Goal: Information Seeking & Learning: Learn about a topic

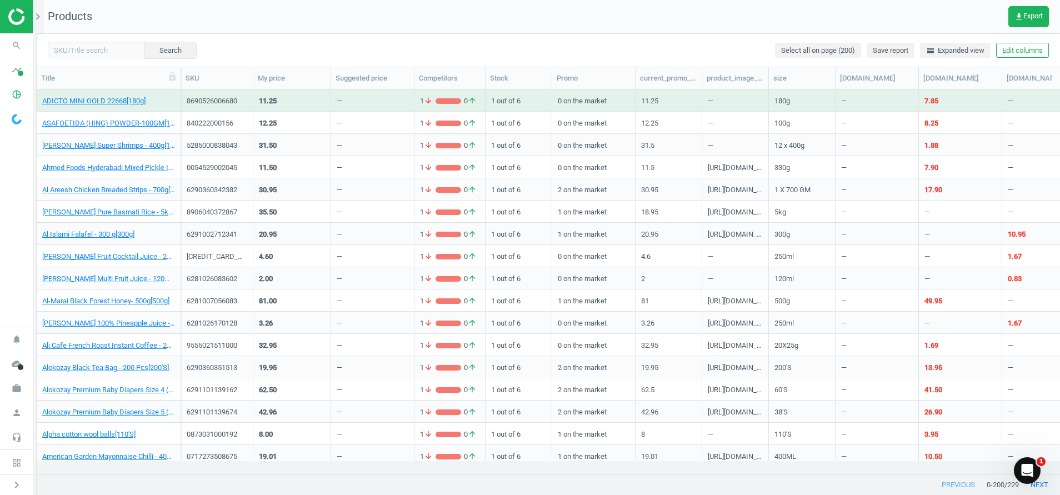
scroll to position [359, 1010]
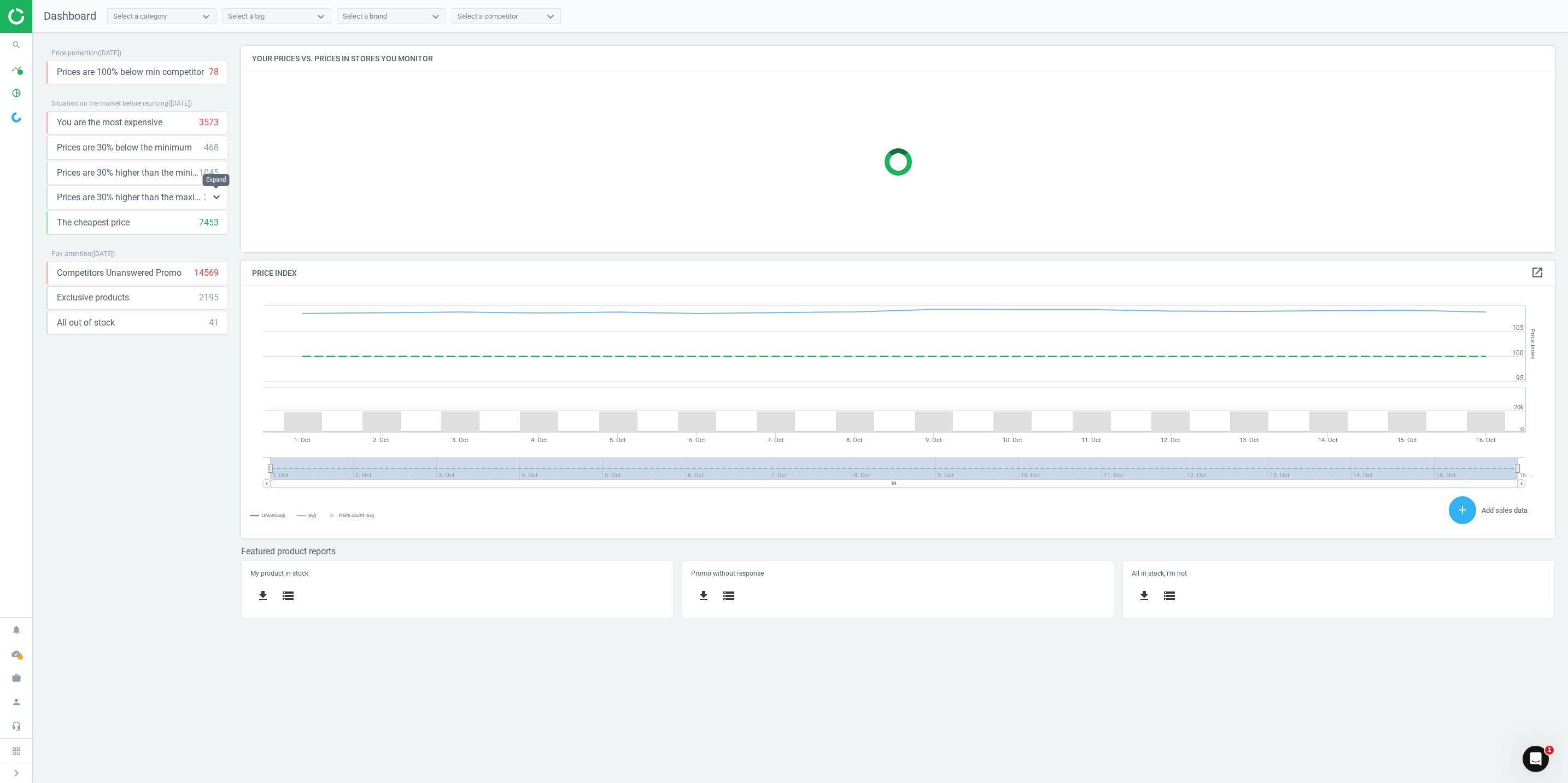
click at [209, 199] on button "keyboard_arrow_down" at bounding box center [217, 197] width 22 height 23
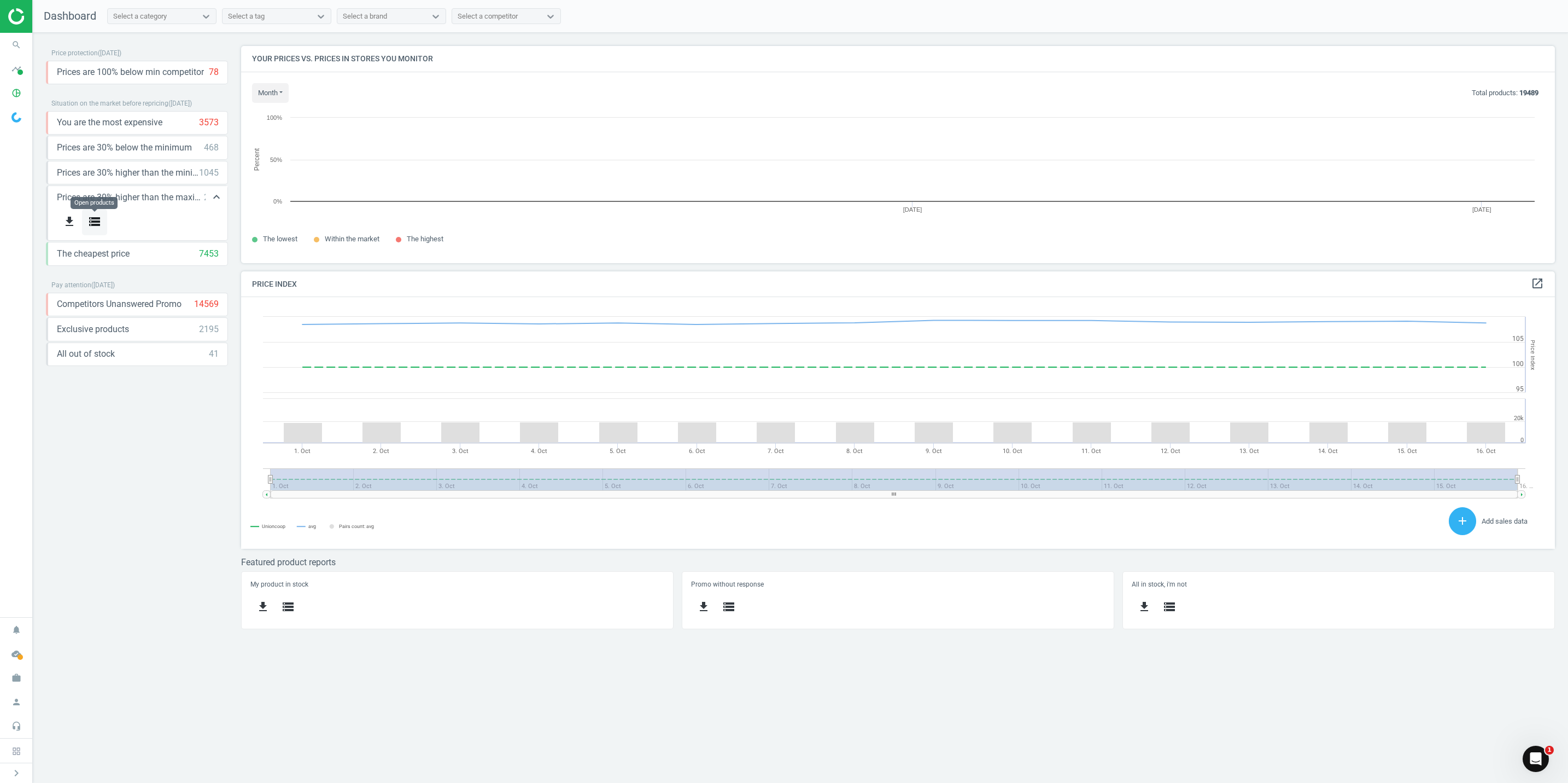
scroll to position [243, 1340]
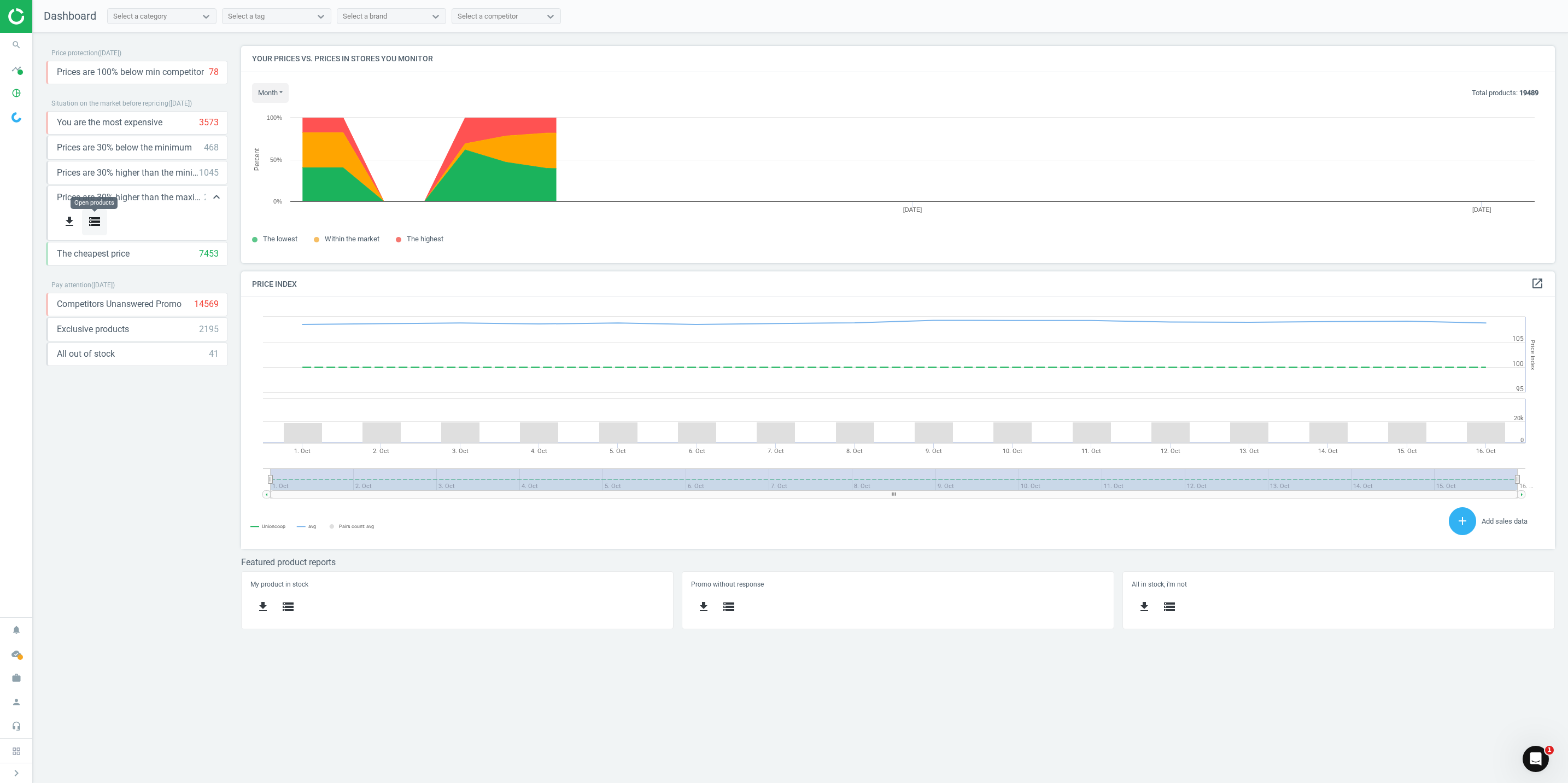
click at [94, 227] on icon "storage" at bounding box center [94, 221] width 13 height 13
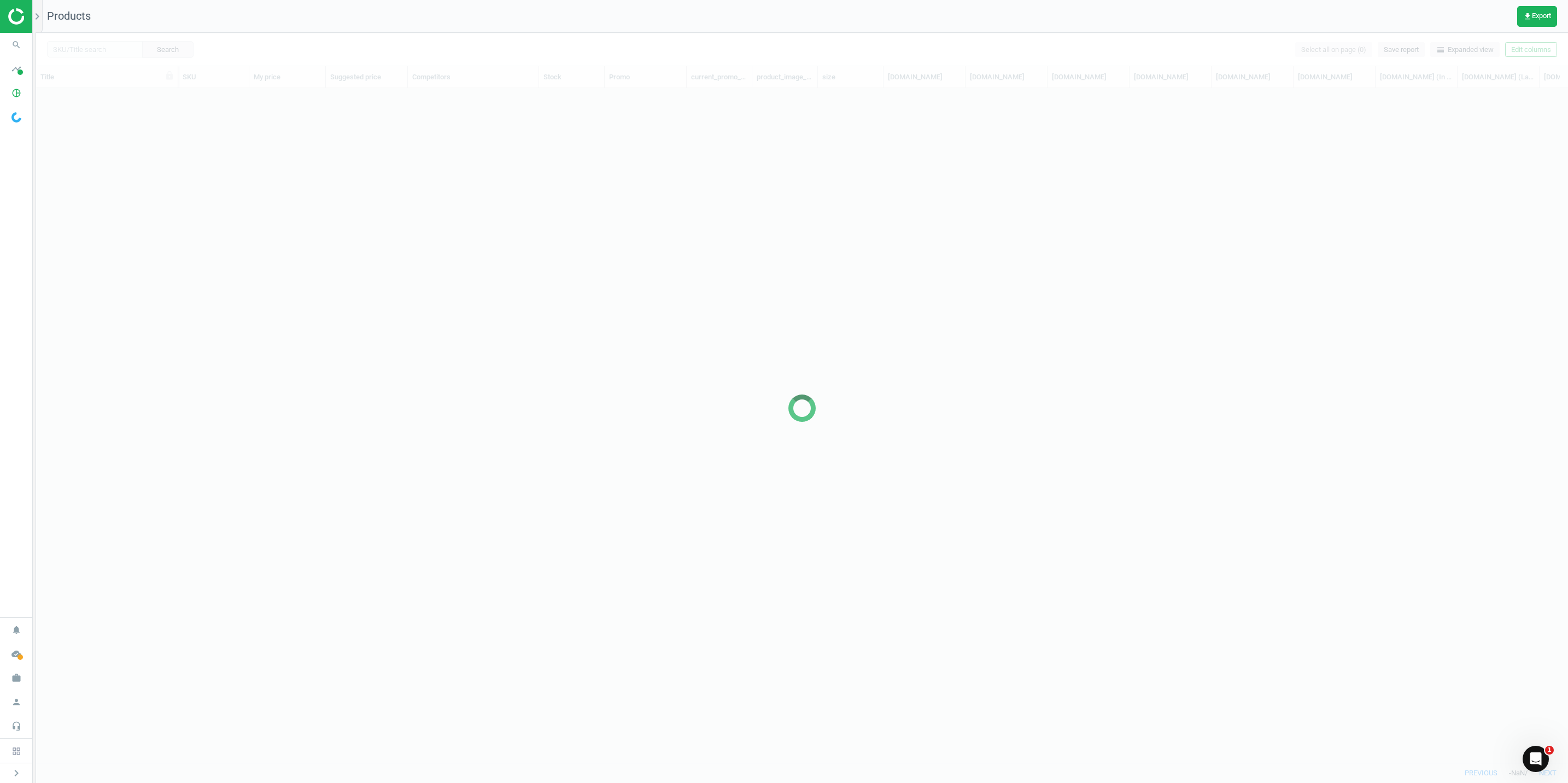
scroll to position [648, 1519]
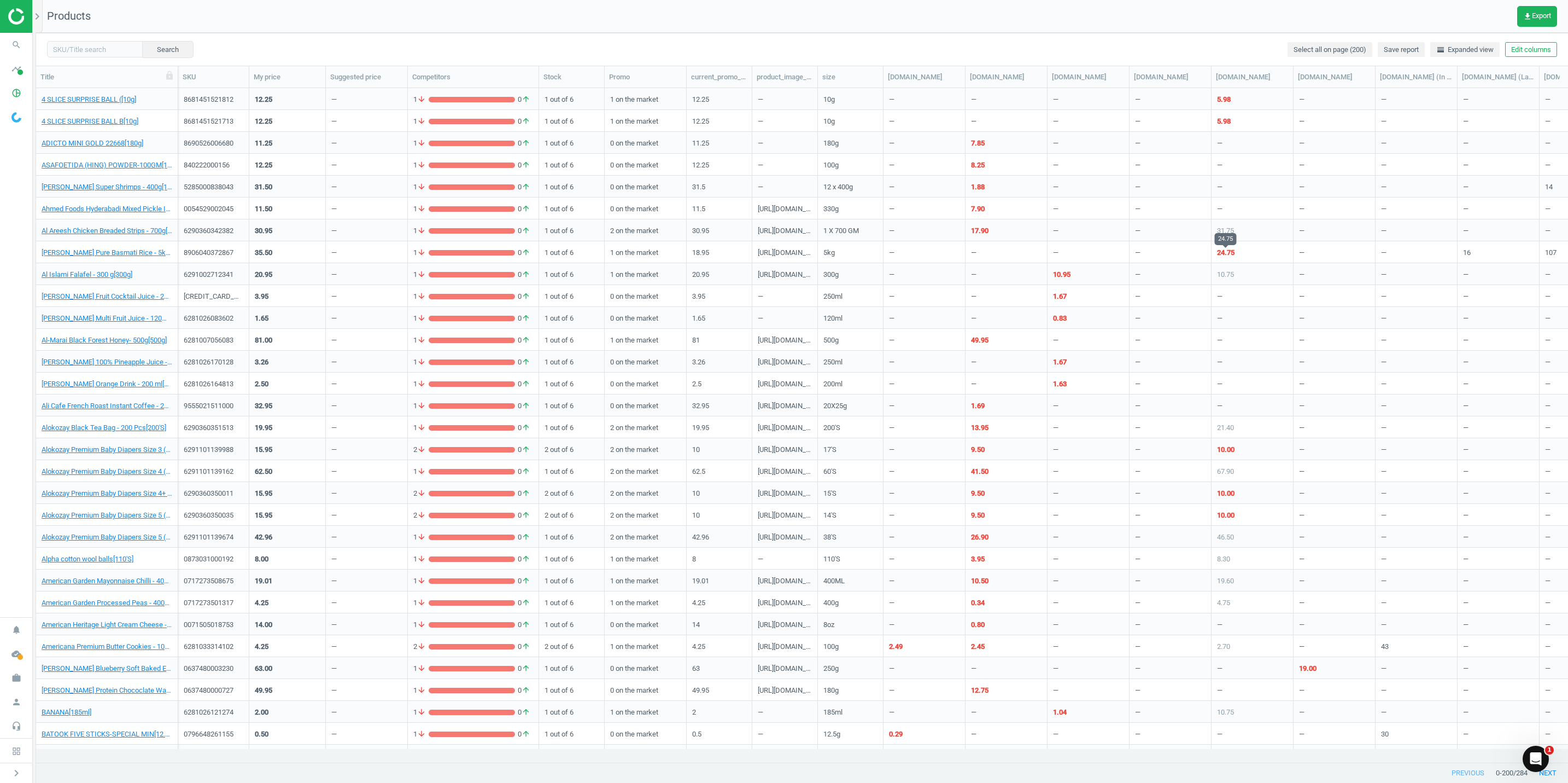
click at [1224, 254] on div "24.75" at bounding box center [1225, 253] width 18 height 10
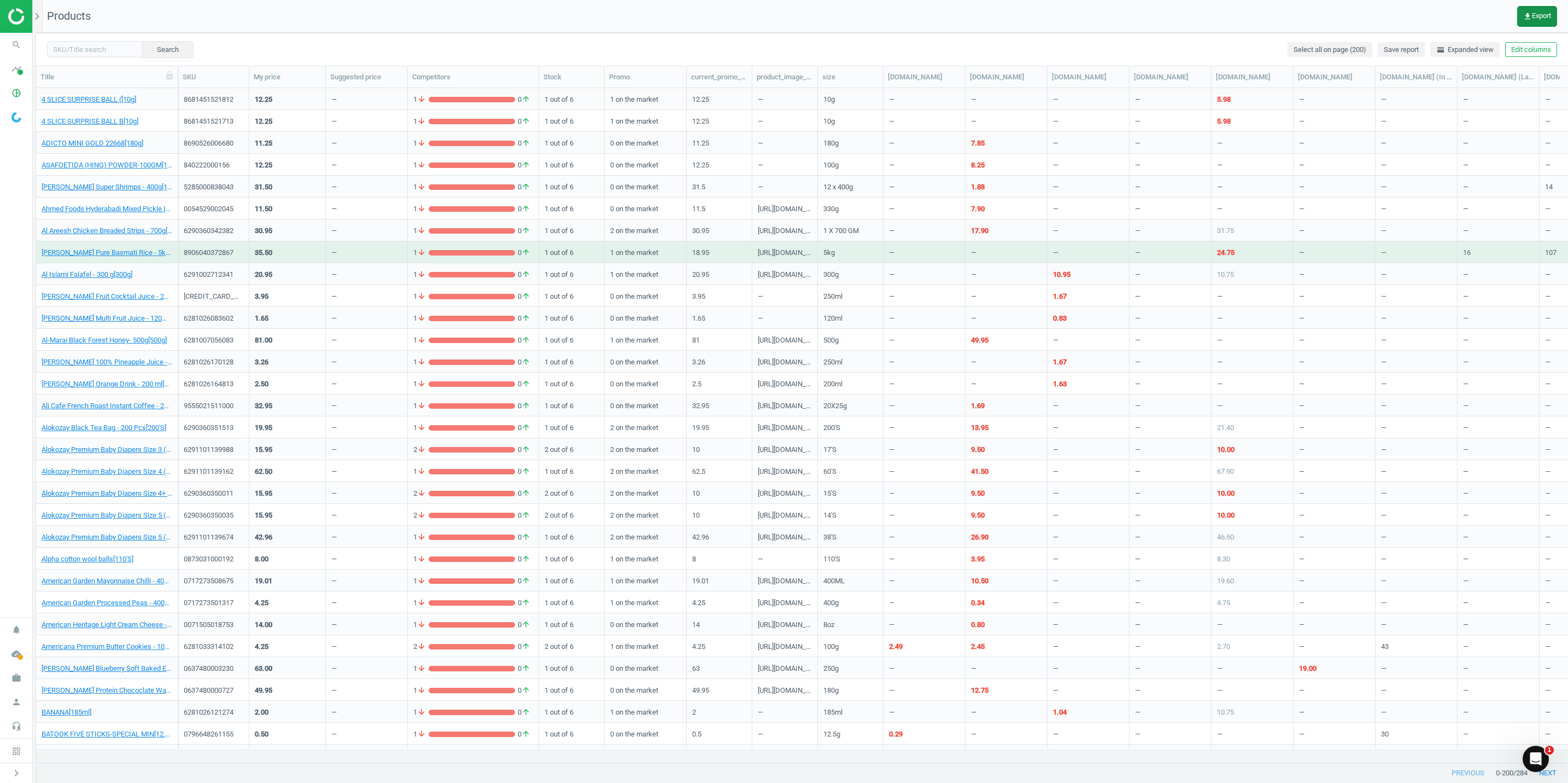
click at [1530, 16] on span "get_app Export" at bounding box center [1537, 16] width 28 height 9
click at [1418, 88] on button "insert_drive_file Report (Excel)" at bounding box center [1461, 83] width 190 height 21
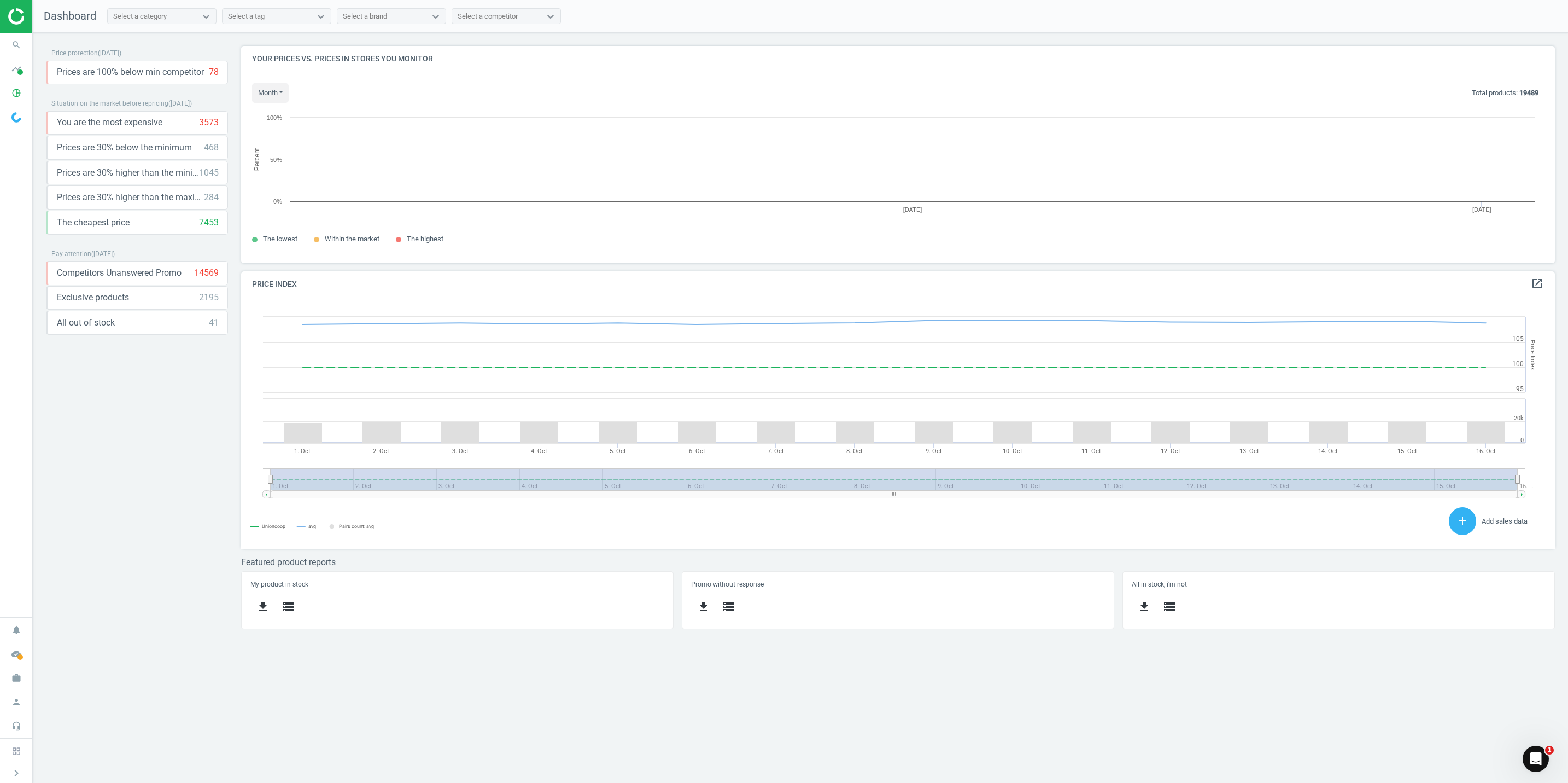
scroll to position [278, 1340]
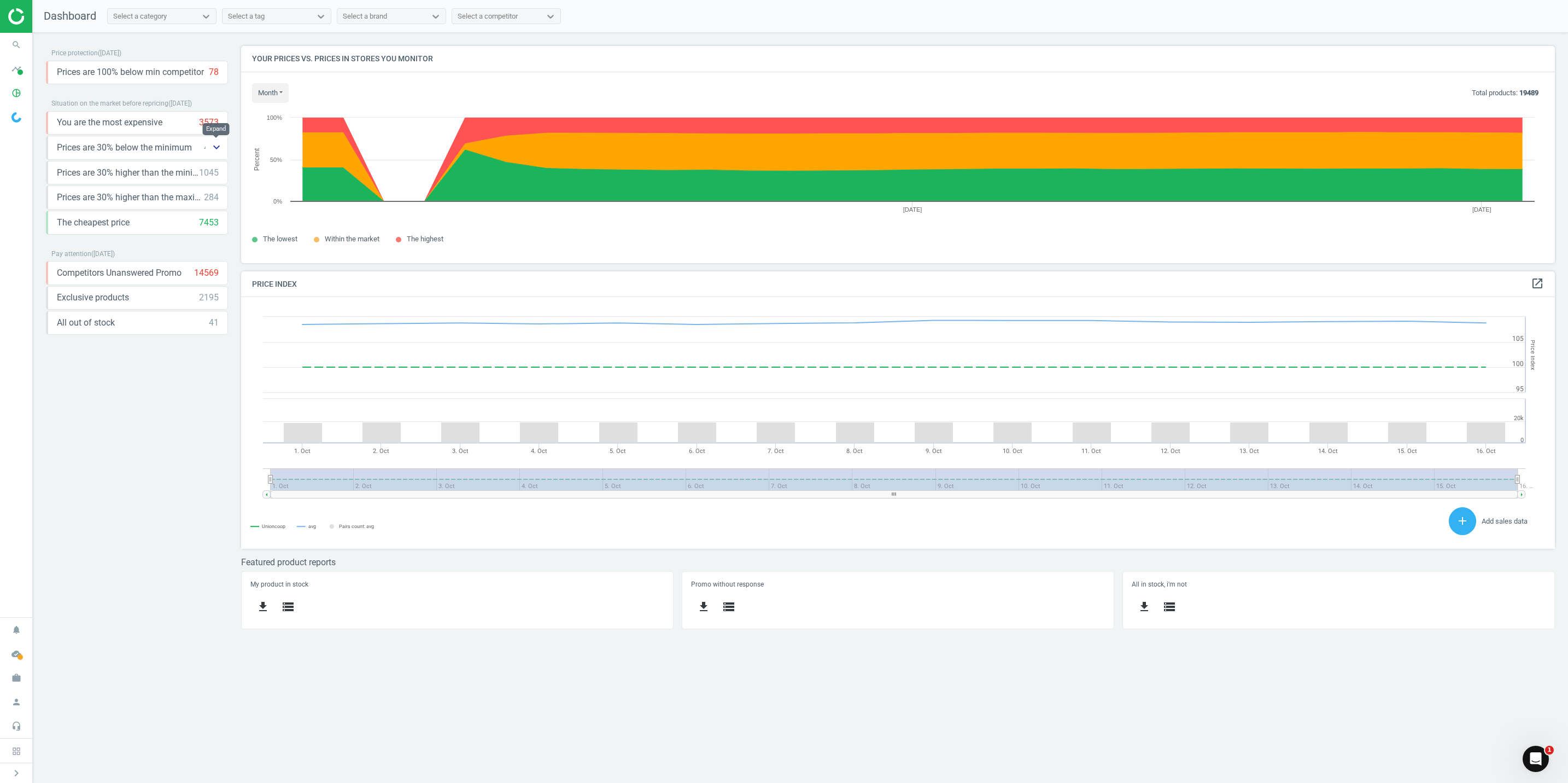
click at [214, 150] on icon "keyboard_arrow_down" at bounding box center [216, 147] width 13 height 13
click at [73, 169] on icon "get_app" at bounding box center [69, 171] width 13 height 13
click at [100, 243] on button "insert_drive_file Report (Excel)" at bounding box center [152, 243] width 190 height 21
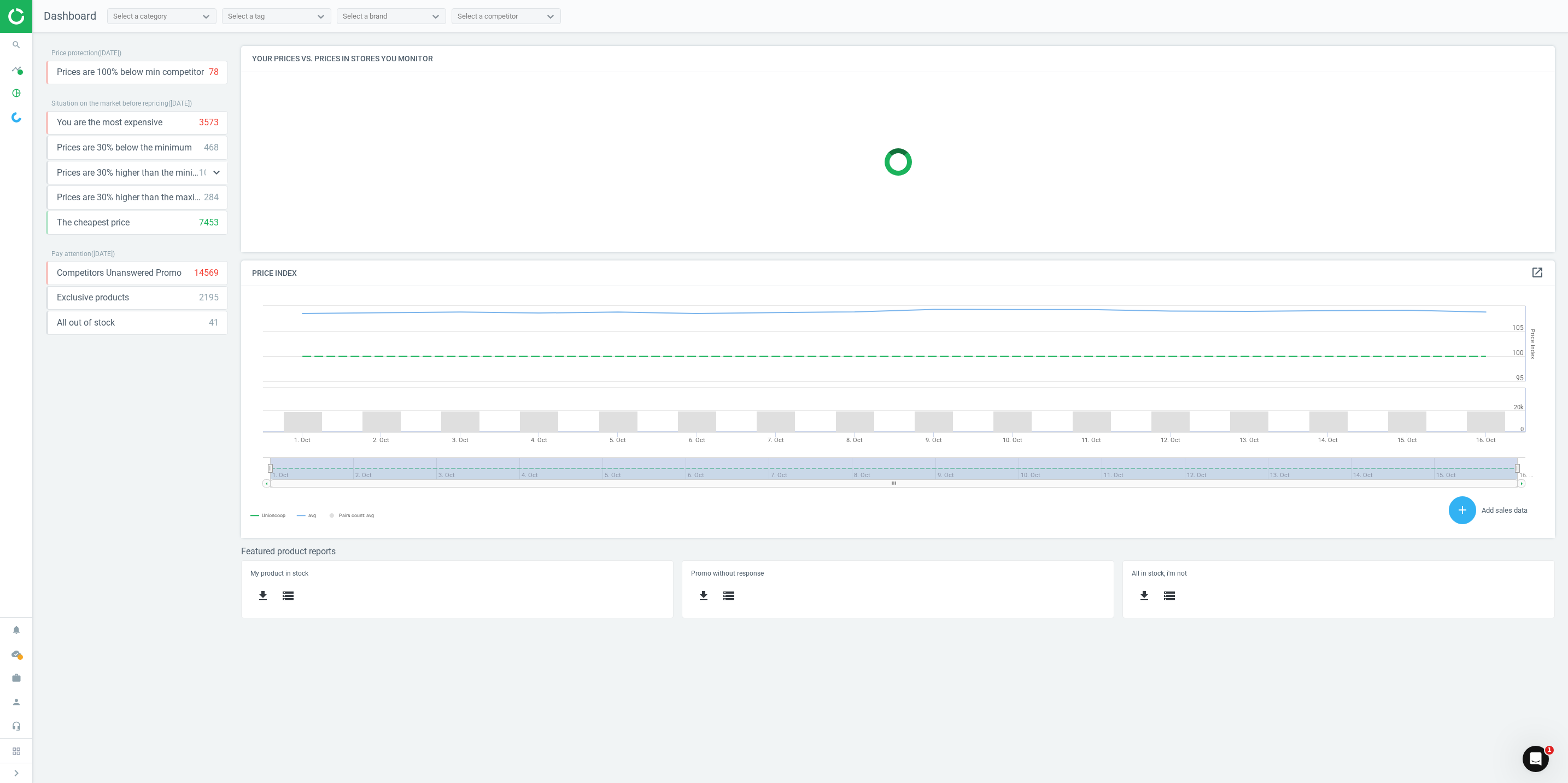
scroll to position [278, 1340]
click at [220, 174] on icon "keyboard_arrow_down" at bounding box center [216, 171] width 13 height 13
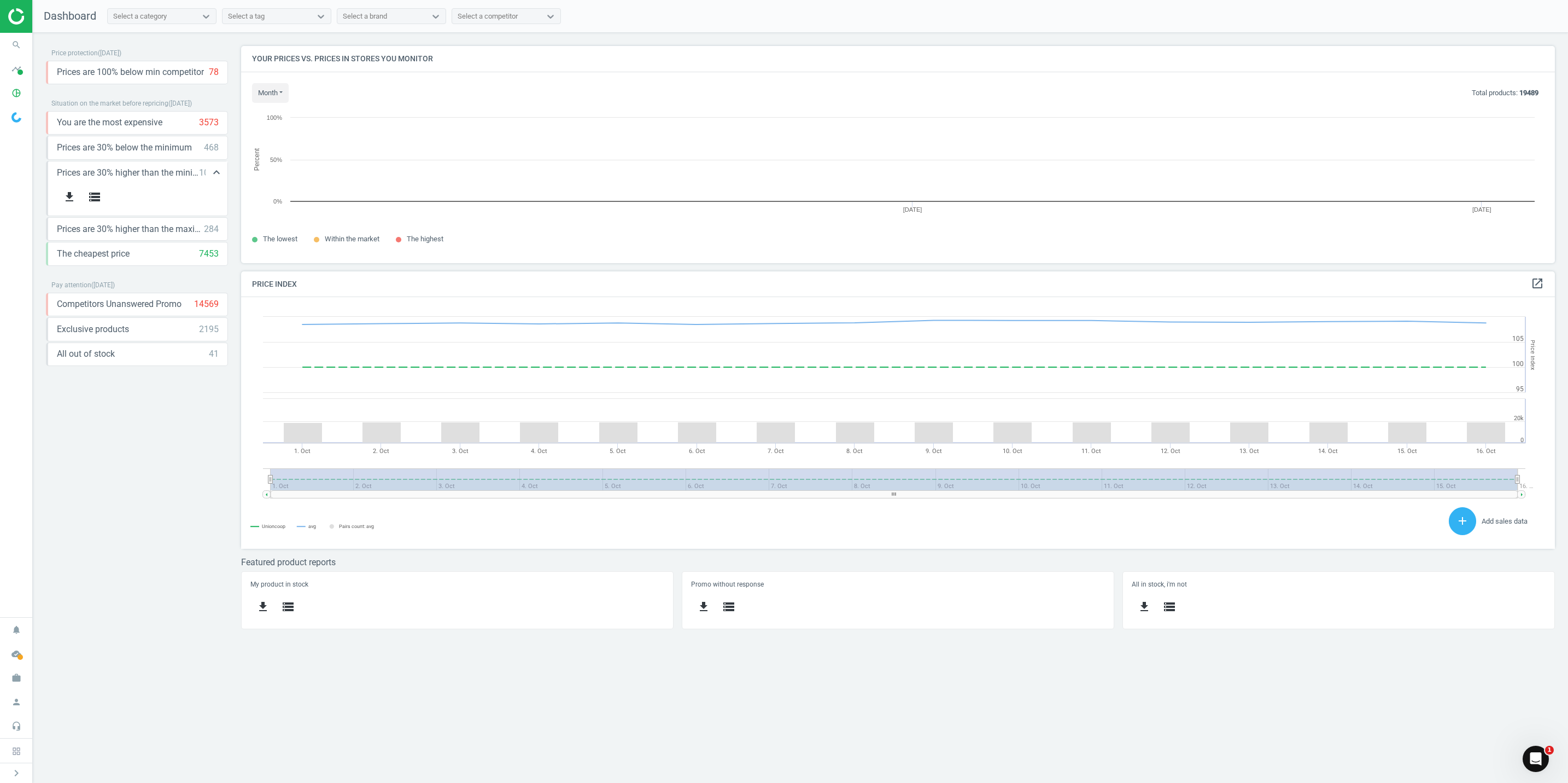
scroll to position [243, 1340]
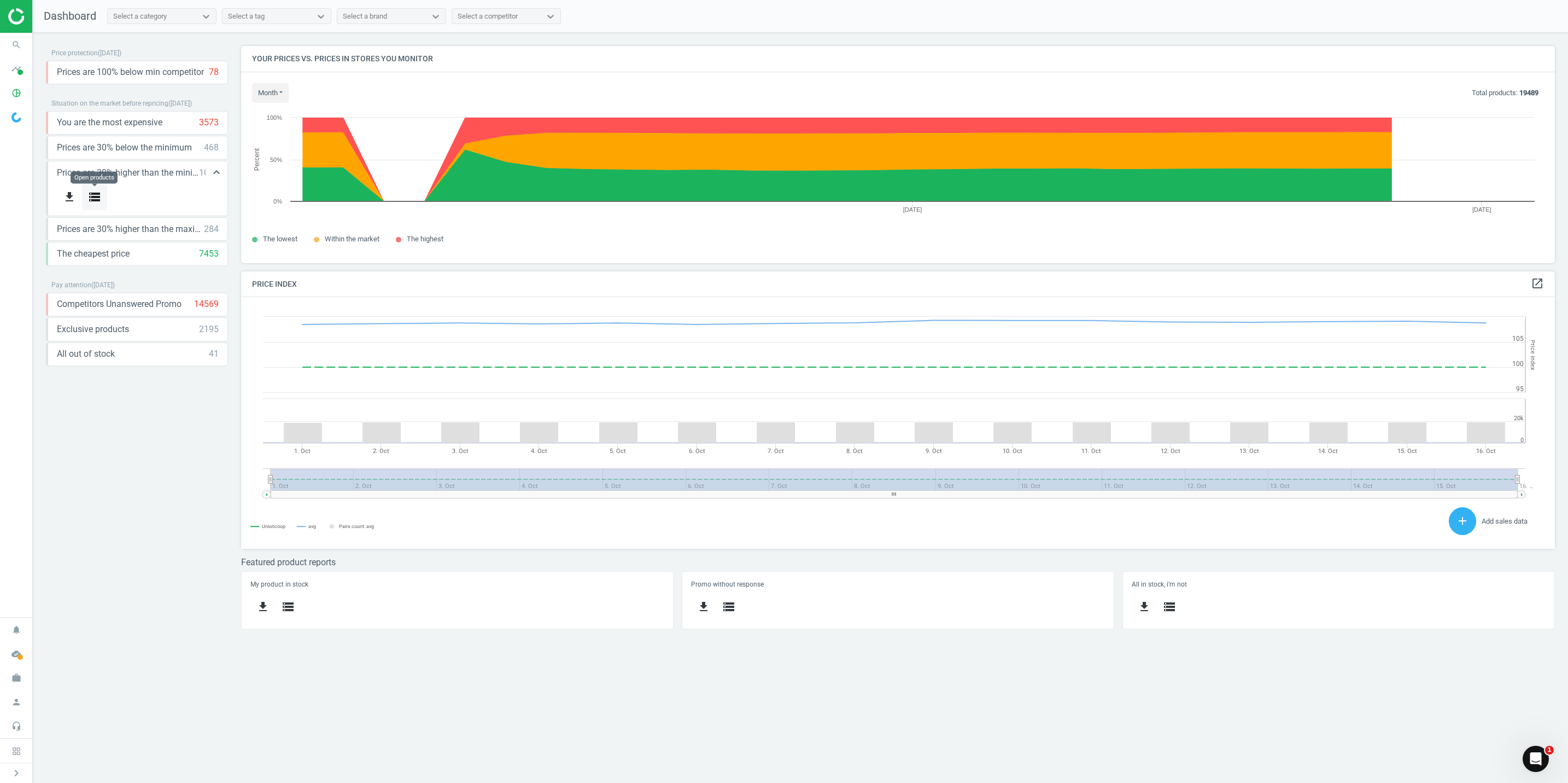
click at [100, 197] on icon "storage" at bounding box center [94, 196] width 13 height 13
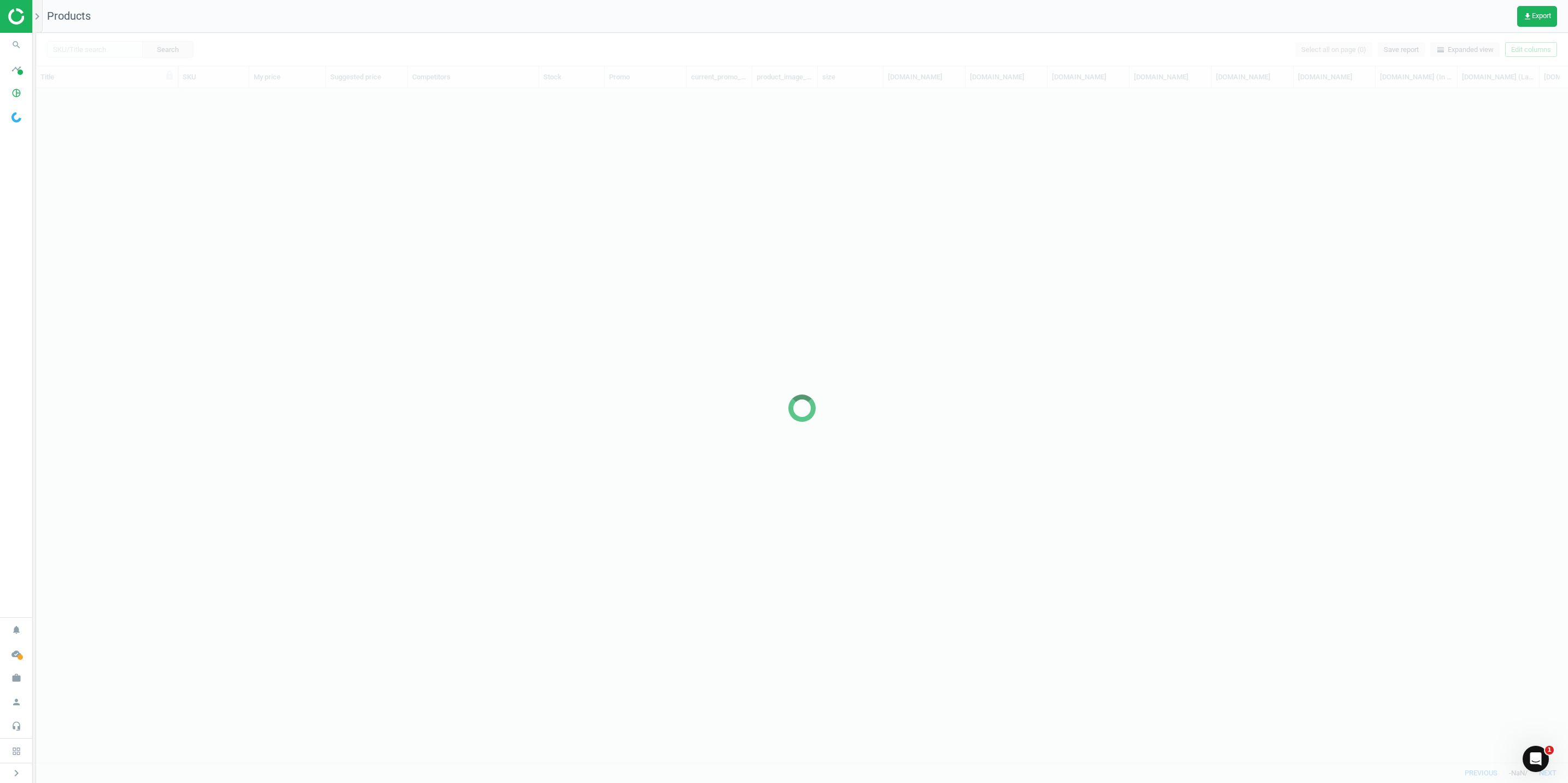
scroll to position [648, 1519]
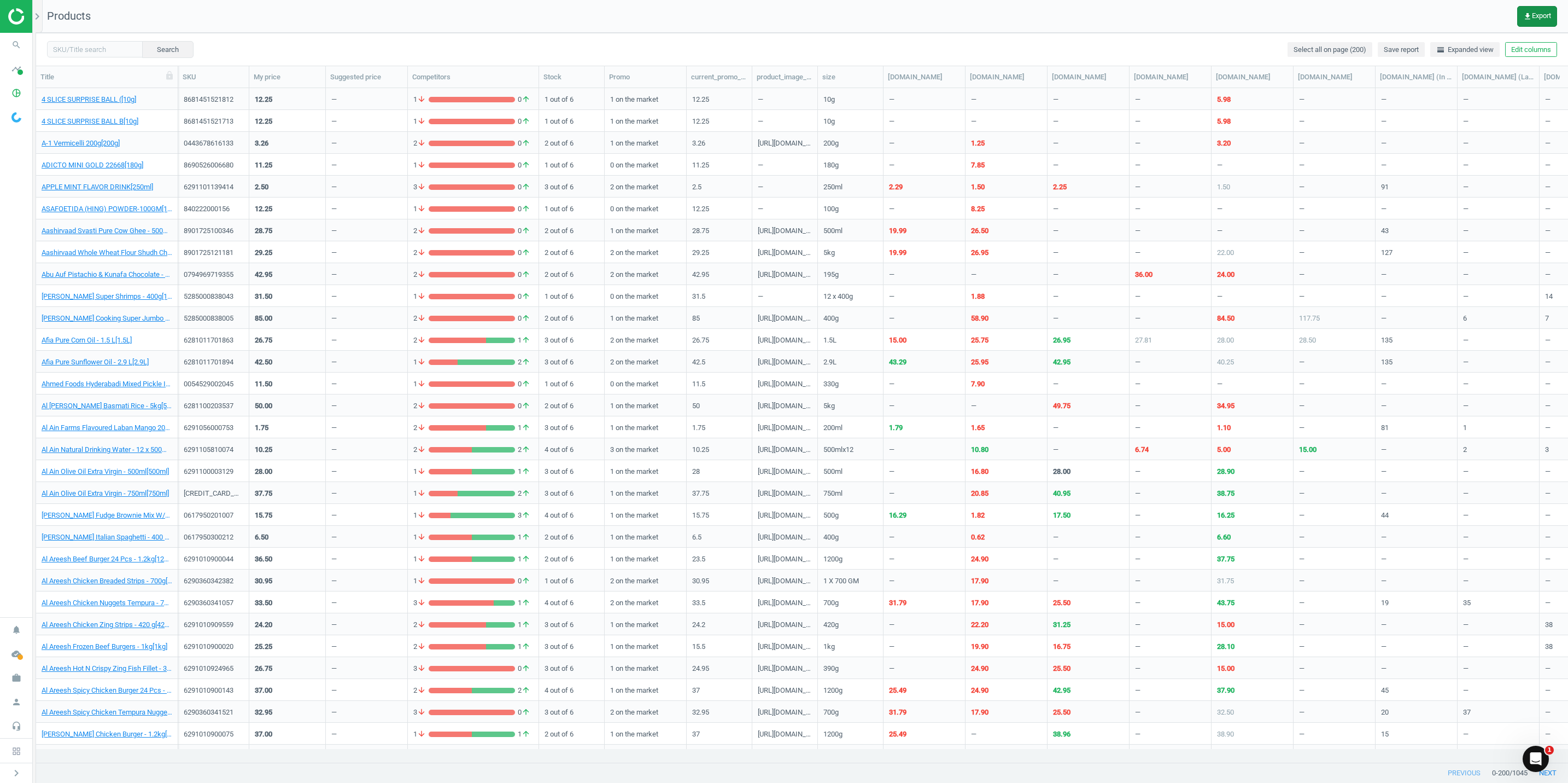
click at [1526, 14] on icon "get_app" at bounding box center [1527, 16] width 9 height 9
click at [1411, 86] on button "insert_drive_file Report (Excel)" at bounding box center [1461, 83] width 190 height 21
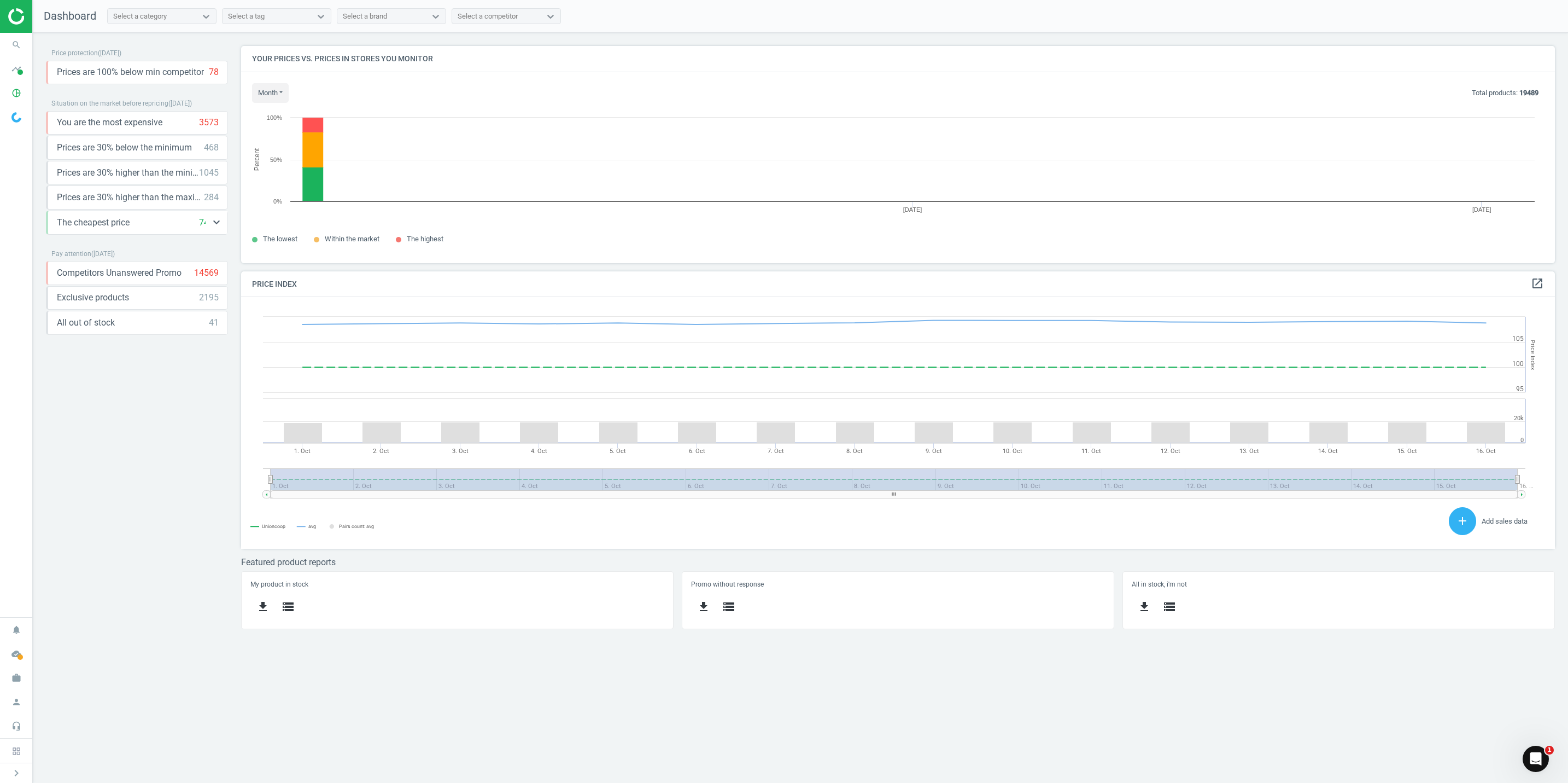
scroll to position [278, 1340]
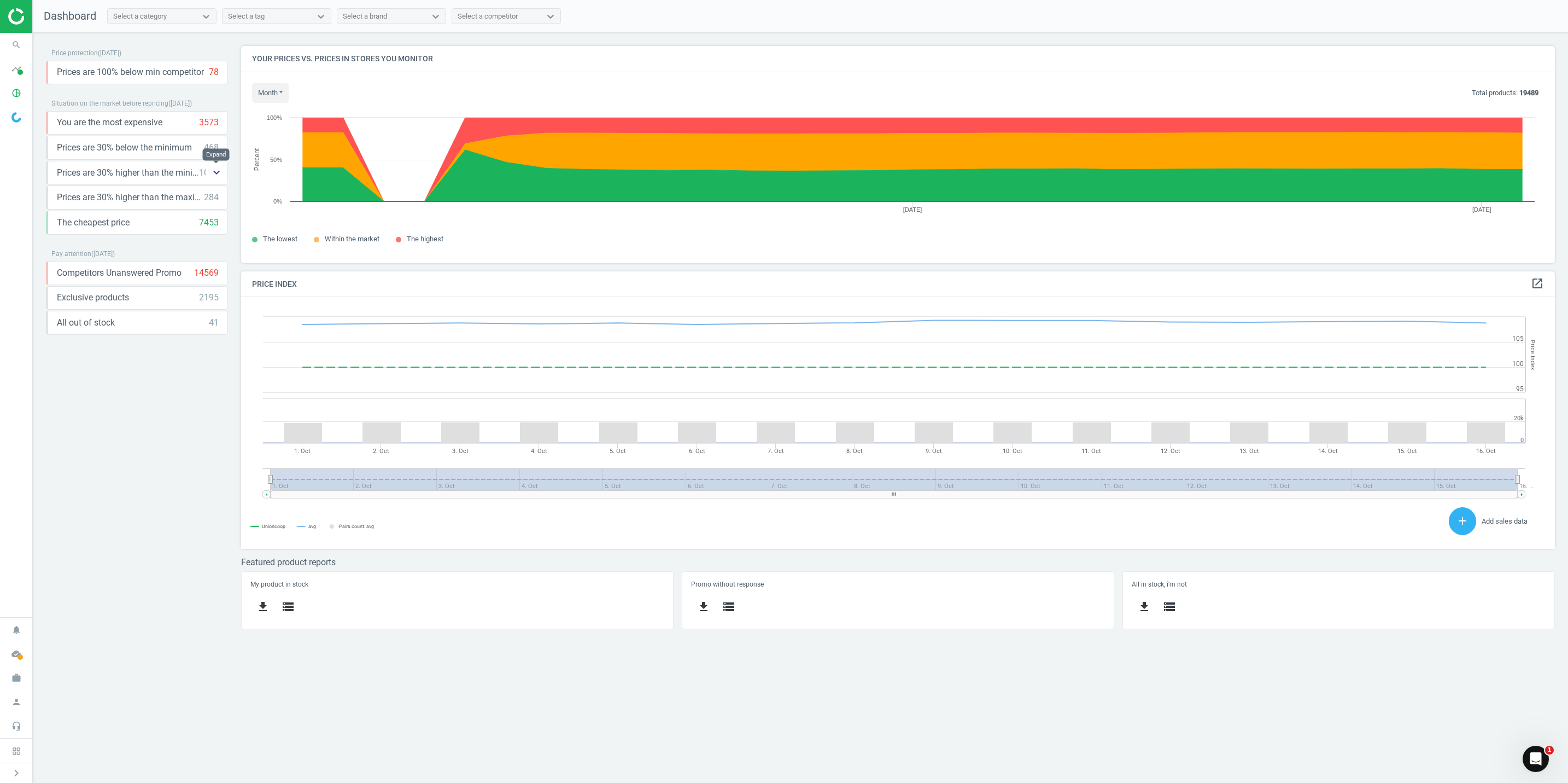
click at [211, 175] on icon "keyboard_arrow_down" at bounding box center [216, 171] width 13 height 13
click at [100, 199] on icon "storage" at bounding box center [94, 196] width 13 height 13
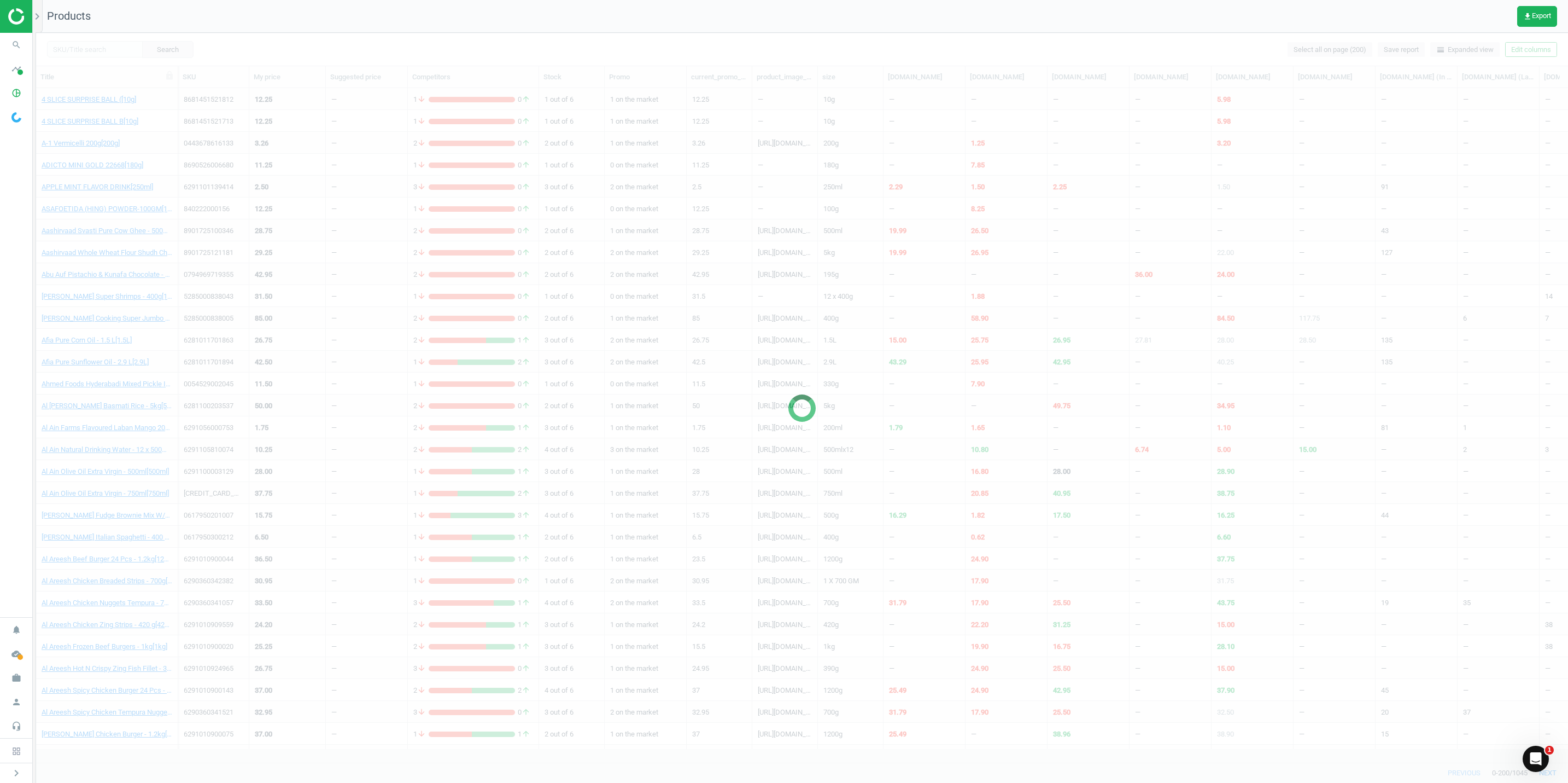
scroll to position [648, 1519]
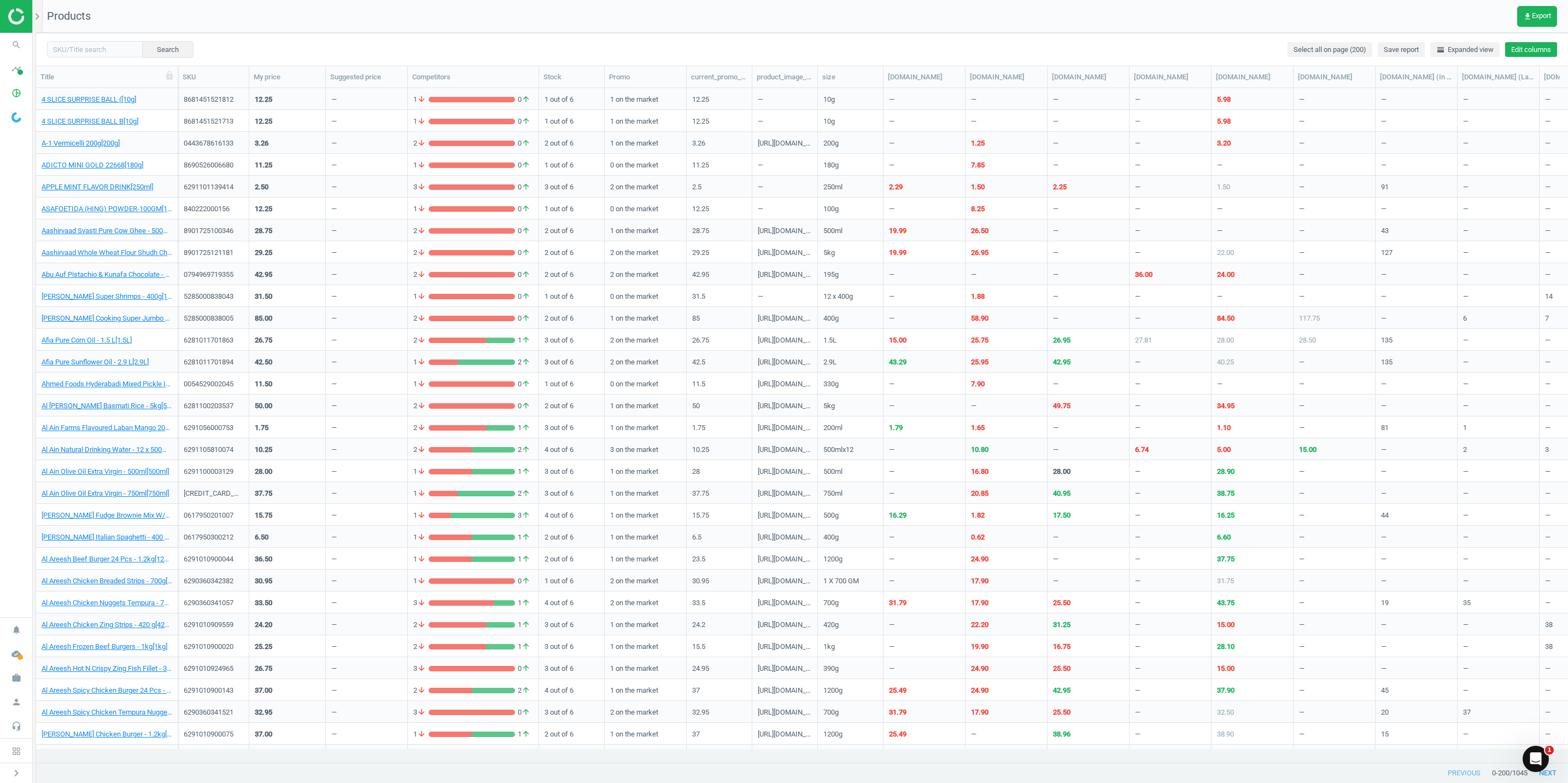
click at [1529, 53] on button "Edit columns" at bounding box center [1531, 50] width 52 height 16
click at [1439, 81] on input "text" at bounding box center [1485, 81] width 141 height 17
type input "MIN"
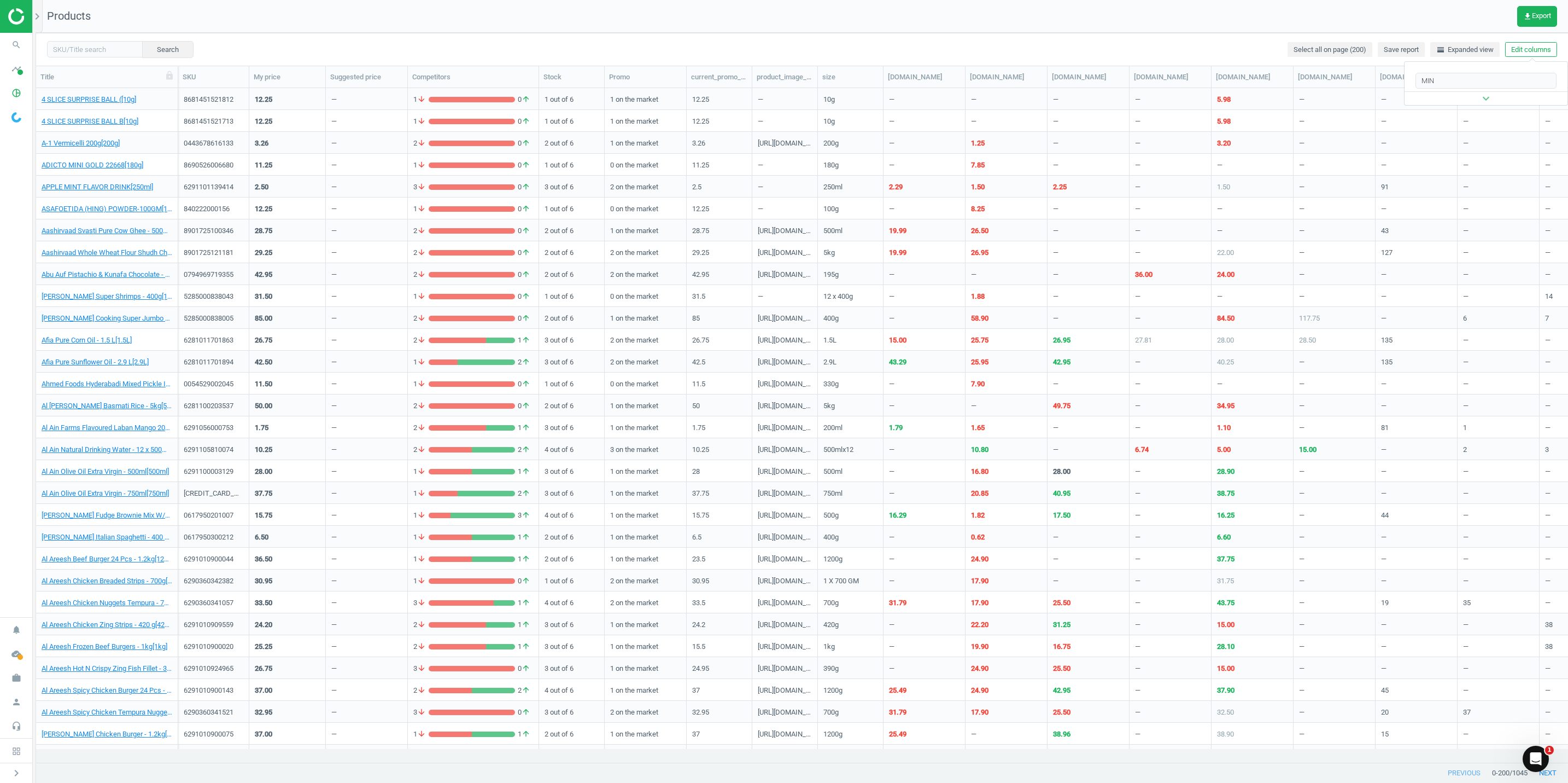
click at [1491, 102] on icon "expand_more" at bounding box center [1485, 98] width 13 height 13
click at [1481, 96] on icon "expand_more" at bounding box center [1485, 98] width 13 height 13
drag, startPoint x: 1445, startPoint y: 81, endPoint x: 1408, endPoint y: 78, distance: 37.1
click at [1408, 78] on div "MIN" at bounding box center [1485, 81] width 162 height 17
type input "M"
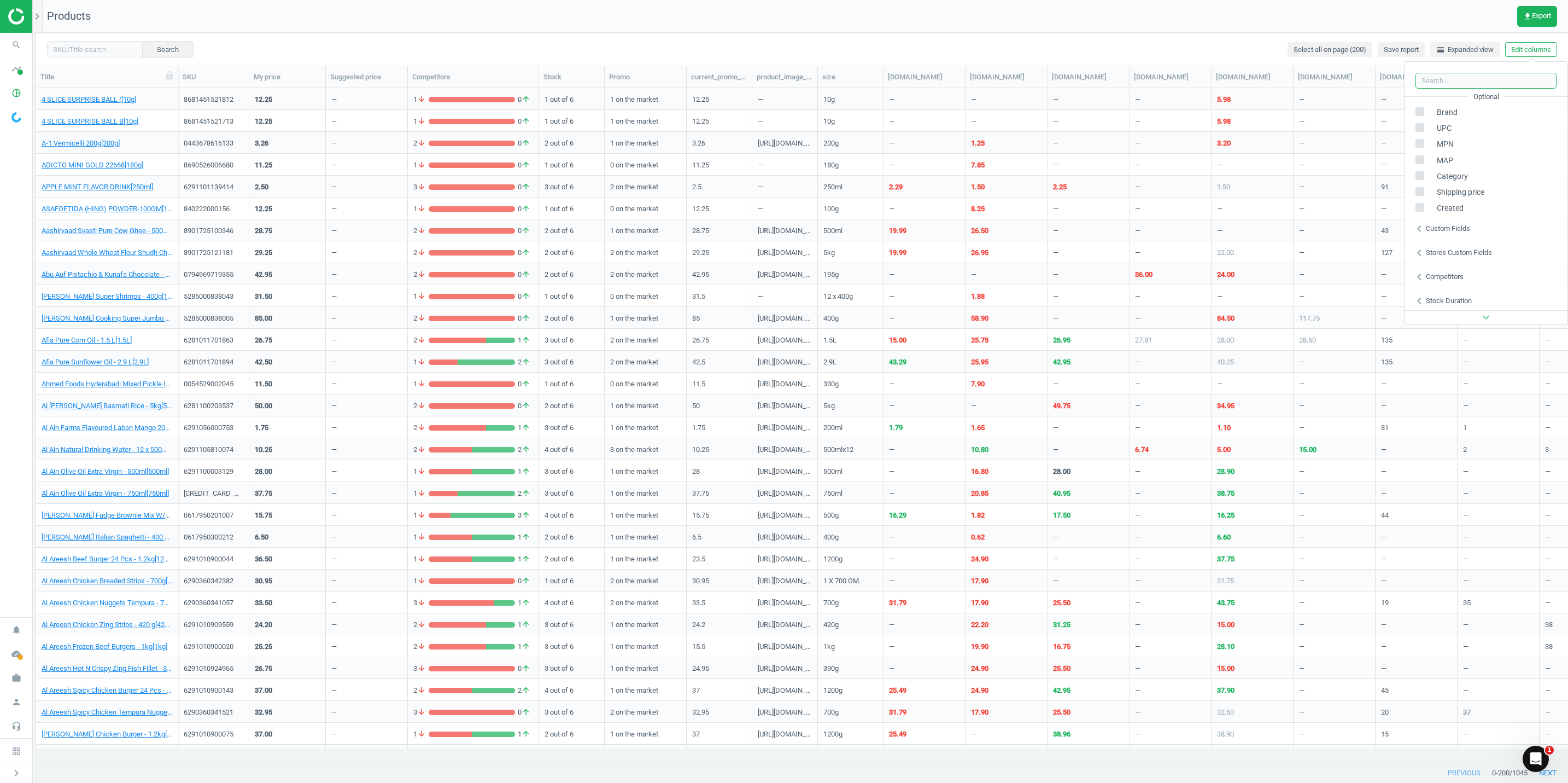
scroll to position [148, 0]
click at [1447, 226] on div "Custom fields" at bounding box center [1447, 227] width 44 height 10
click at [1437, 227] on div "Custom fields" at bounding box center [1447, 227] width 44 height 10
click at [1455, 253] on div "Stores custom fields" at bounding box center [1458, 251] width 66 height 10
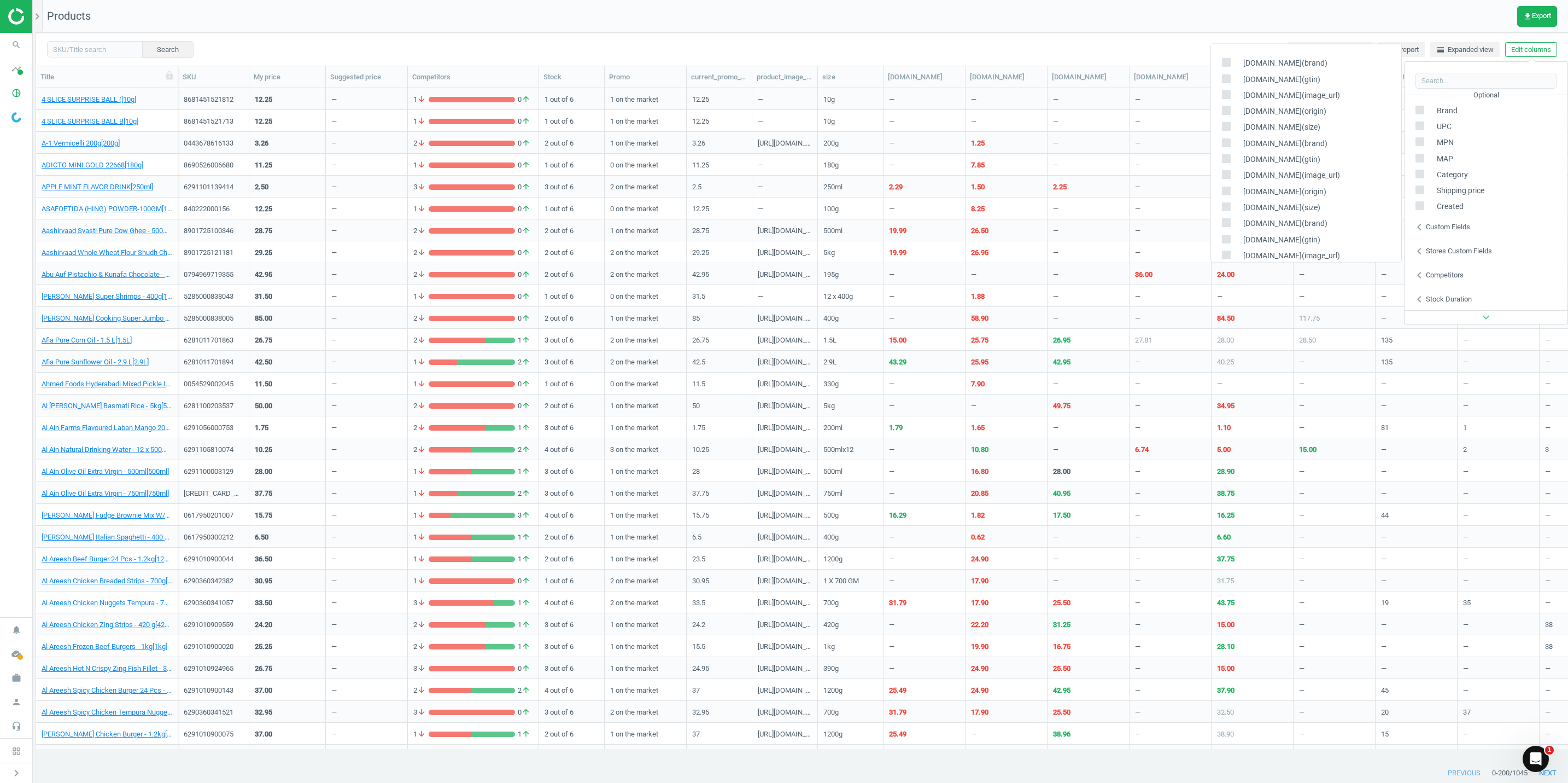
click at [1455, 253] on div "Stores custom fields" at bounding box center [1458, 251] width 66 height 10
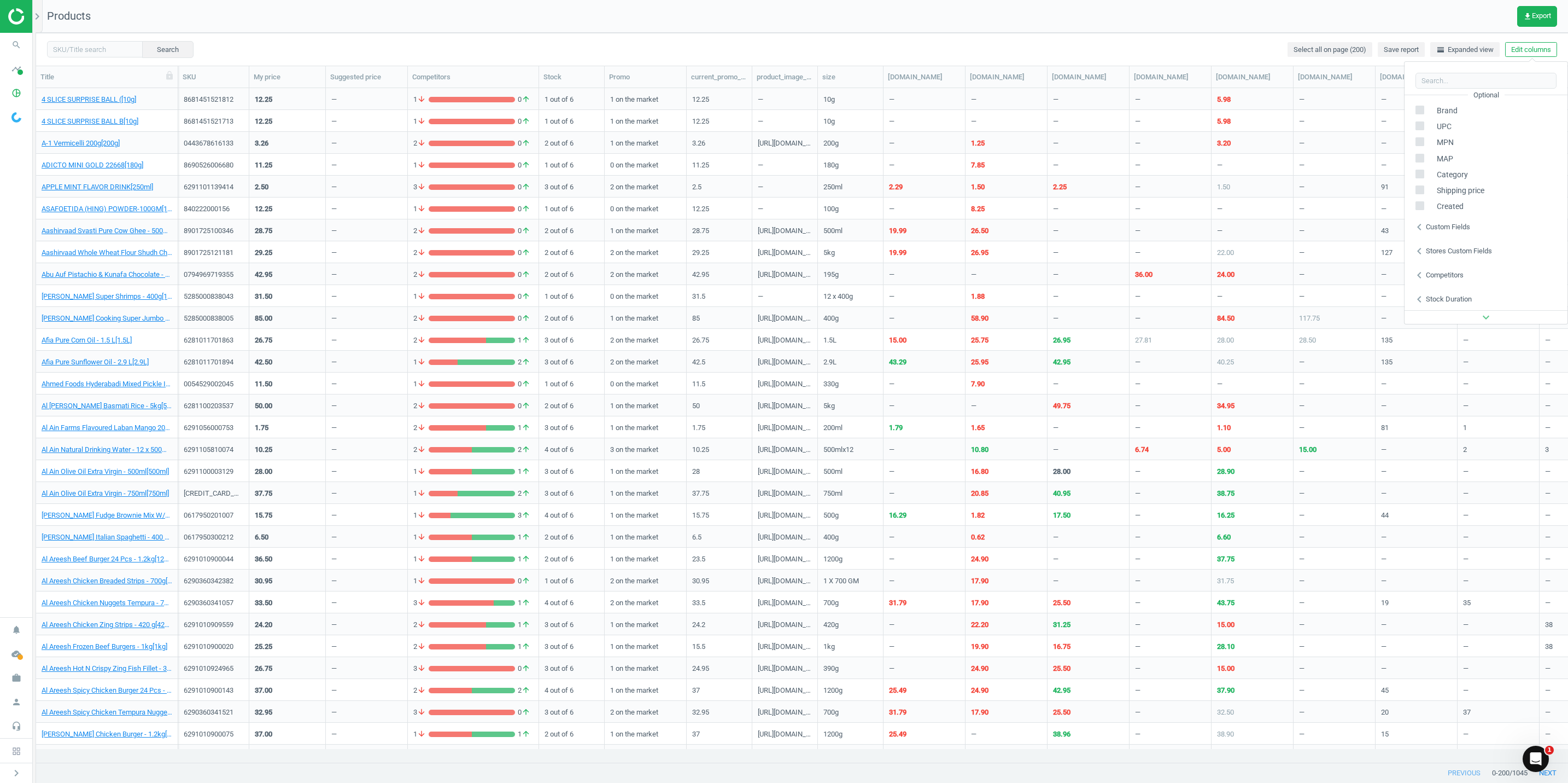
click at [1454, 273] on div "Competitors" at bounding box center [1444, 275] width 37 height 10
click at [1458, 295] on div "Stock duration" at bounding box center [1448, 299] width 46 height 10
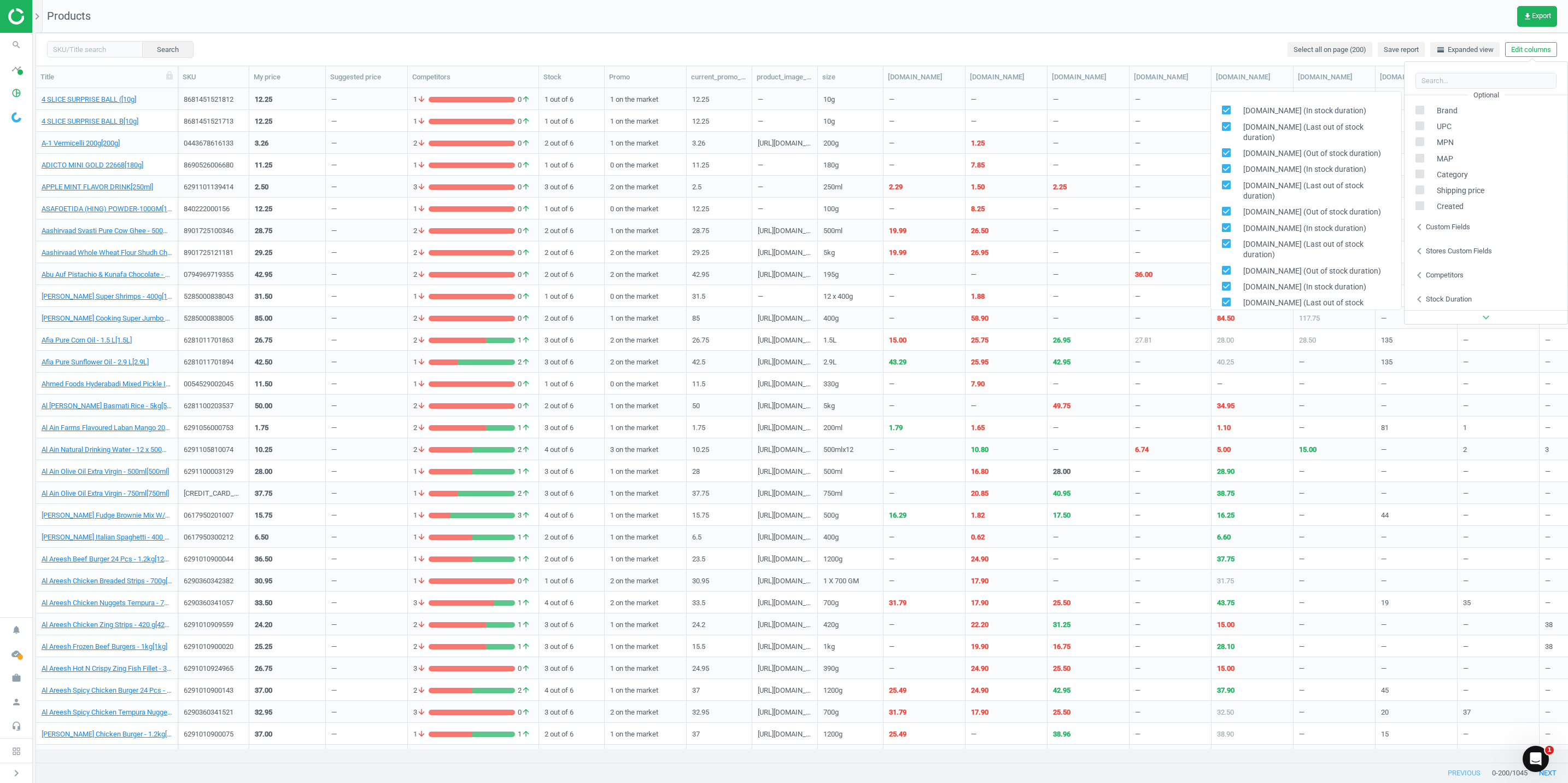
click at [1442, 291] on div "chevron_left Stock duration" at bounding box center [1485, 299] width 162 height 24
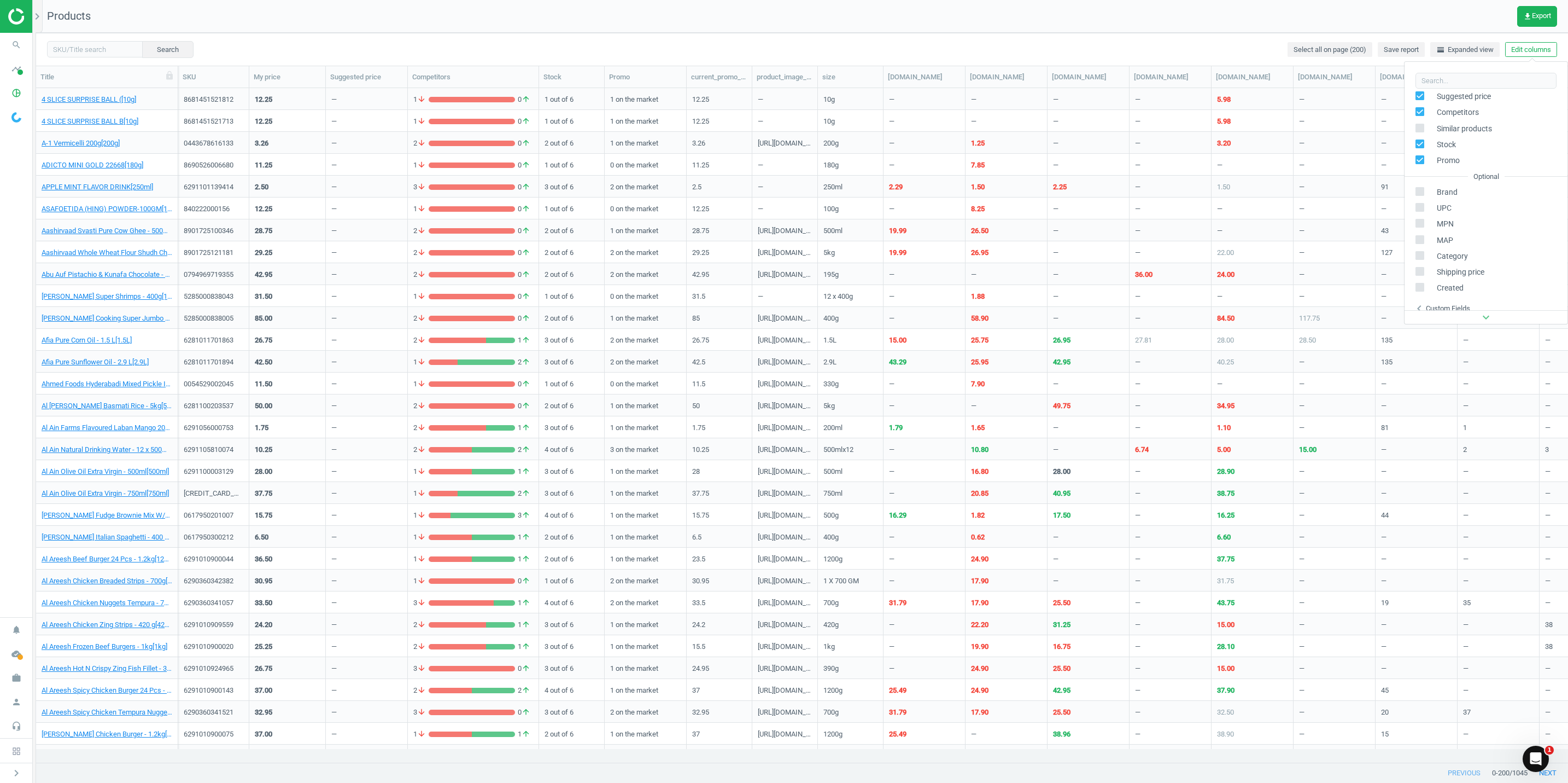
scroll to position [0, 0]
click at [1222, 49] on div "Search Select all on page (200) Save report horizontal_split Expanded view Edit…" at bounding box center [802, 48] width 1532 height 33
click at [17, 76] on icon "timeline" at bounding box center [16, 68] width 21 height 21
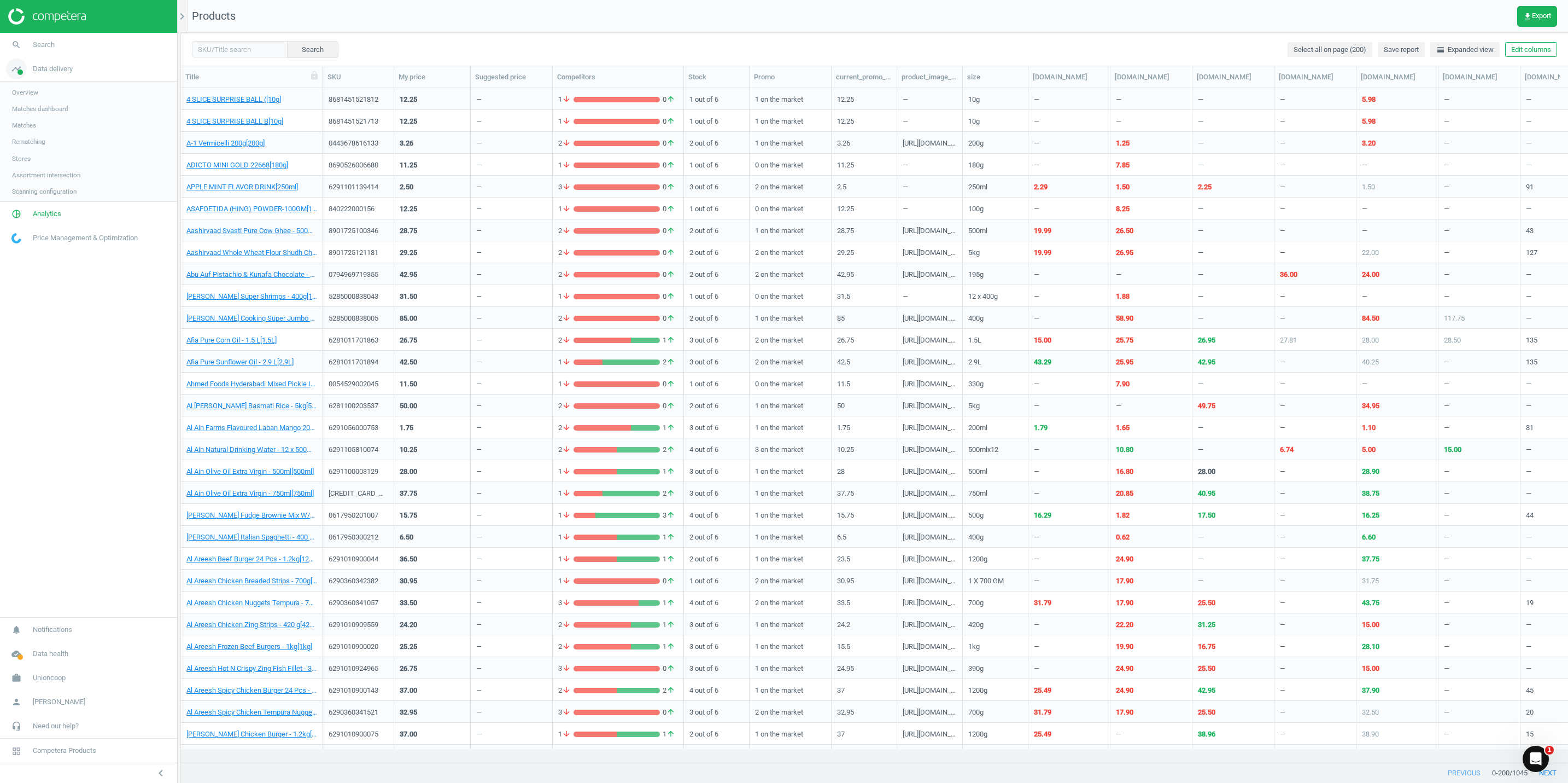
scroll to position [648, 1375]
click at [26, 125] on span "Matches" at bounding box center [24, 125] width 24 height 9
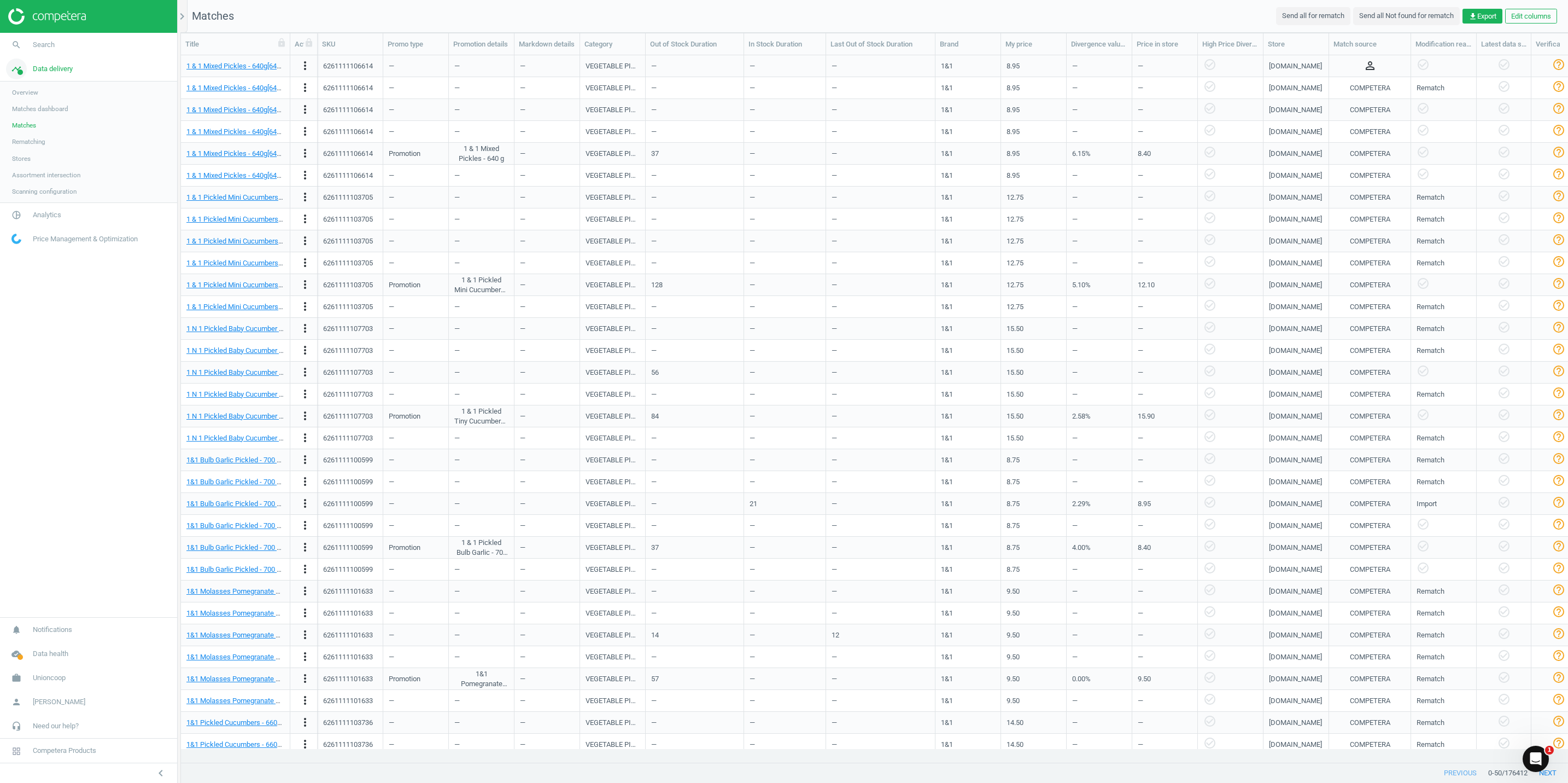
click at [52, 68] on span "Data delivery" at bounding box center [52, 69] width 40 height 10
click at [51, 93] on span "Analytics" at bounding box center [46, 93] width 29 height 10
click at [66, 17] on img at bounding box center [46, 16] width 78 height 17
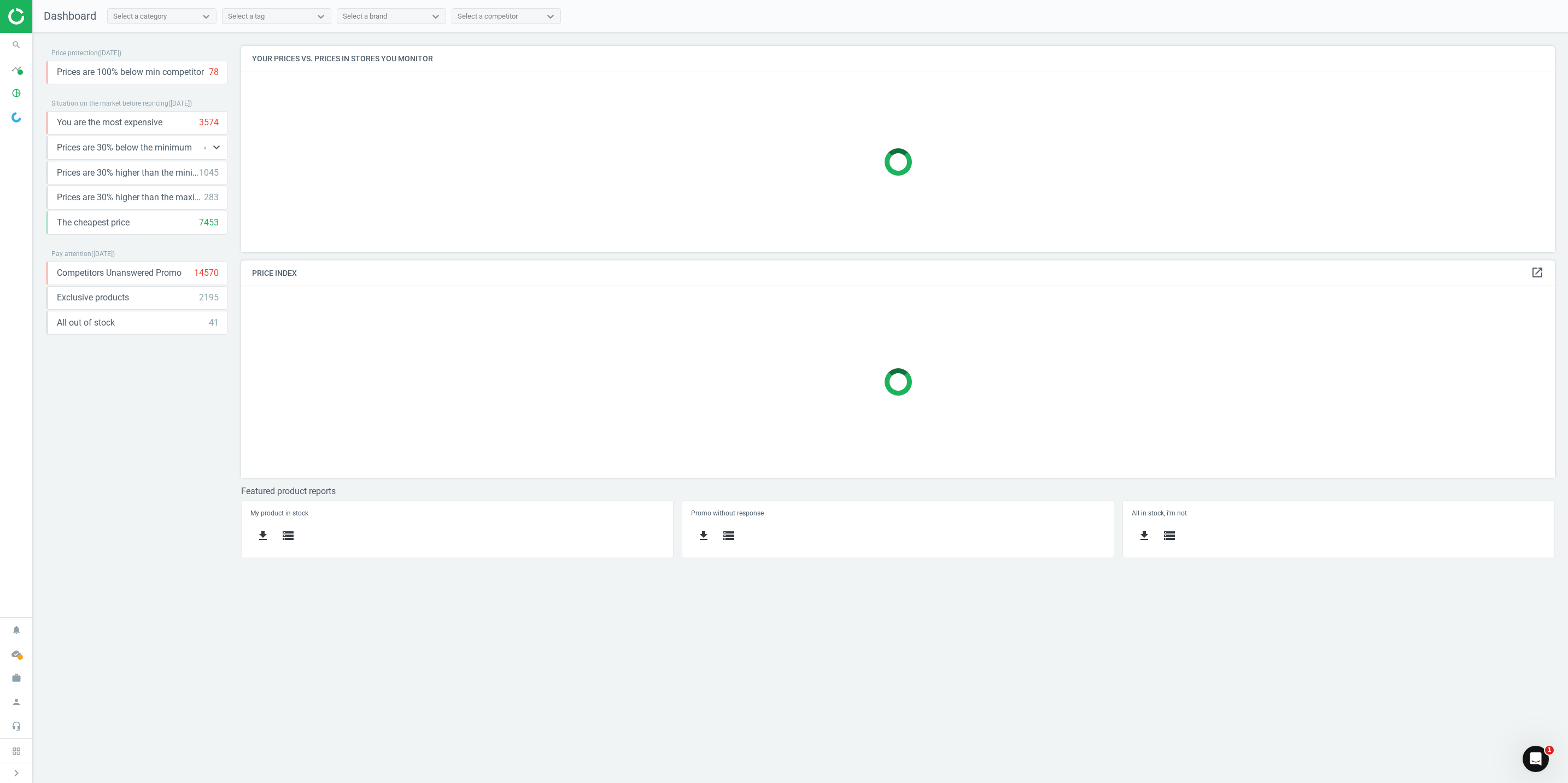
click at [145, 145] on span "Prices are 30% below the minimum" at bounding box center [124, 148] width 135 height 12
click at [217, 148] on icon "keyboard_arrow_down" at bounding box center [216, 147] width 13 height 13
click at [95, 170] on icon "storage" at bounding box center [94, 171] width 13 height 13
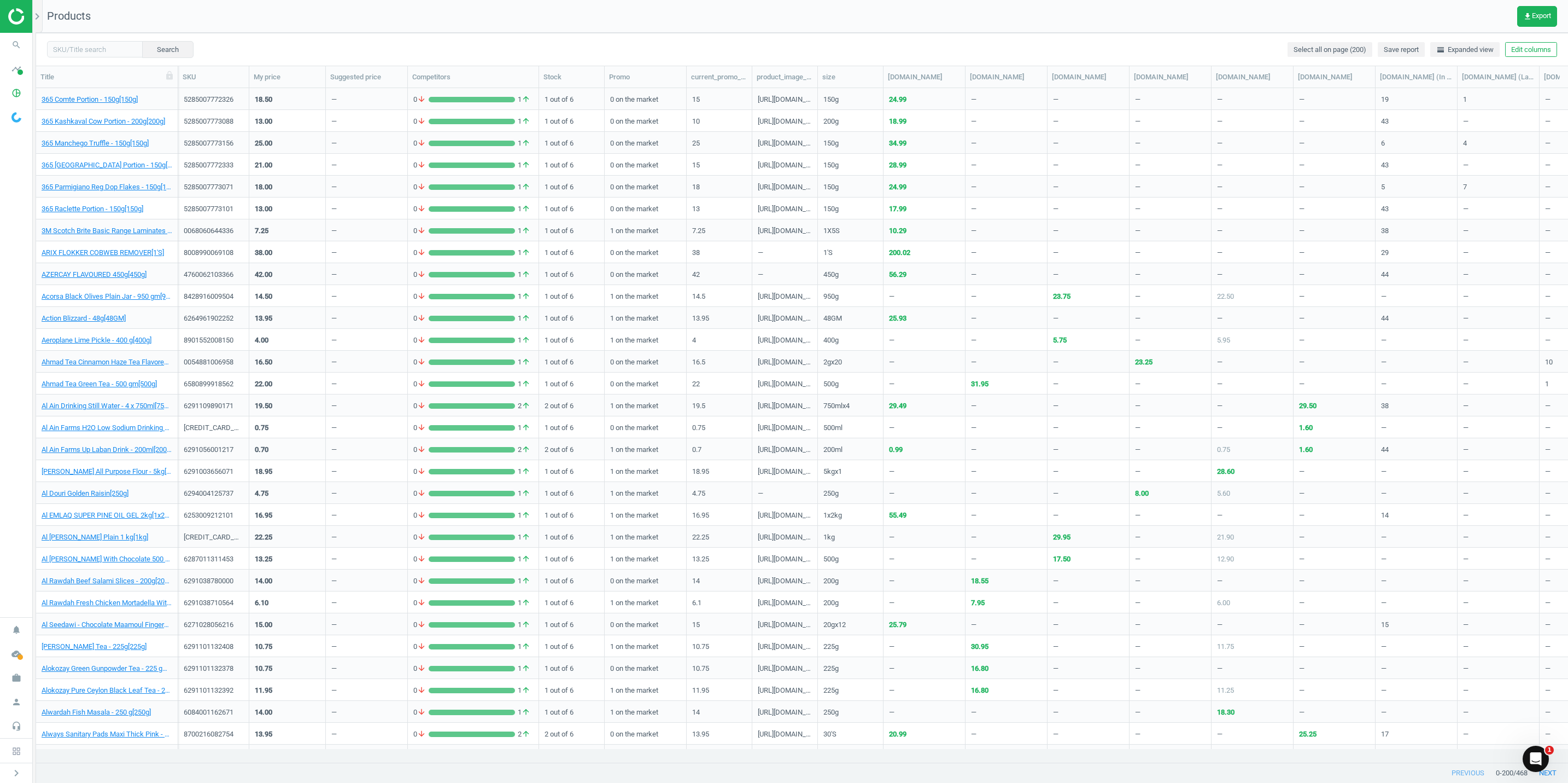
click at [18, 124] on span at bounding box center [16, 117] width 32 height 24
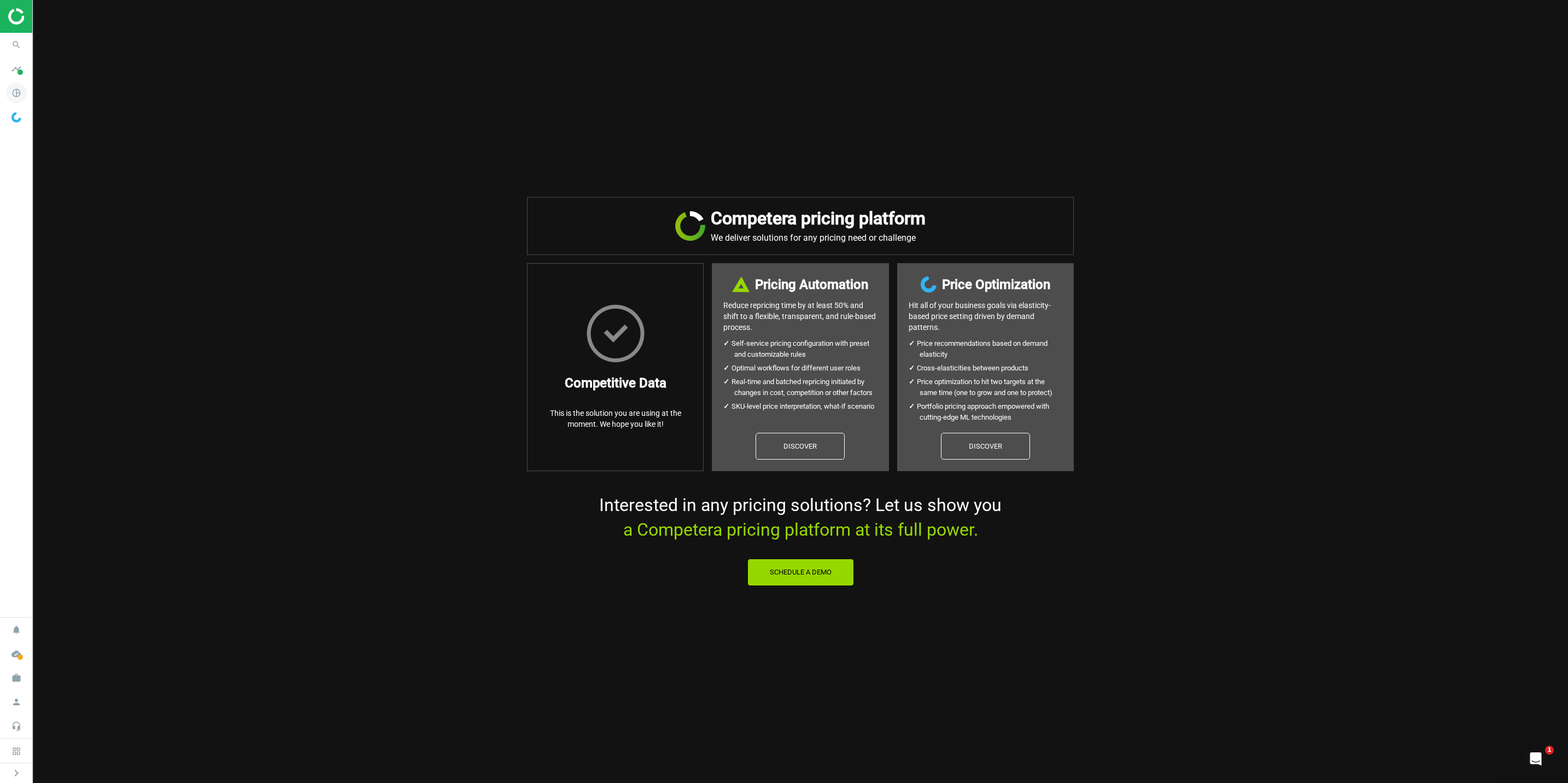
click at [18, 87] on icon "pie_chart_outlined" at bounding box center [16, 93] width 21 height 21
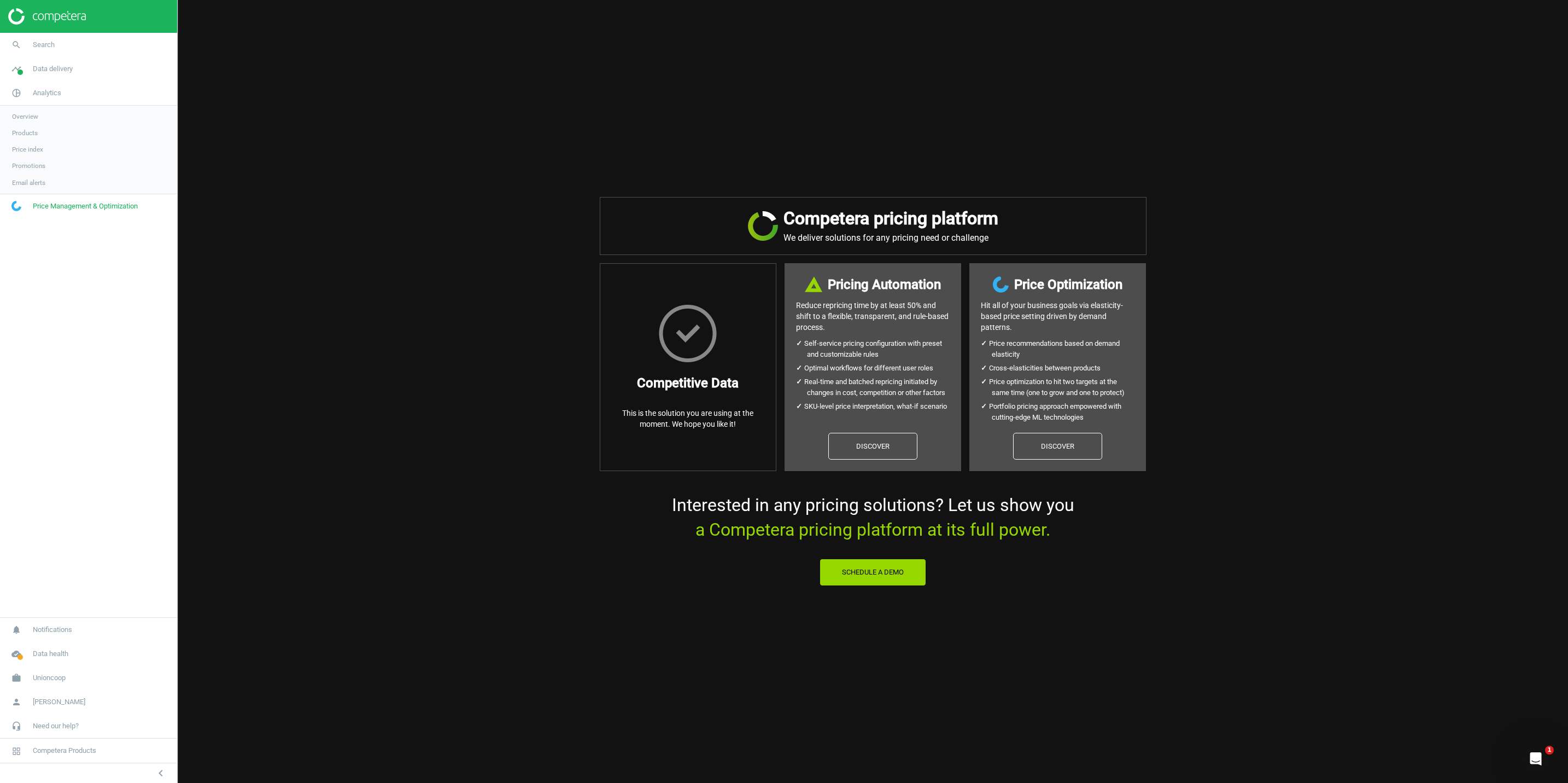
click at [27, 117] on span "Overview" at bounding box center [25, 116] width 27 height 9
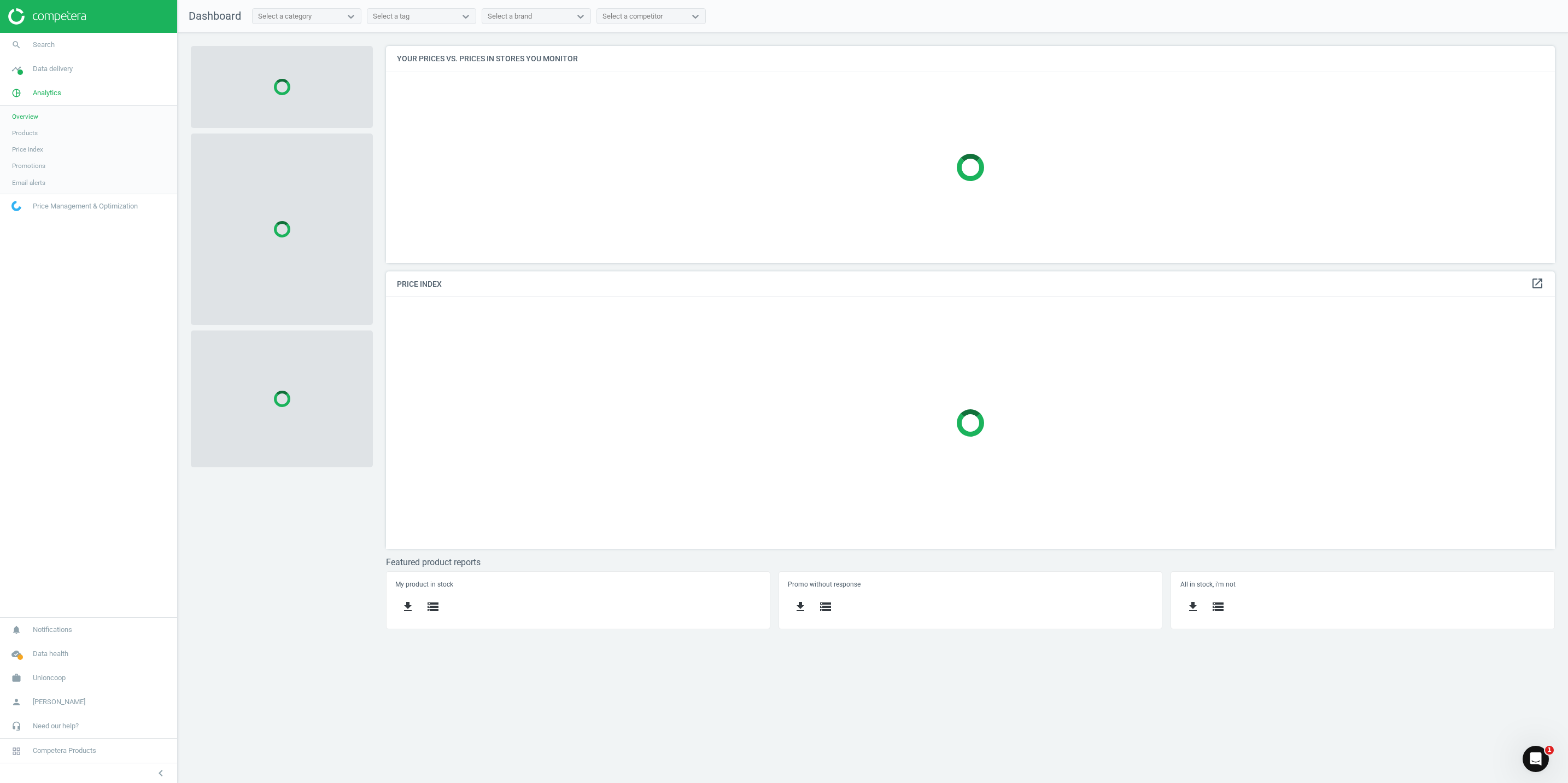
scroll to position [278, 1194]
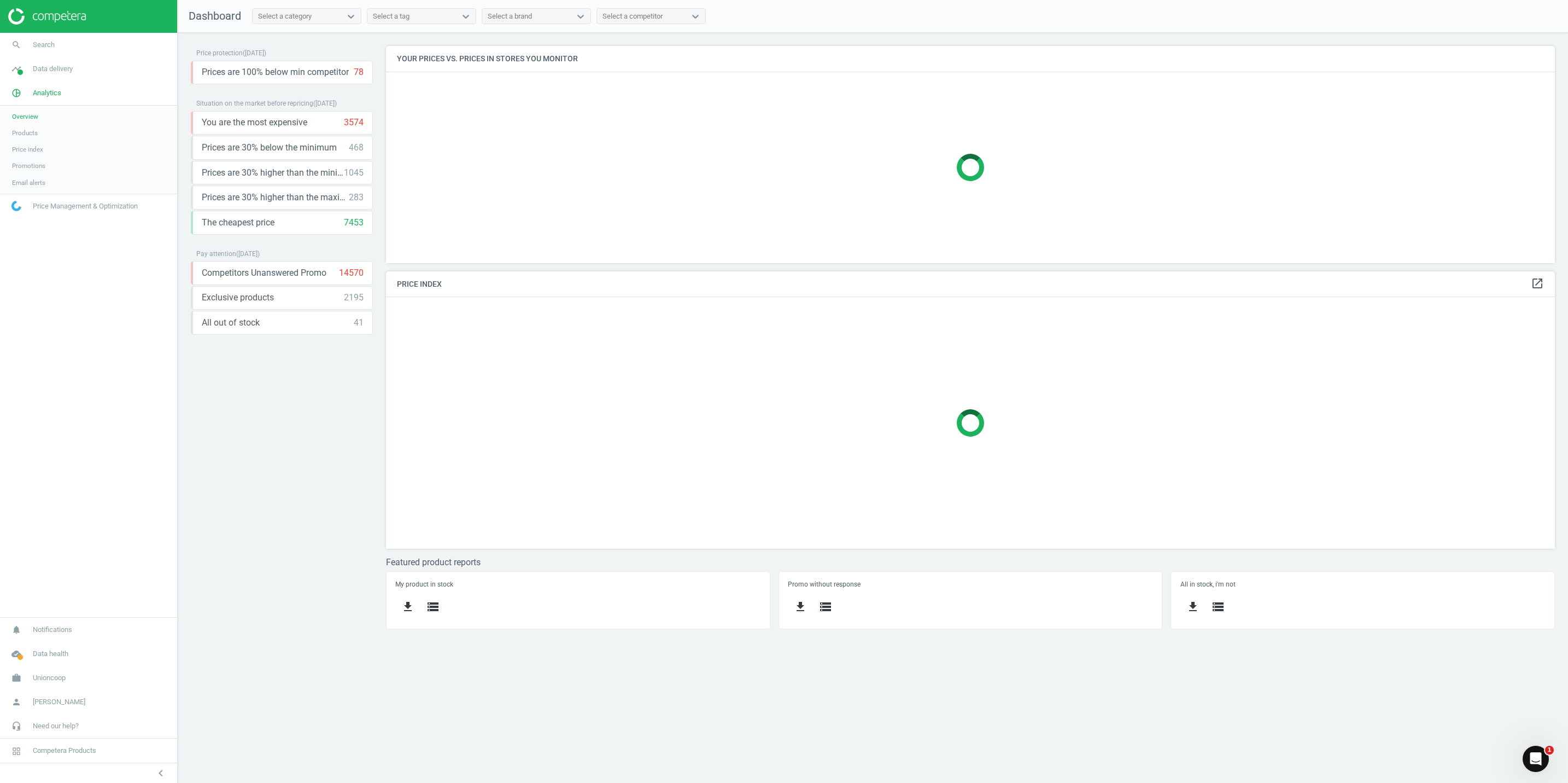
click at [22, 135] on span "Products" at bounding box center [25, 133] width 26 height 9
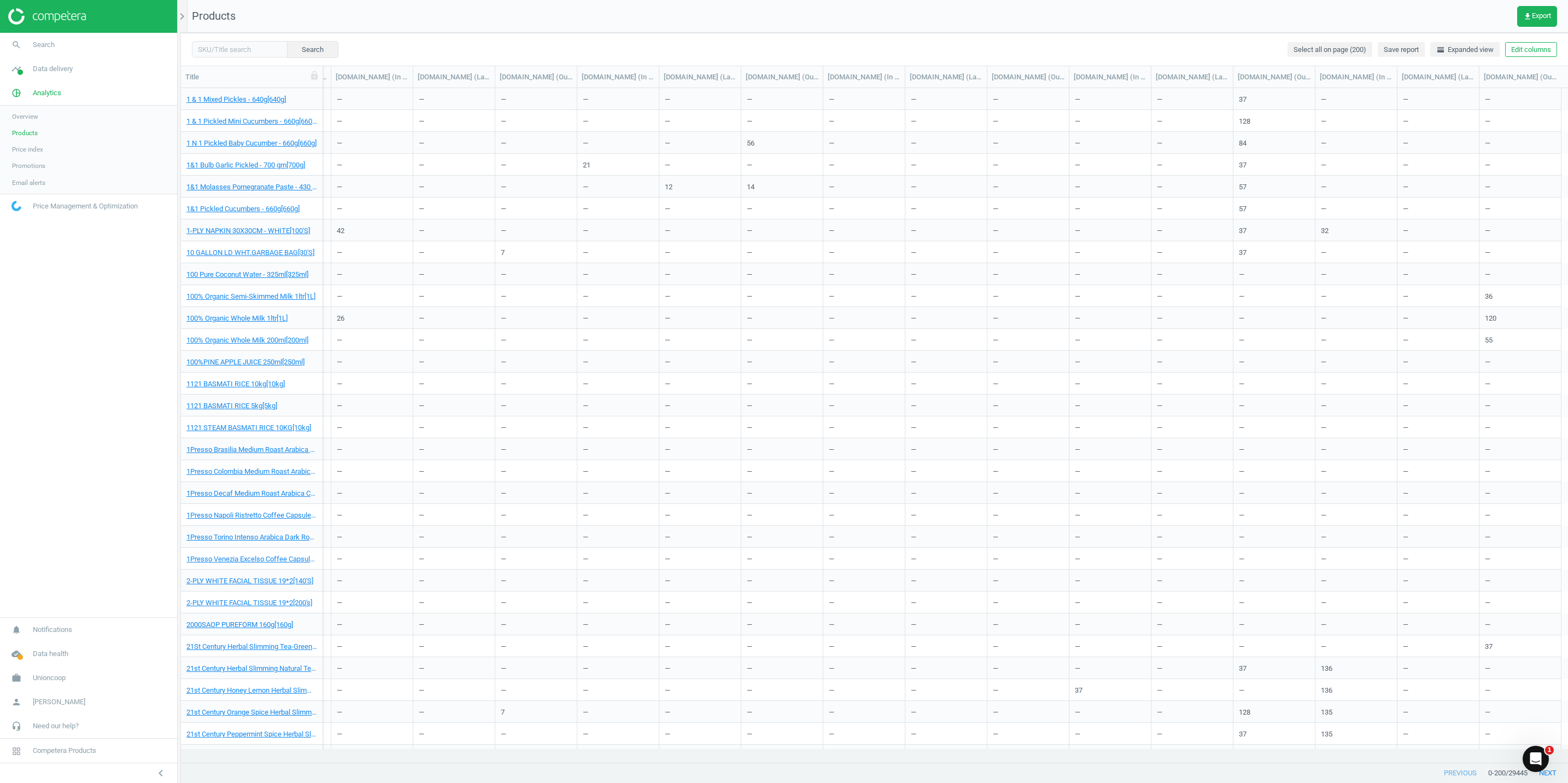
scroll to position [0, 1435]
click at [1447, 52] on span "horizontal_split Expanded view" at bounding box center [1465, 50] width 57 height 10
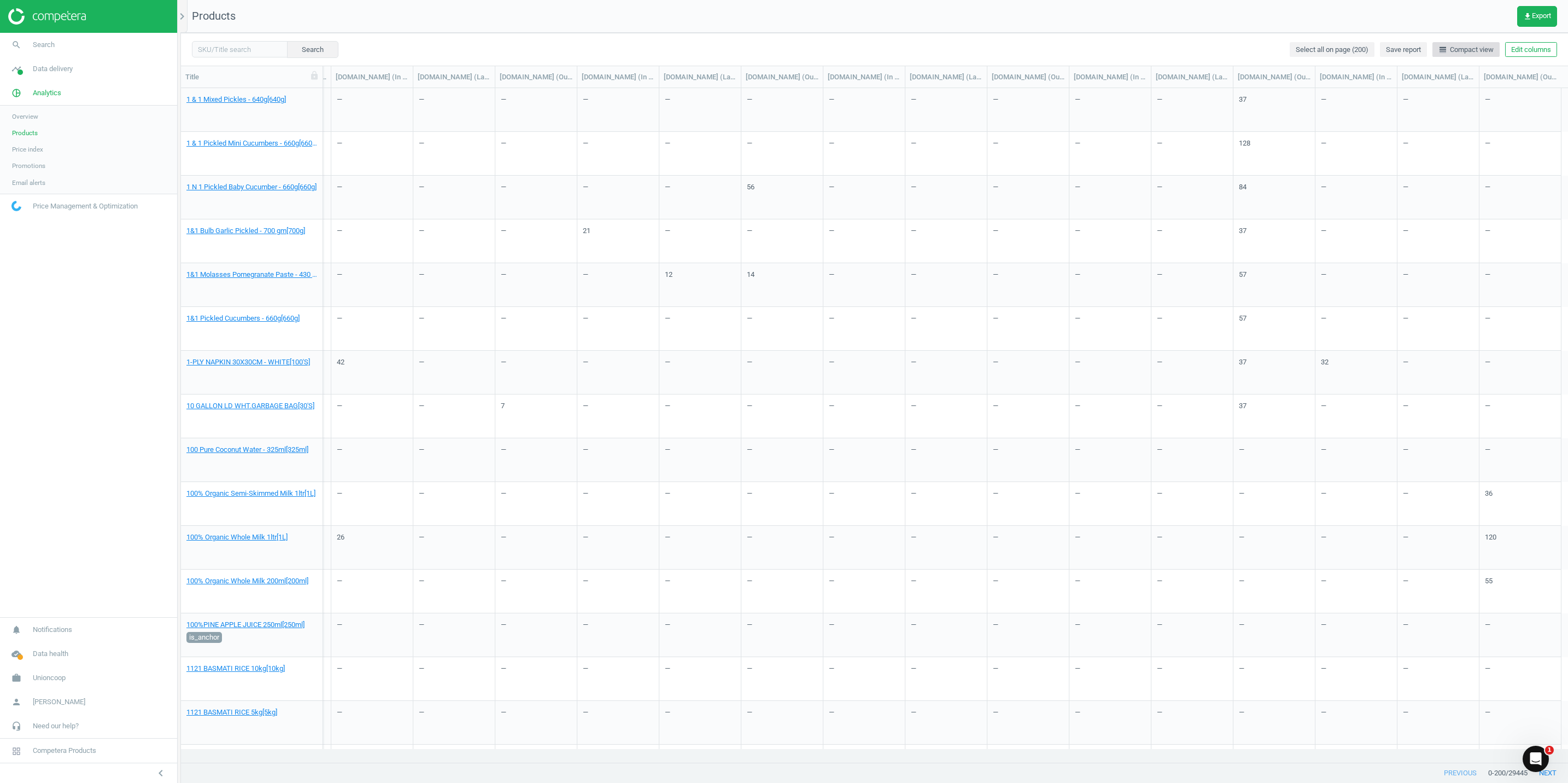
click at [1447, 52] on span "line_weight Compact view" at bounding box center [1466, 50] width 55 height 10
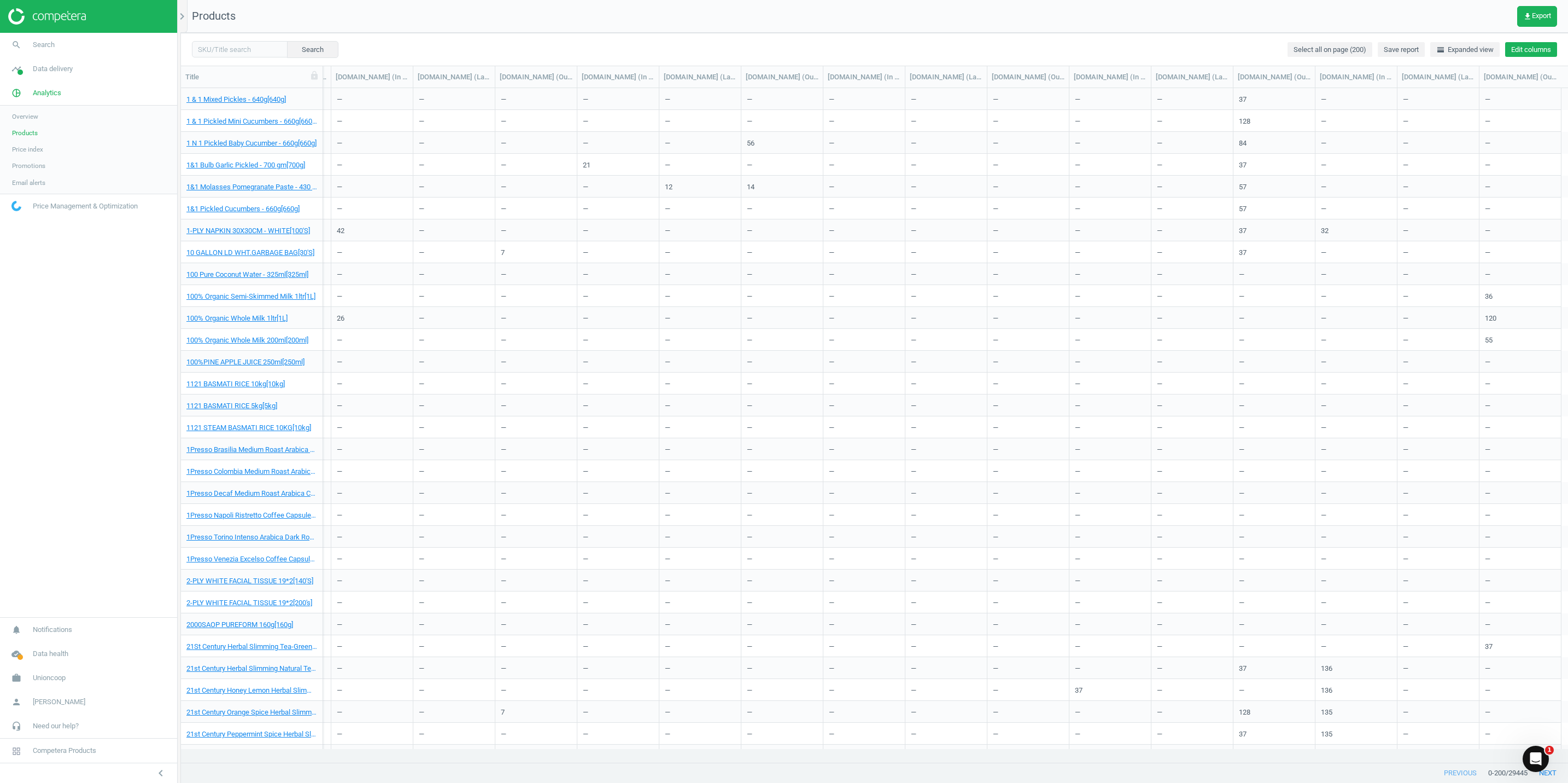
click at [1524, 46] on button "Edit columns" at bounding box center [1531, 50] width 52 height 16
click at [1433, 227] on div "Custom fields" at bounding box center [1447, 227] width 44 height 10
click at [1419, 269] on icon "chevron_left" at bounding box center [1418, 275] width 13 height 13
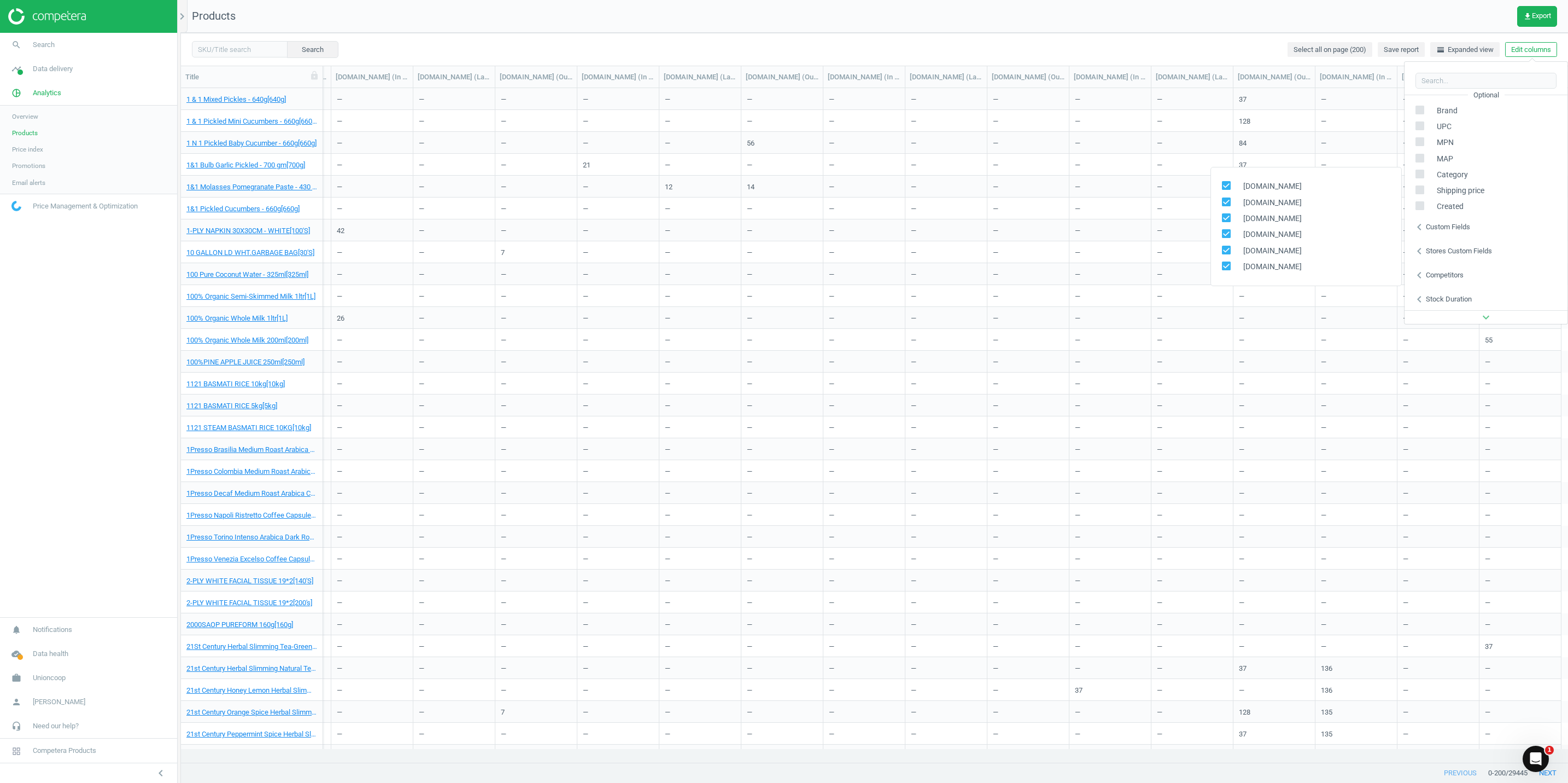
click at [1419, 269] on icon "chevron_left" at bounding box center [1418, 275] width 13 height 13
click at [1435, 253] on div "Stores custom fields" at bounding box center [1458, 251] width 66 height 10
click at [1112, 56] on div "Search Select all on page (200) Save report horizontal_split Expanded view Edit…" at bounding box center [874, 48] width 1387 height 33
click at [46, 49] on span "Search" at bounding box center [43, 45] width 22 height 10
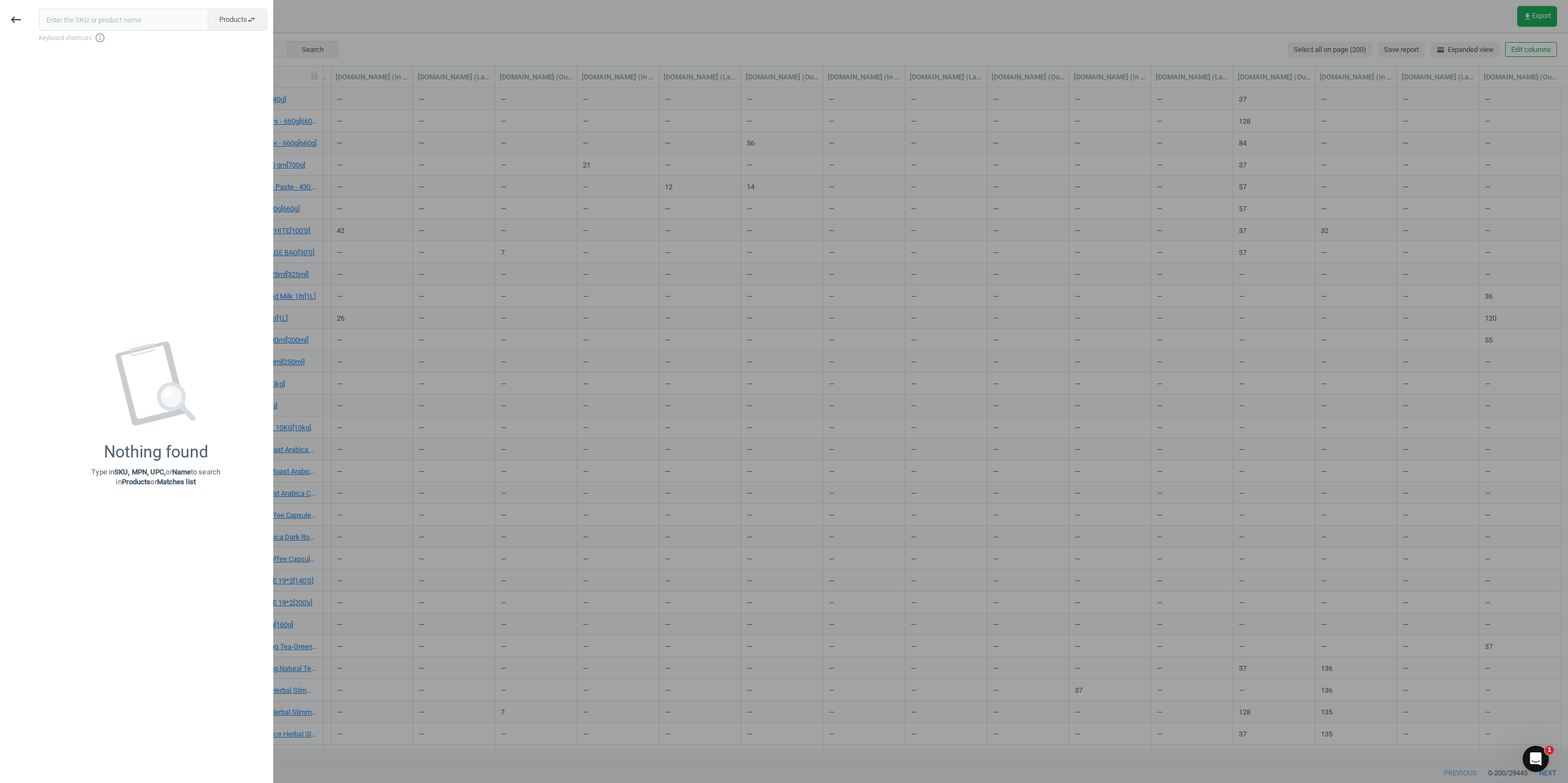
click at [334, 22] on div at bounding box center [784, 391] width 1568 height 783
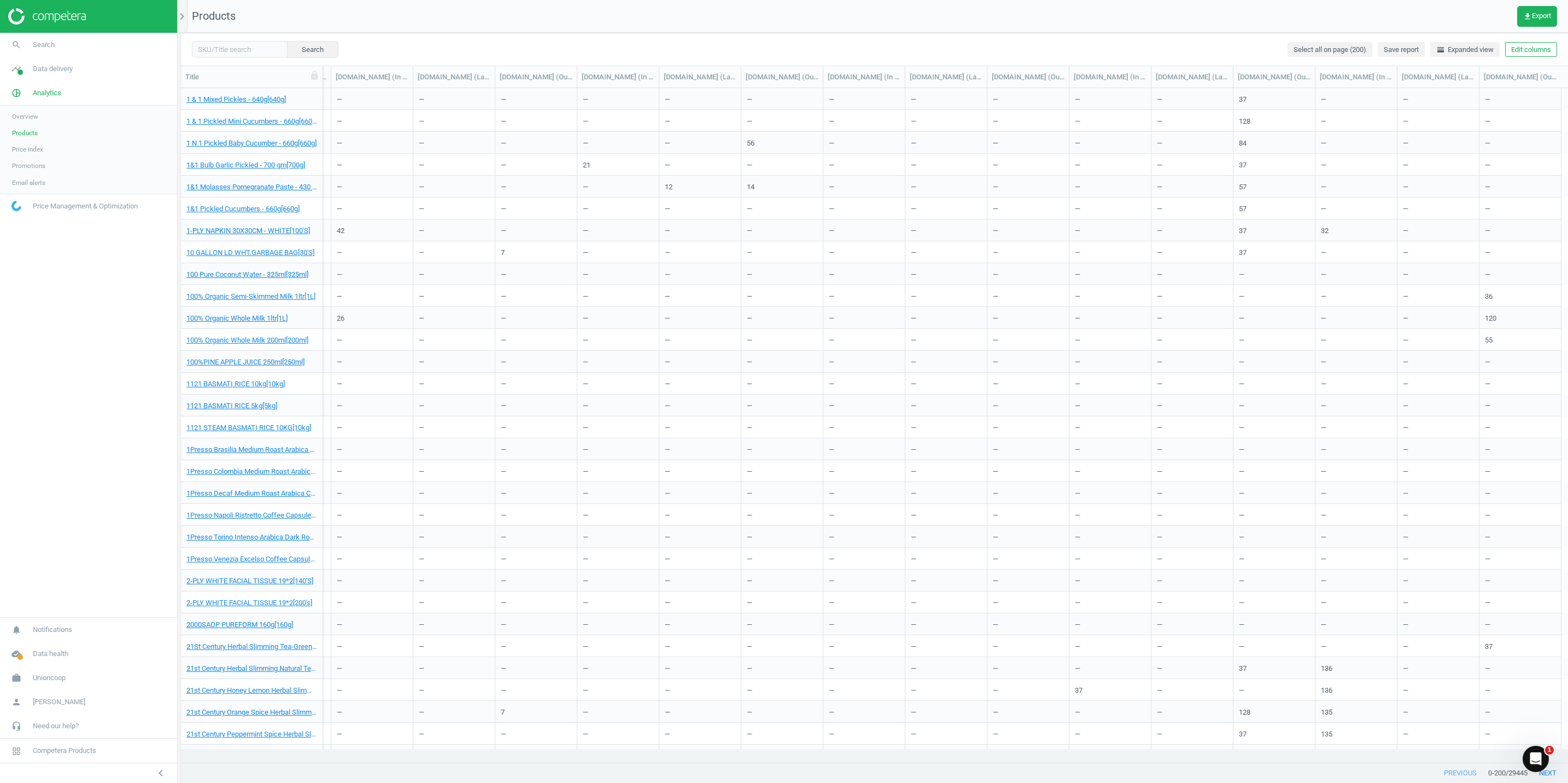
click at [31, 26] on div at bounding box center [89, 16] width 177 height 33
click at [41, 49] on span "Search" at bounding box center [43, 45] width 22 height 10
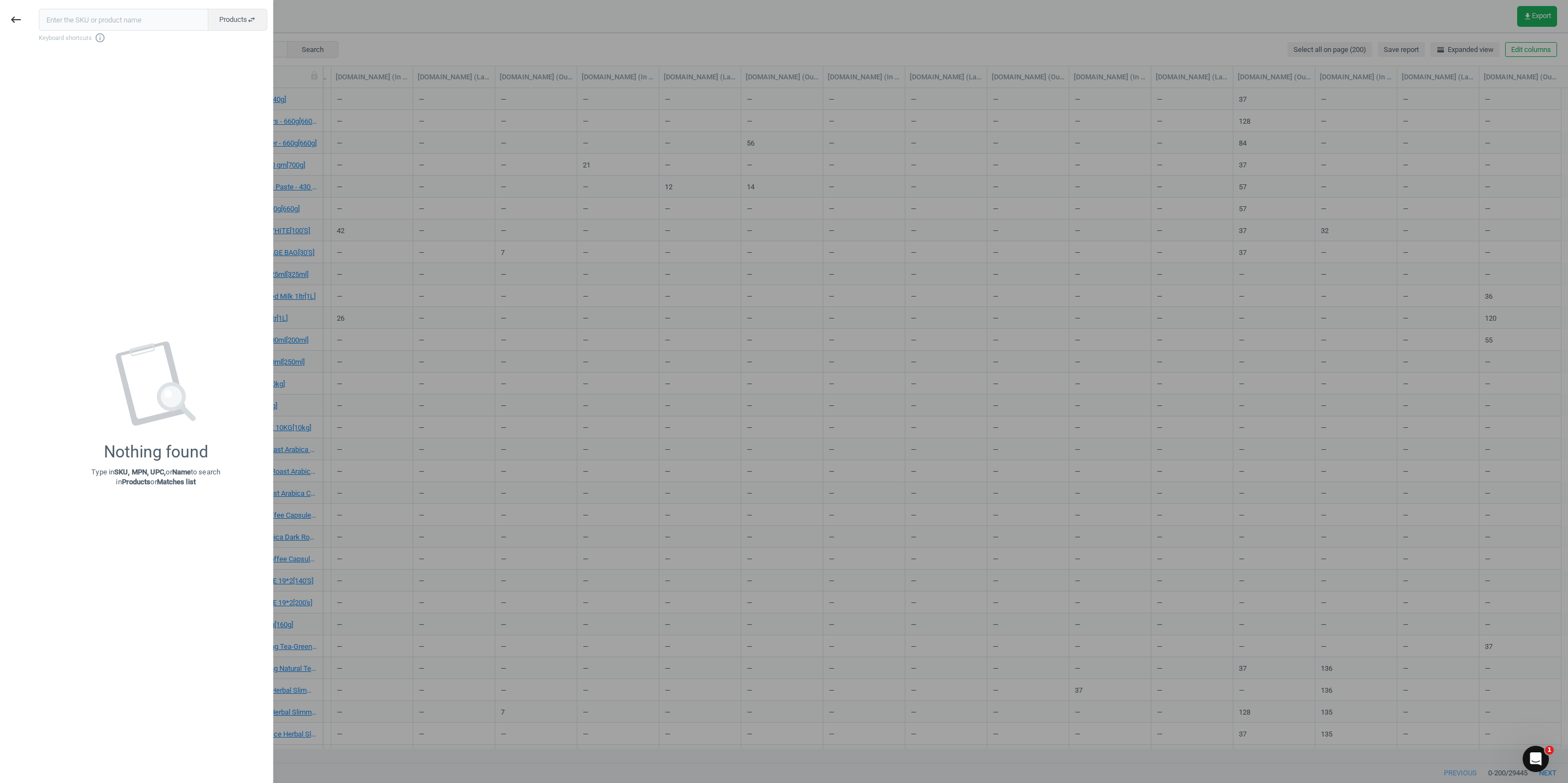
click at [351, 19] on div at bounding box center [784, 391] width 1568 height 783
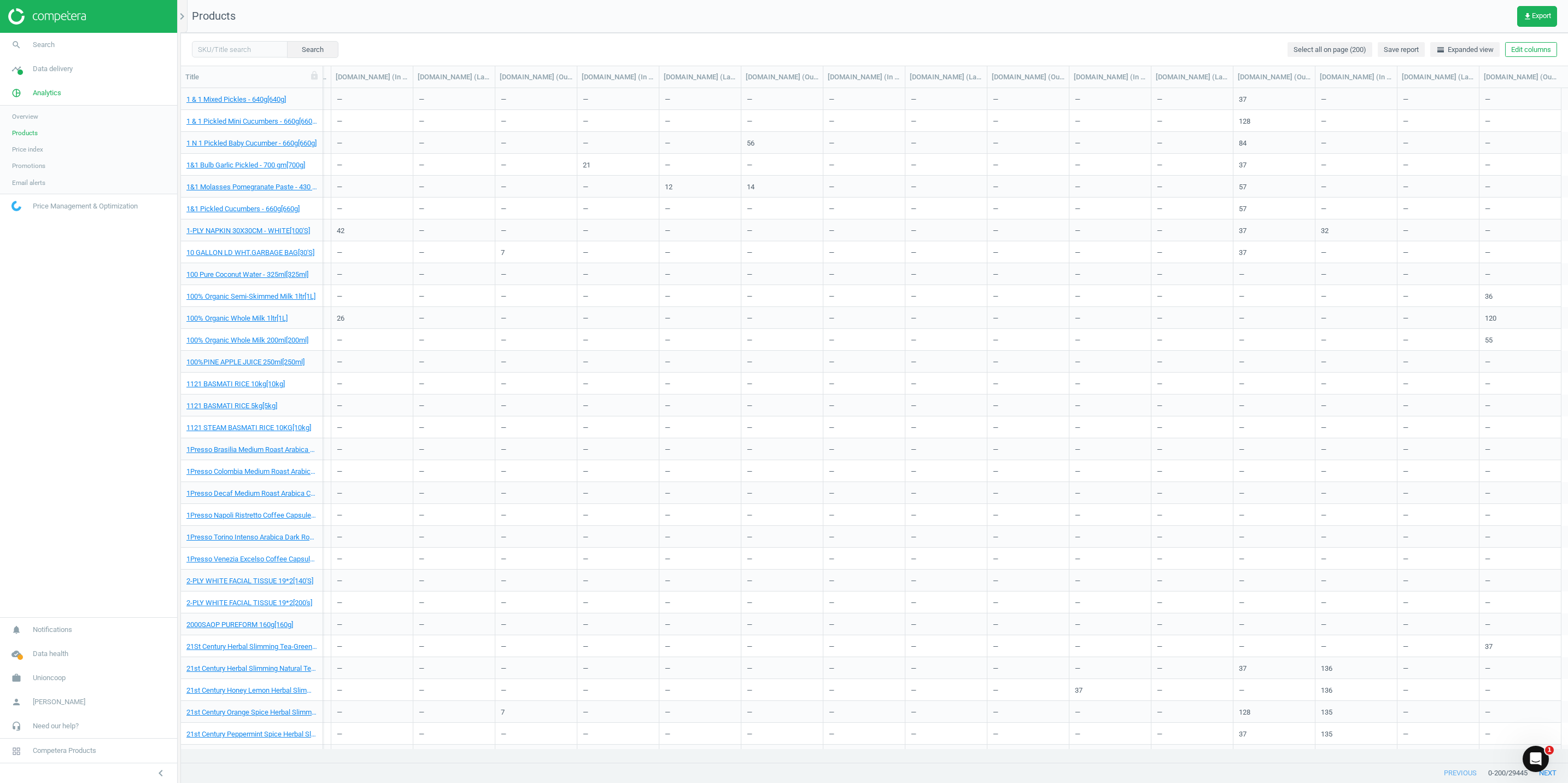
click at [66, 209] on span "Price Management & Optimization" at bounding box center [85, 206] width 105 height 10
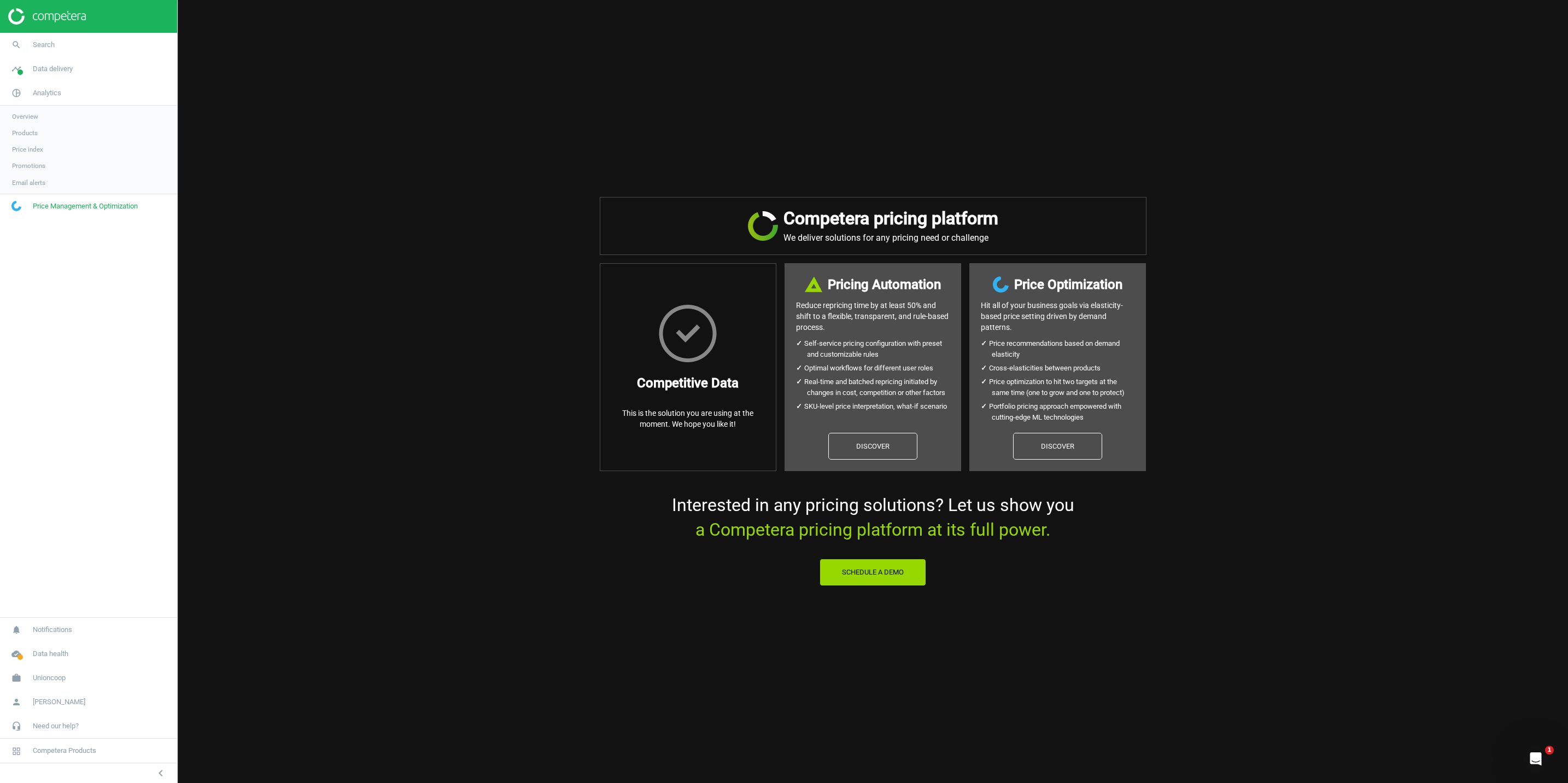
click at [22, 179] on span "Email alerts" at bounding box center [29, 182] width 33 height 9
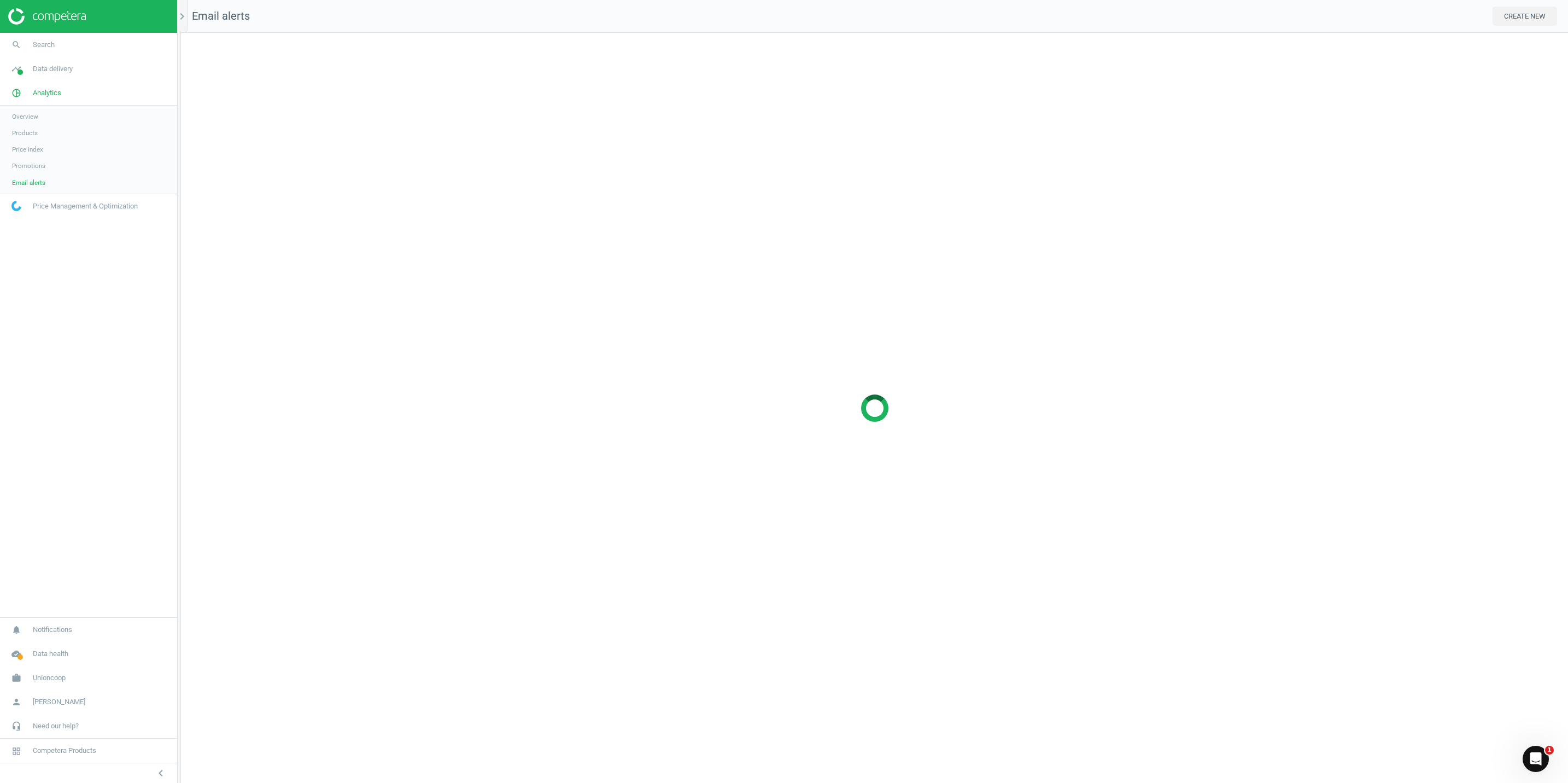
scroll to position [776, 1411]
click at [25, 114] on span "Overview" at bounding box center [25, 116] width 27 height 9
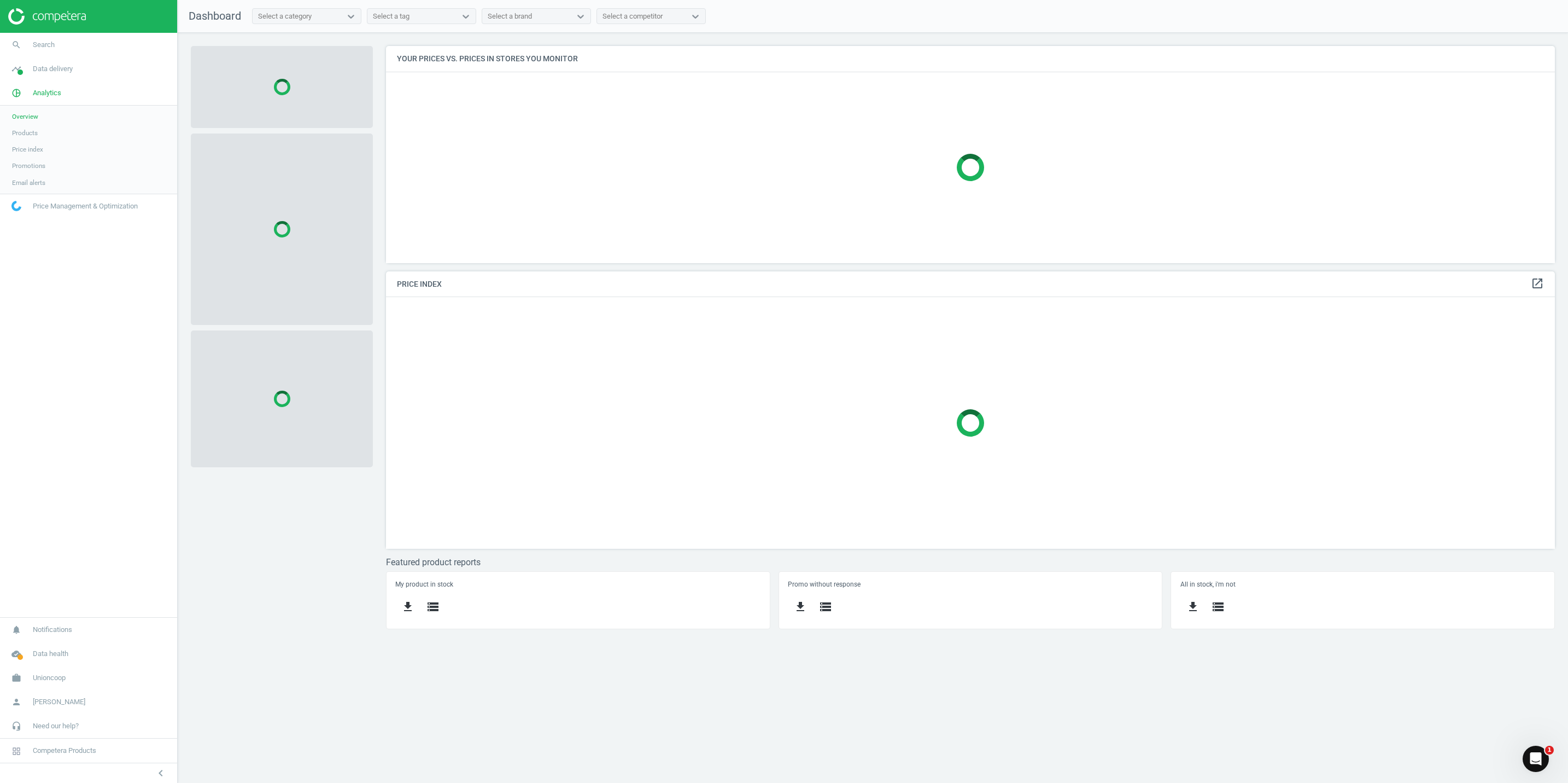
scroll to position [278, 1194]
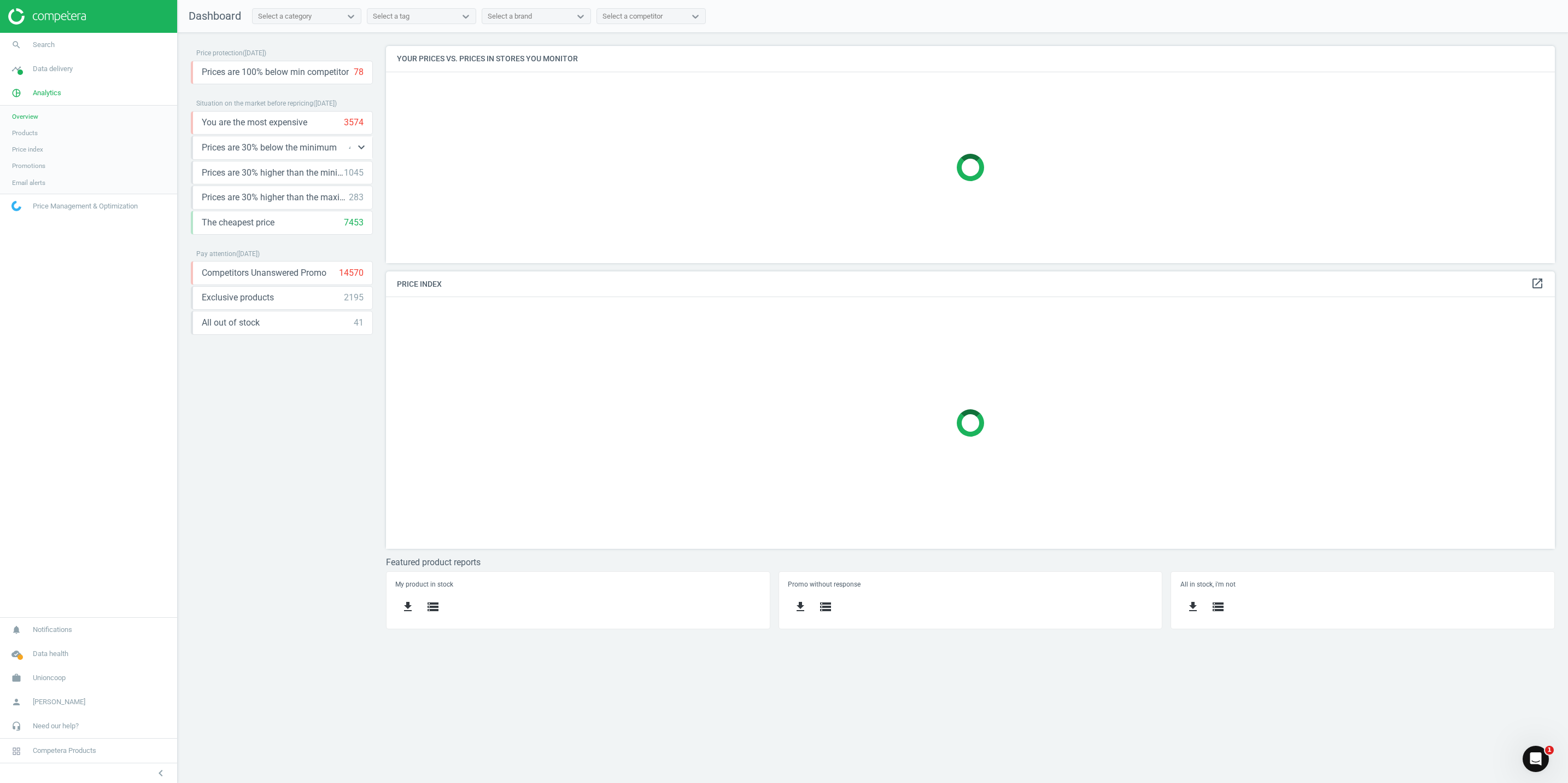
click at [315, 145] on span "Prices are 30% below the minimum" at bounding box center [269, 148] width 135 height 12
click at [353, 148] on button "keyboard_arrow_down" at bounding box center [361, 147] width 22 height 23
click at [238, 169] on icon "storage" at bounding box center [239, 171] width 13 height 13
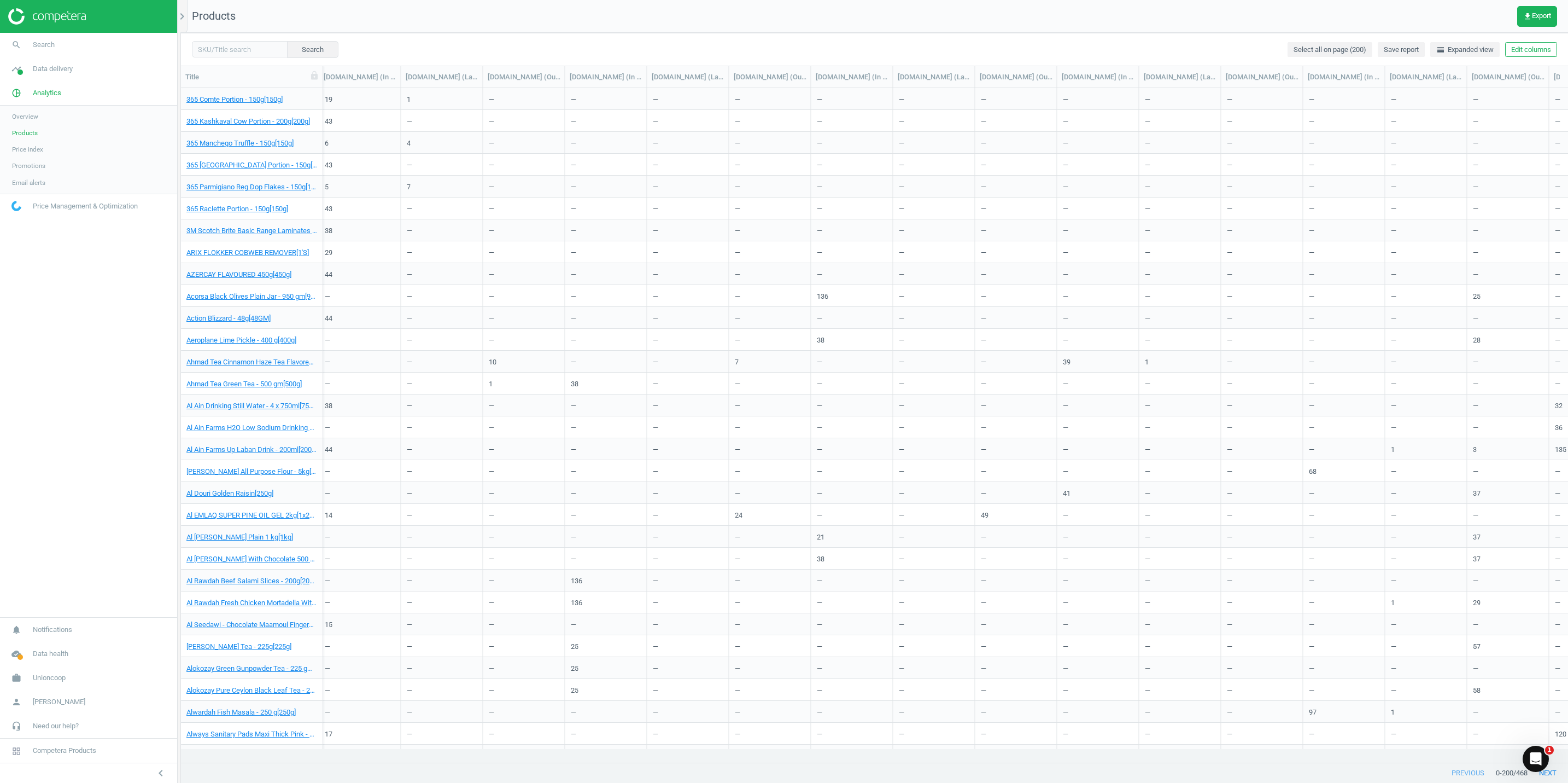
scroll to position [0, 1212]
click at [76, 746] on span "Competera Products" at bounding box center [64, 750] width 63 height 10
click at [243, 705] on icon at bounding box center [227, 713] width 80 height 16
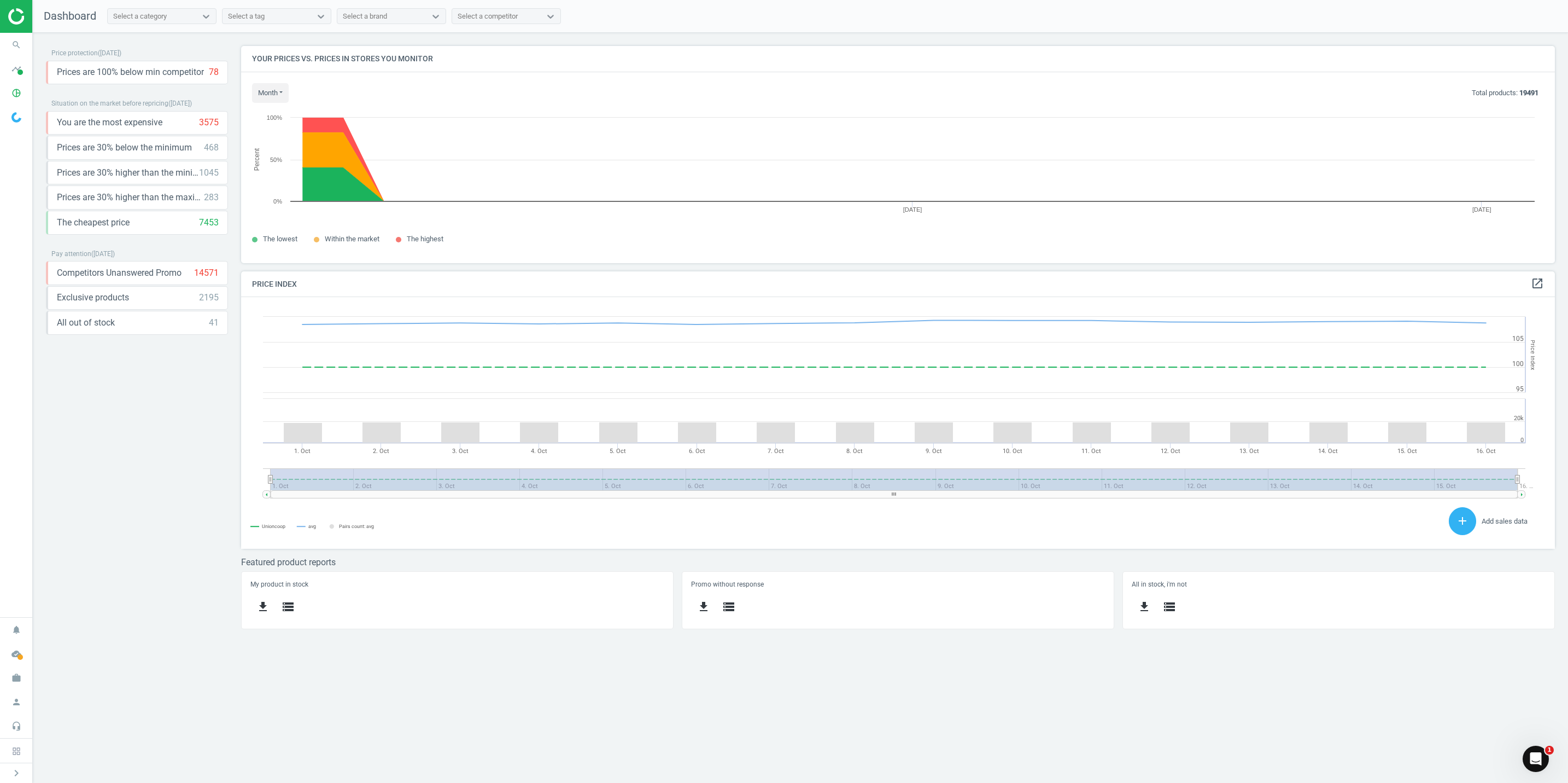
scroll to position [243, 1340]
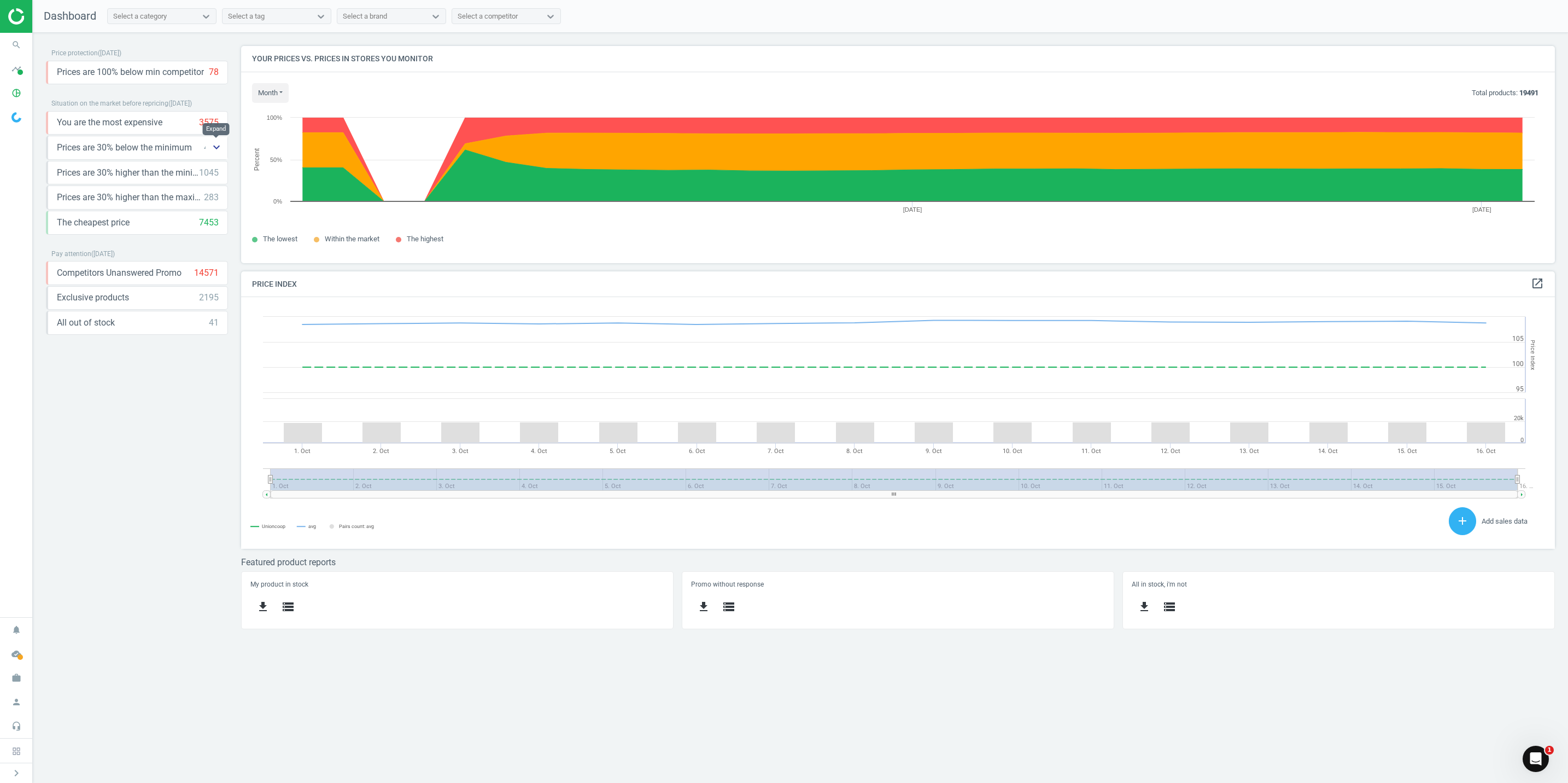
click at [216, 151] on icon "keyboard_arrow_down" at bounding box center [216, 147] width 13 height 13
click at [94, 174] on icon "storage" at bounding box center [94, 171] width 13 height 13
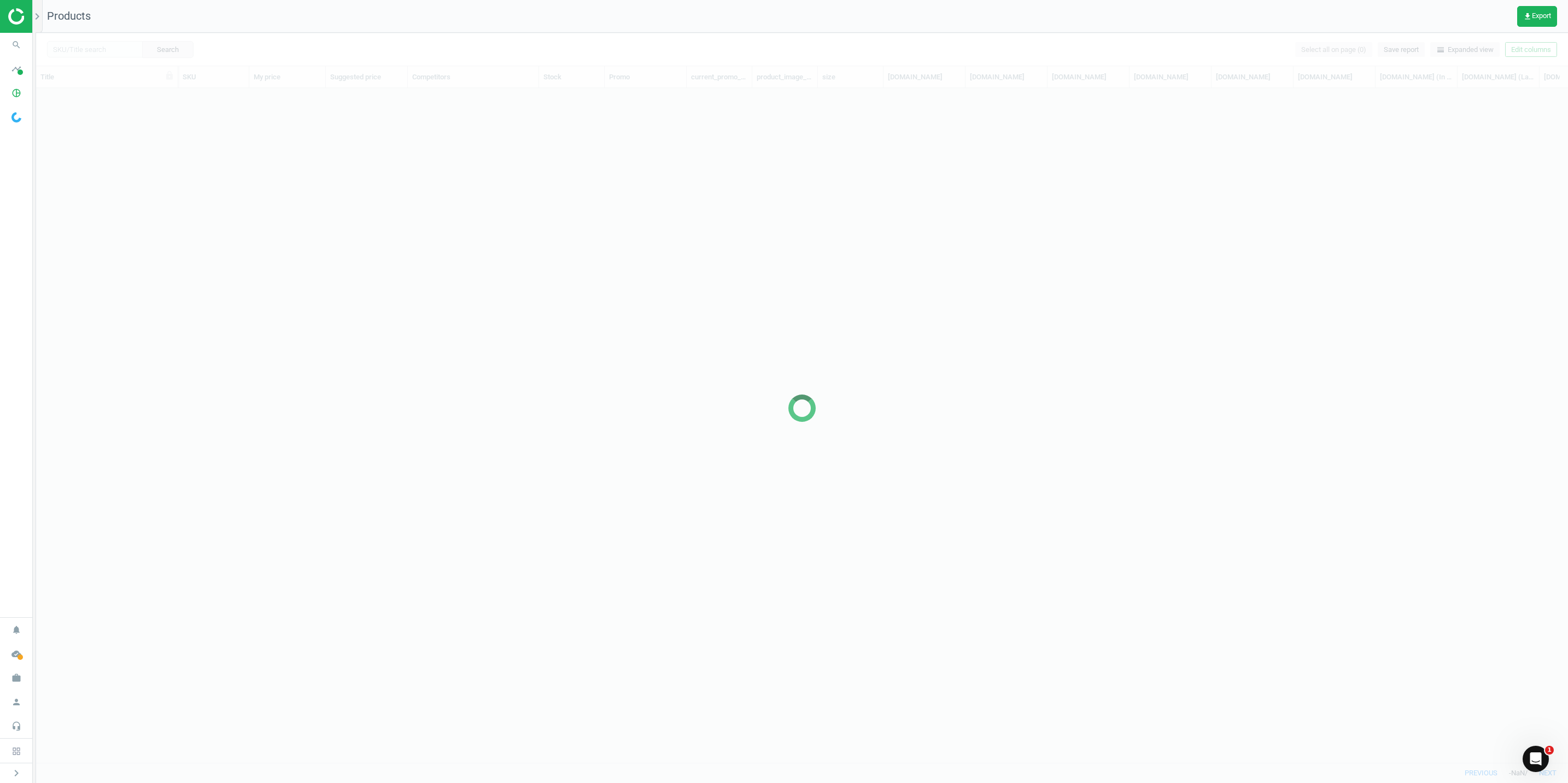
scroll to position [648, 1519]
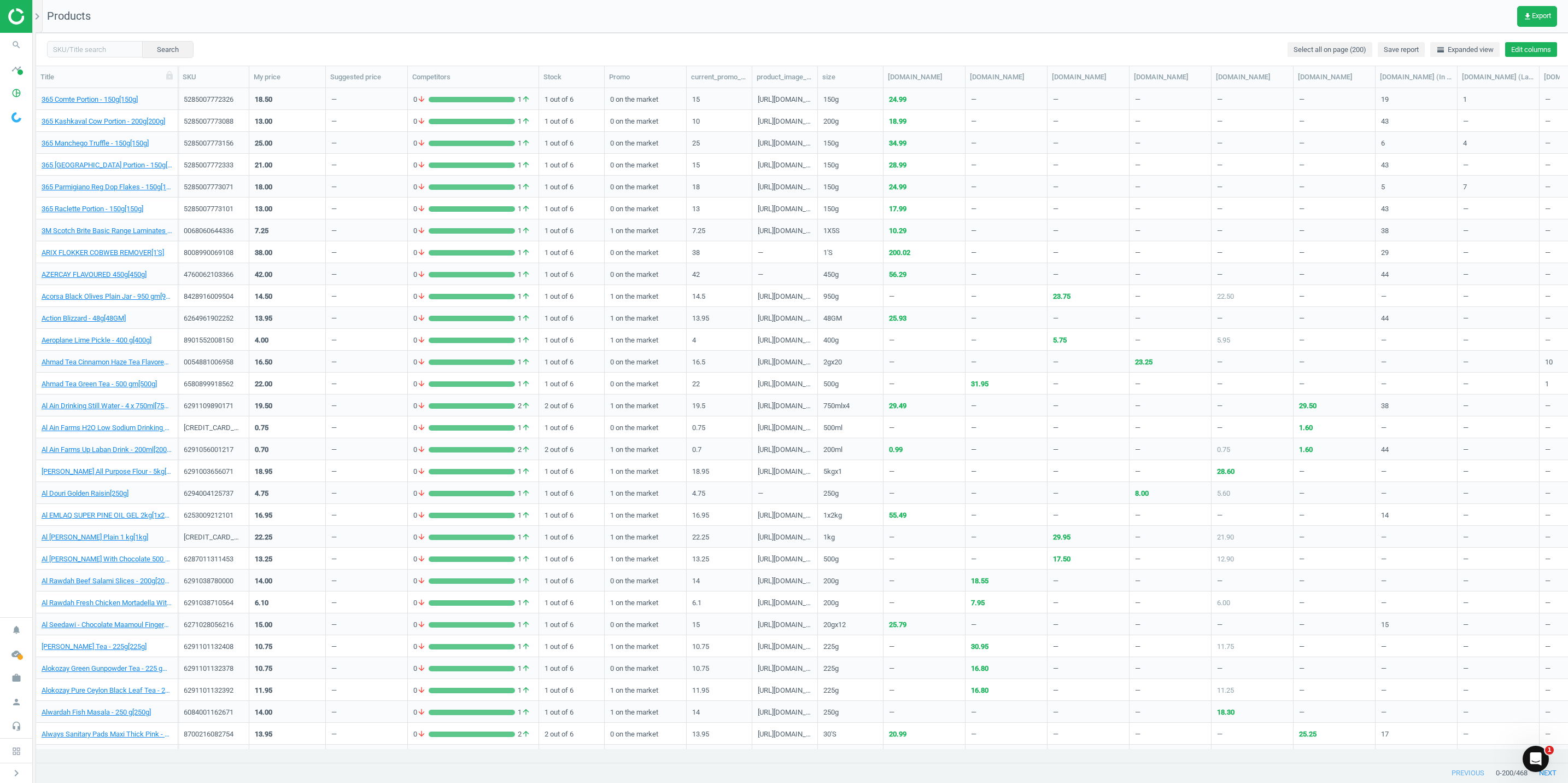
click at [1529, 51] on button "Edit columns" at bounding box center [1531, 50] width 52 height 16
click at [1450, 86] on input "text" at bounding box center [1485, 81] width 141 height 17
type input "COST"
click at [20, 19] on img at bounding box center [46, 16] width 78 height 17
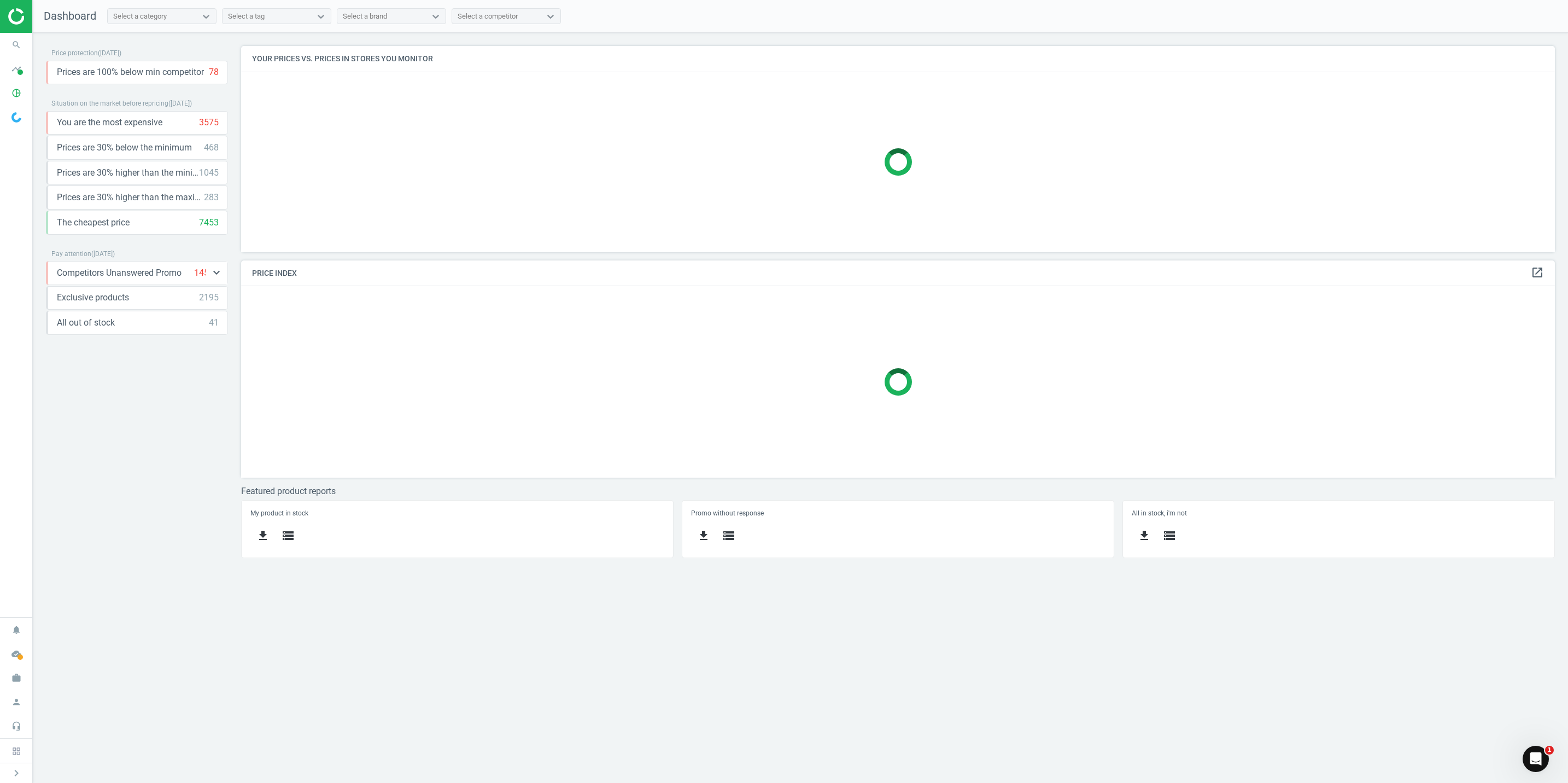
click at [138, 273] on span "Competitors Unanswered Promo" at bounding box center [119, 273] width 125 height 12
click at [215, 275] on icon "keyboard_arrow_down" at bounding box center [216, 272] width 13 height 13
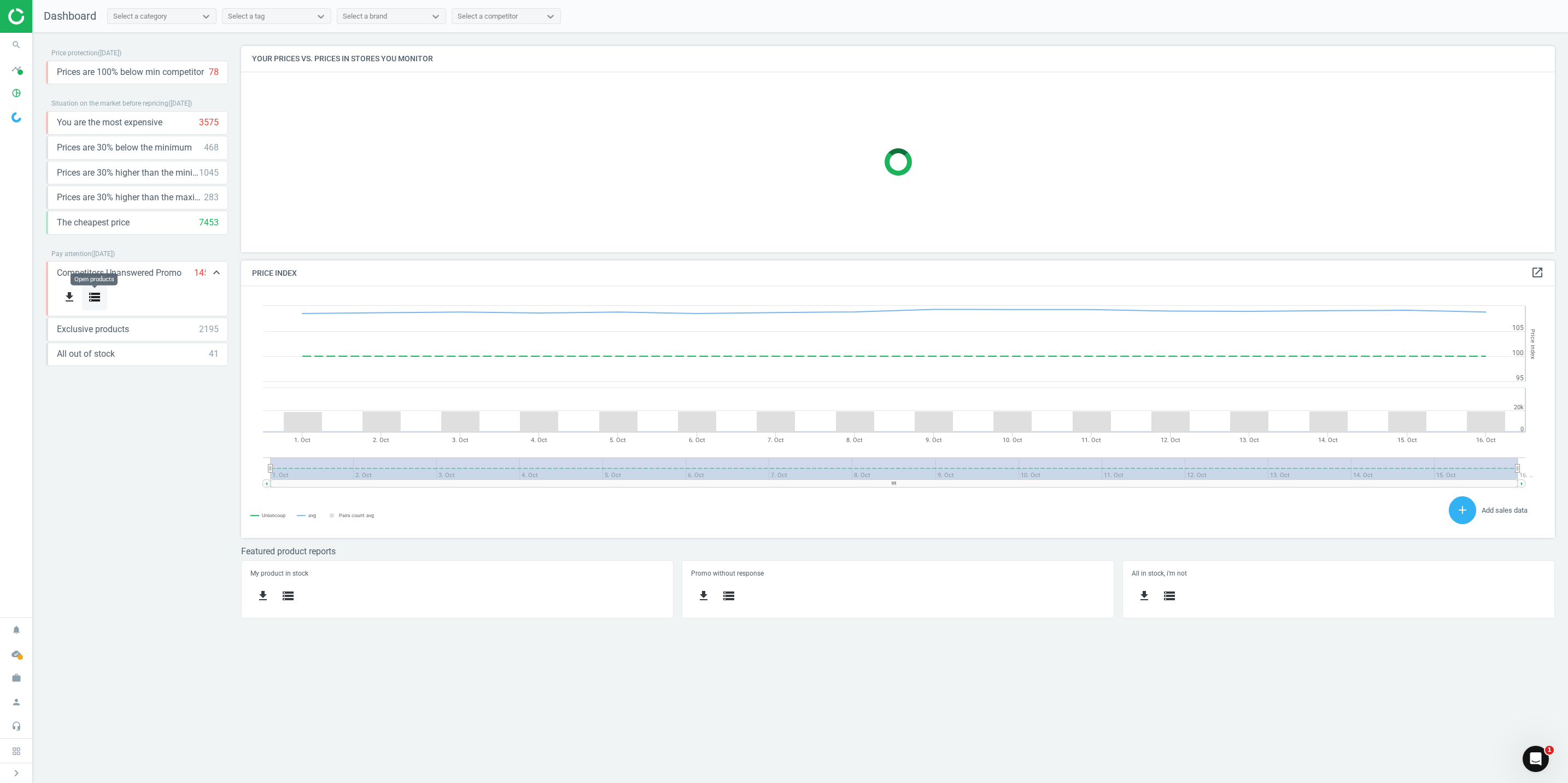
scroll to position [278, 1340]
click at [92, 300] on icon "storage" at bounding box center [94, 296] width 13 height 13
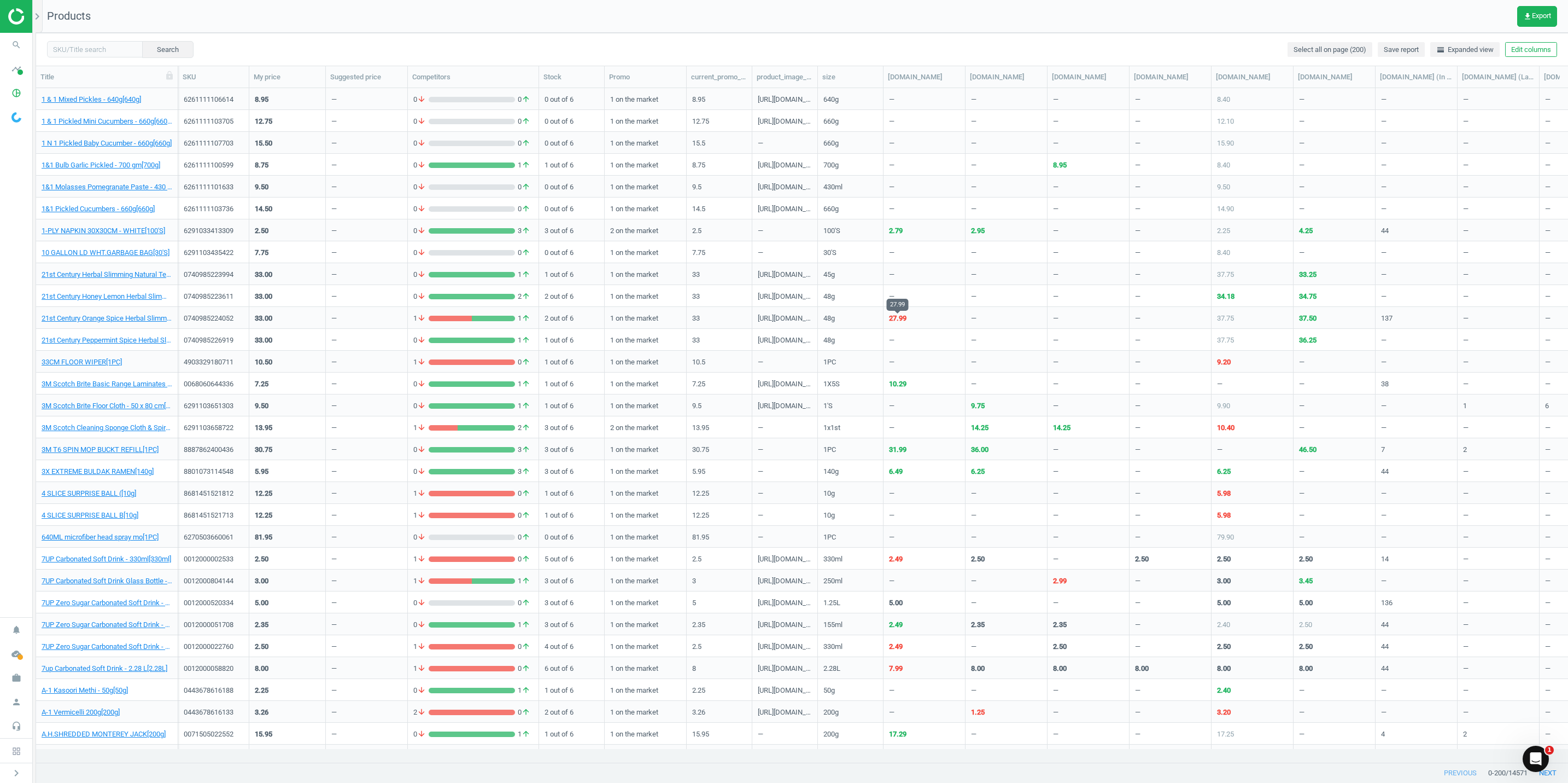
click at [891, 315] on div "27.99" at bounding box center [898, 318] width 18 height 10
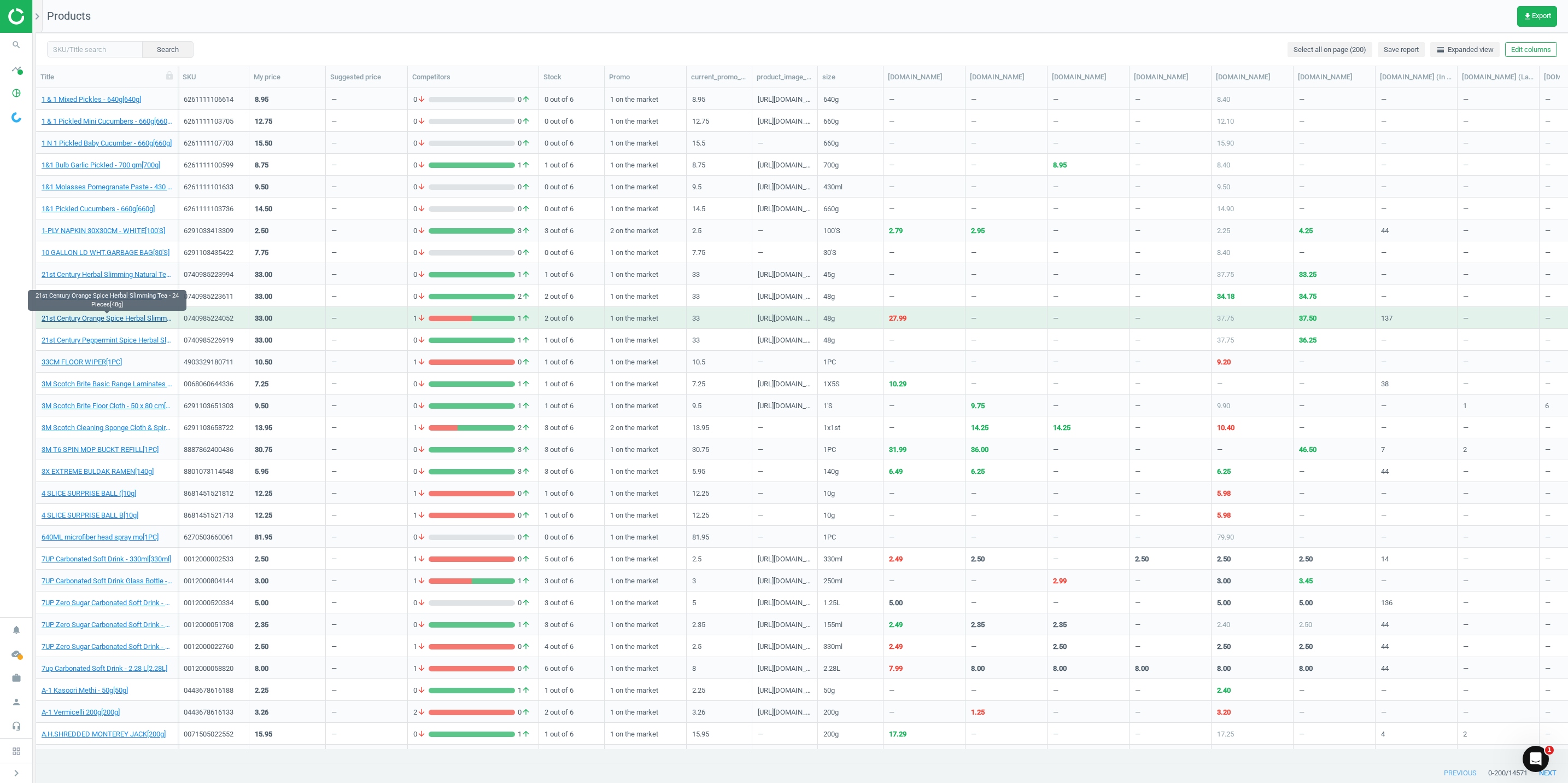
click at [94, 313] on link "21st Century Orange Spice Herbal Slimming Tea - 24 Pieces[48g]" at bounding box center [106, 318] width 131 height 10
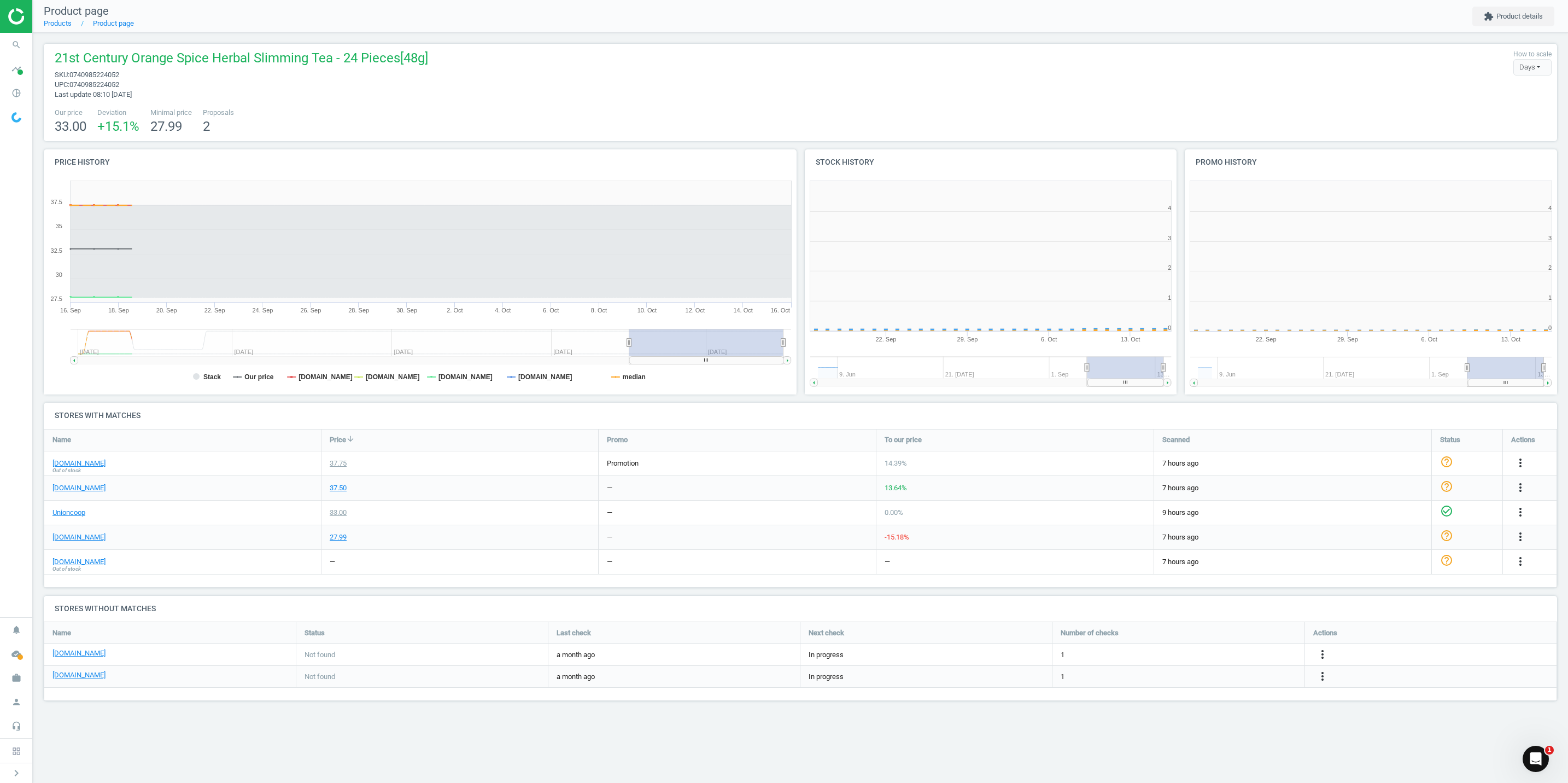
scroll to position [244, 398]
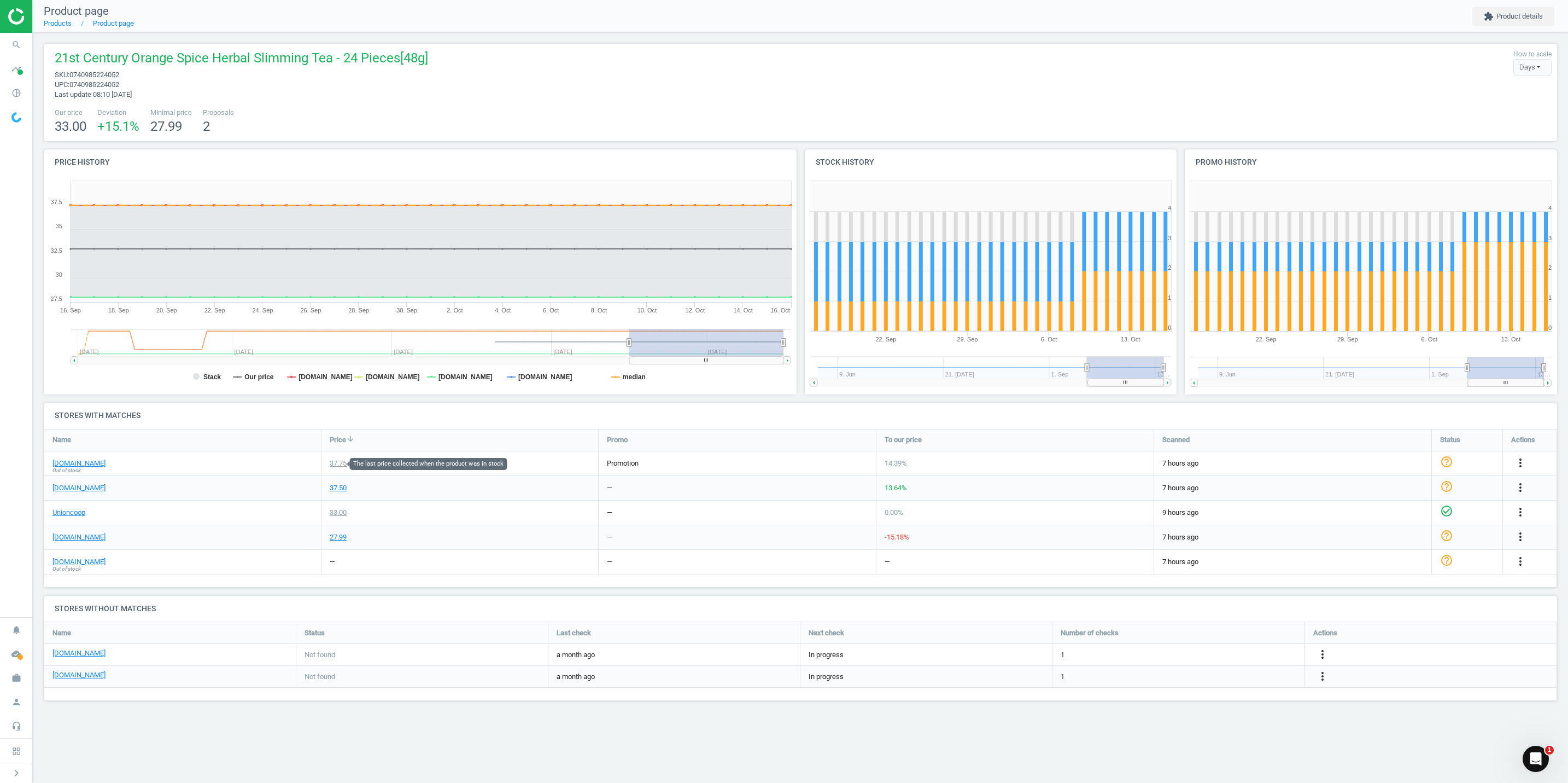
click at [337, 460] on div "37.75" at bounding box center [338, 463] width 17 height 10
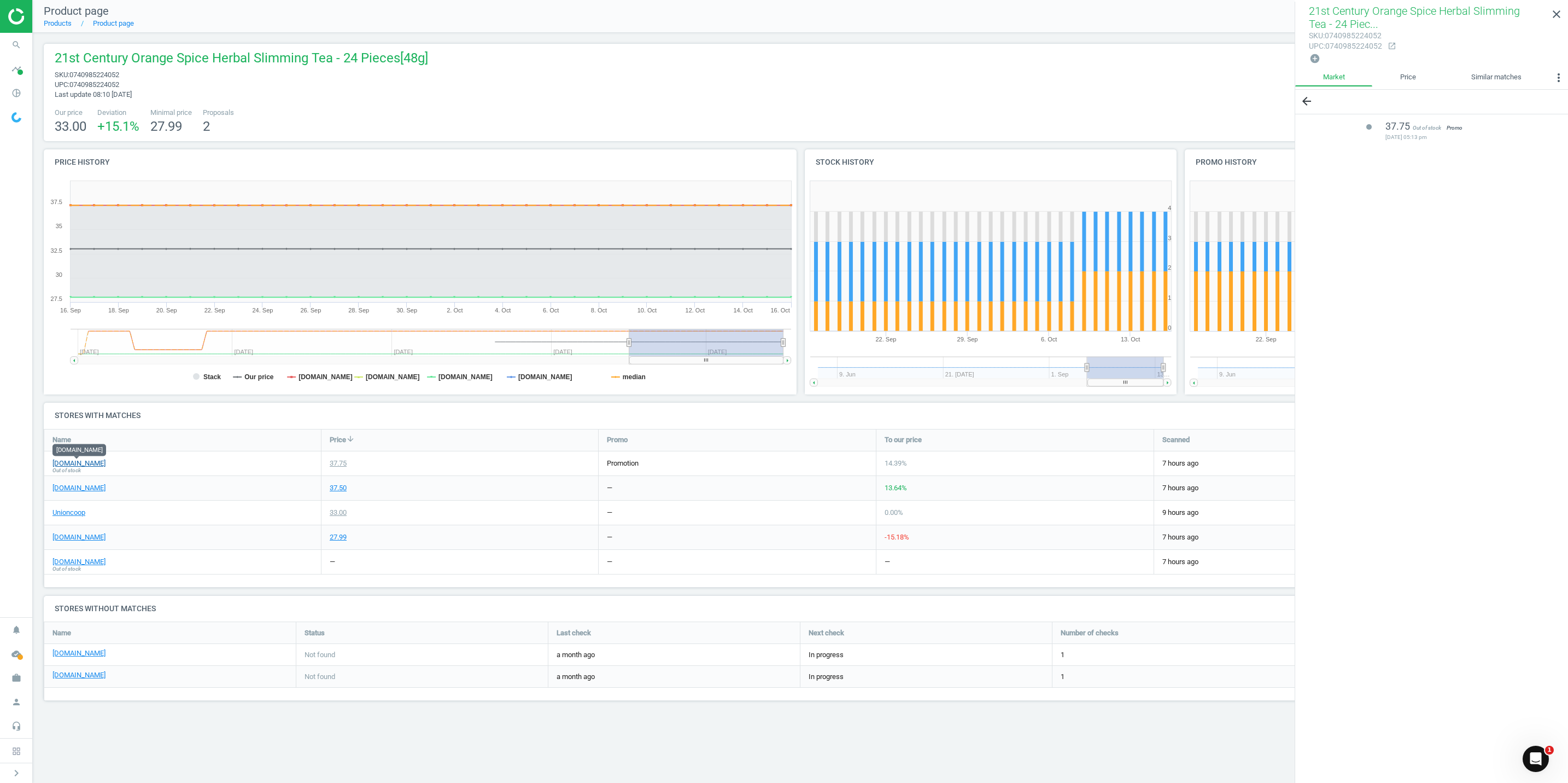
click at [64, 466] on link "sharjahcoop.ae" at bounding box center [79, 463] width 53 height 10
drag, startPoint x: 354, startPoint y: 460, endPoint x: 337, endPoint y: 460, distance: 17.0
click at [337, 460] on div "37.75" at bounding box center [460, 463] width 277 height 24
drag, startPoint x: 337, startPoint y: 460, endPoint x: 444, endPoint y: 458, distance: 107.0
click at [444, 458] on div "37.75" at bounding box center [460, 463] width 277 height 24
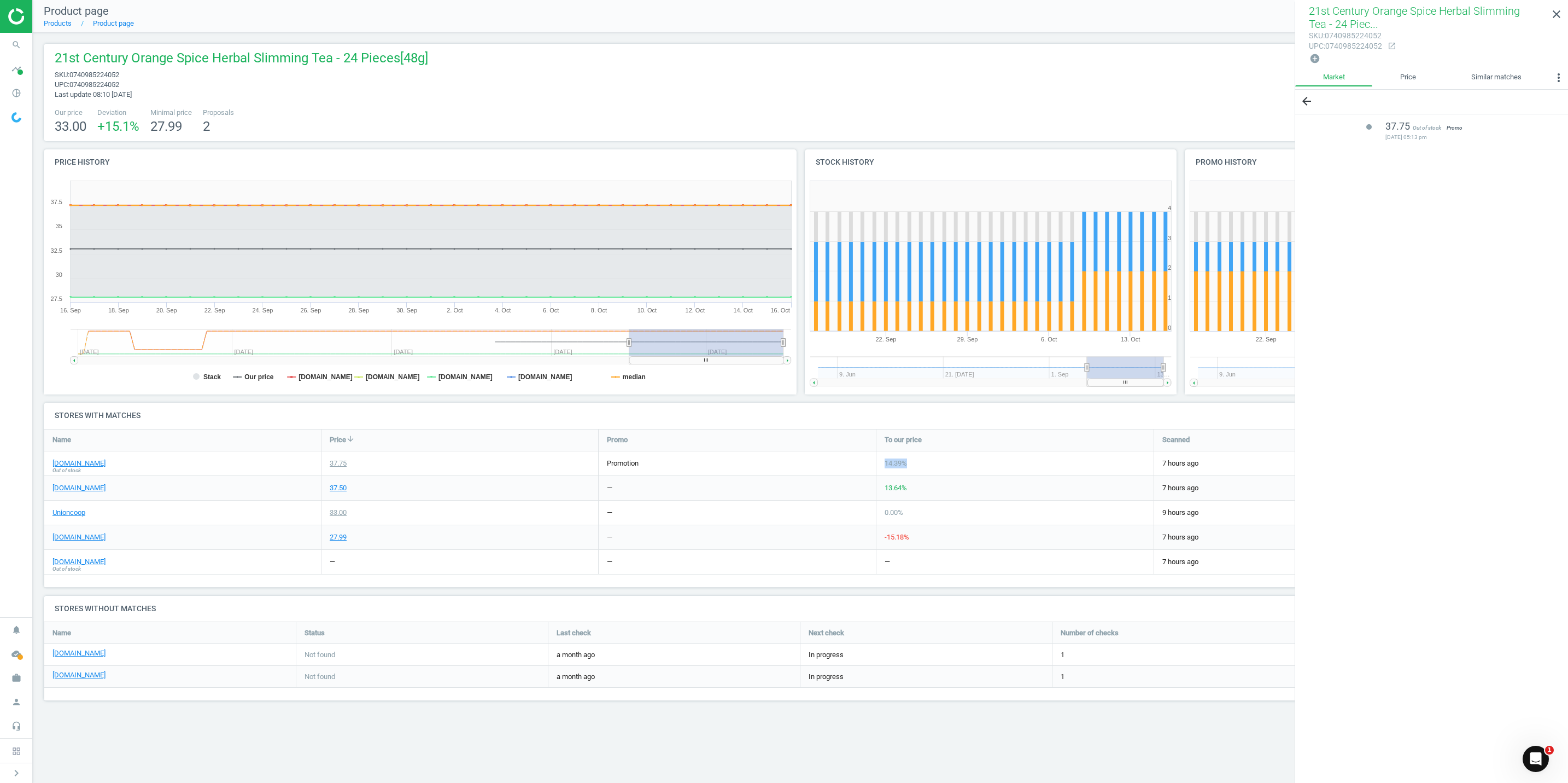
drag, startPoint x: 923, startPoint y: 463, endPoint x: 880, endPoint y: 462, distance: 43.0
click at [880, 462] on div "14.39 %" at bounding box center [1015, 463] width 278 height 24
drag, startPoint x: 880, startPoint y: 462, endPoint x: 937, endPoint y: 463, distance: 57.0
click at [937, 463] on div "14.39 %" at bounding box center [1015, 463] width 278 height 24
drag, startPoint x: 950, startPoint y: 536, endPoint x: 842, endPoint y: 547, distance: 108.6
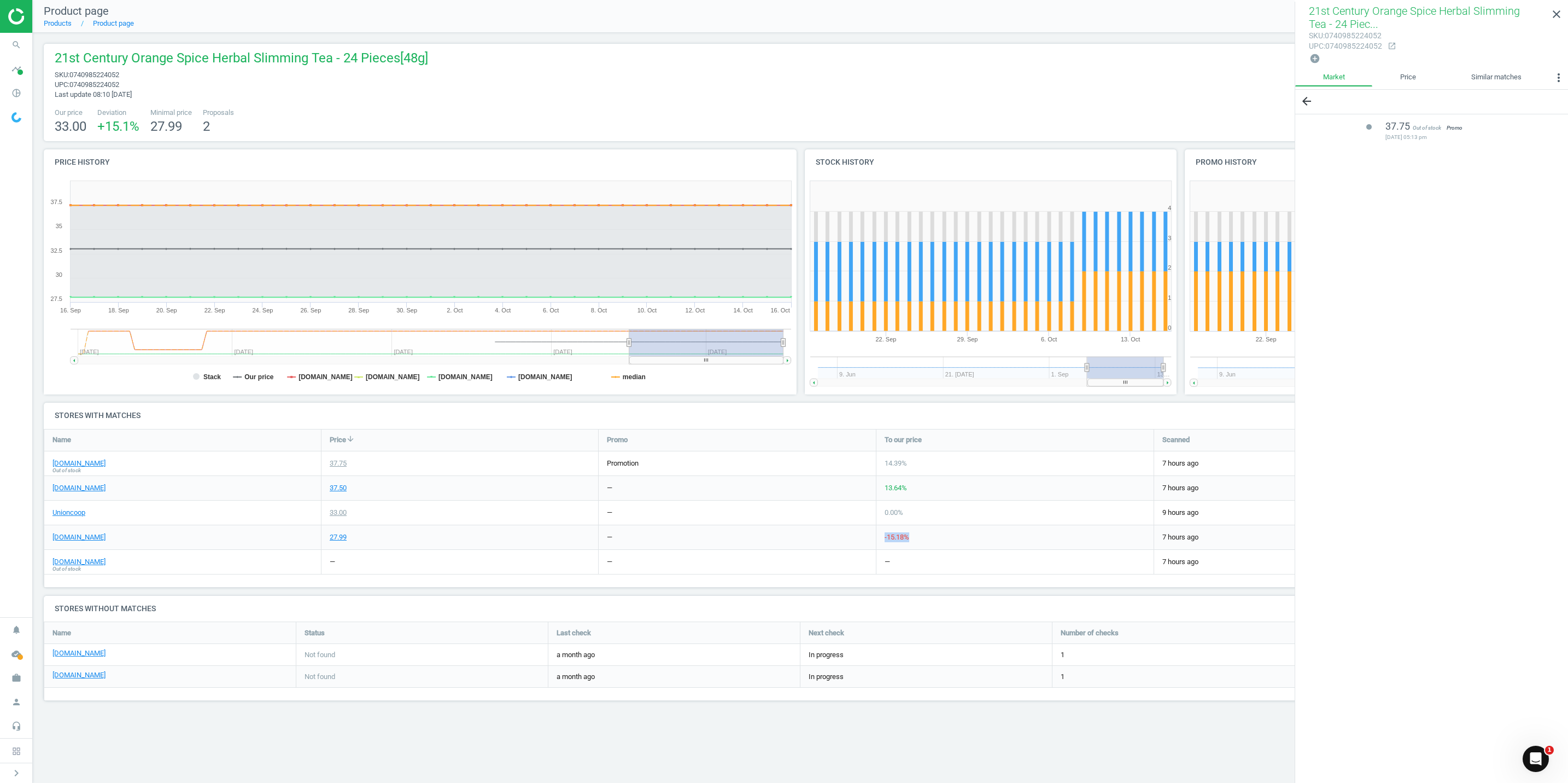
click at [842, 547] on div "carrefouruae.com 27.99 — -15.18 % 7 hours ago help_outline more_vert" at bounding box center [800, 537] width 1513 height 25
click at [61, 538] on link "carrefouruae.com" at bounding box center [79, 537] width 53 height 10
click at [9, 24] on img at bounding box center [46, 16] width 78 height 17
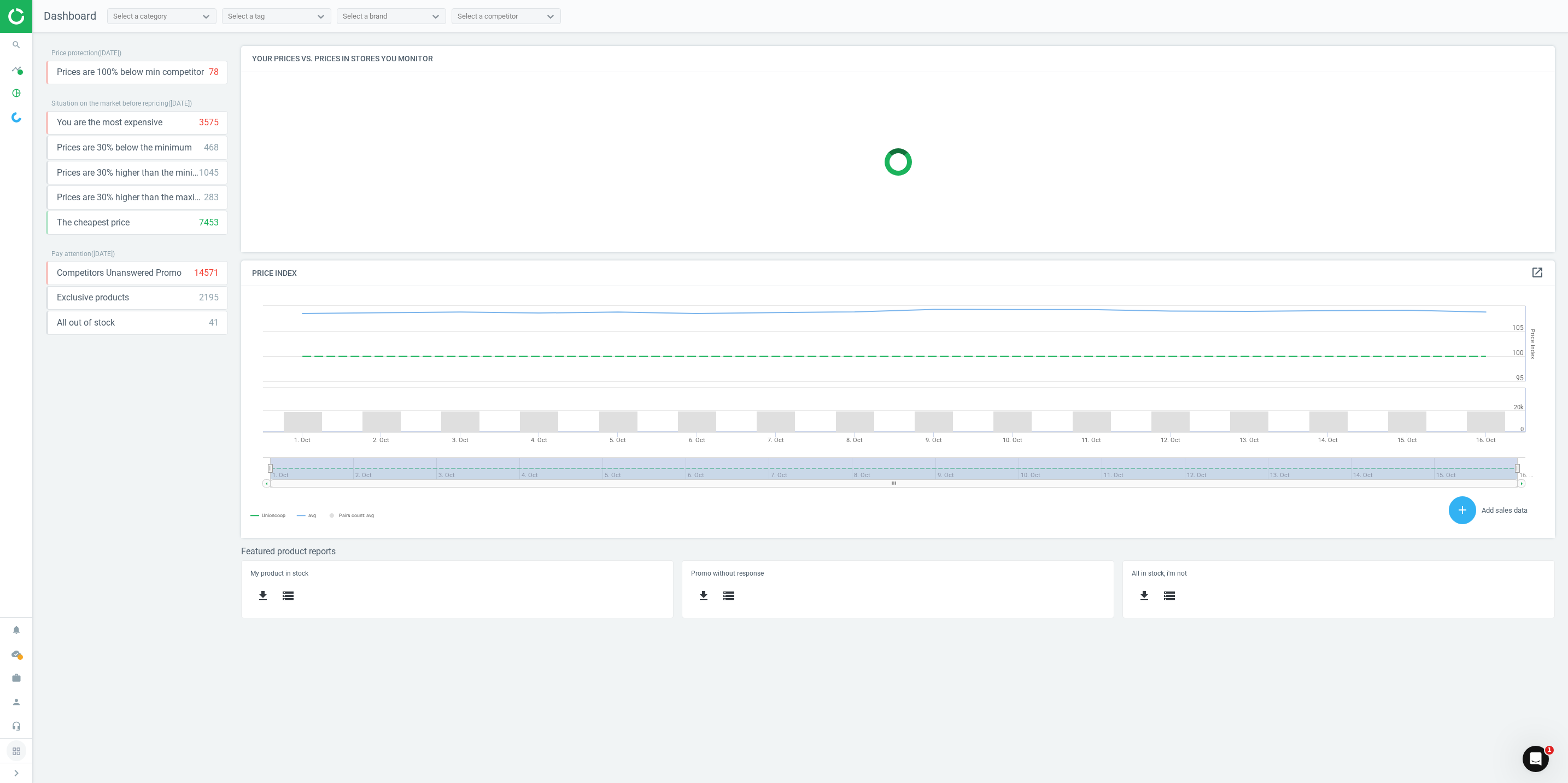
scroll to position [243, 1340]
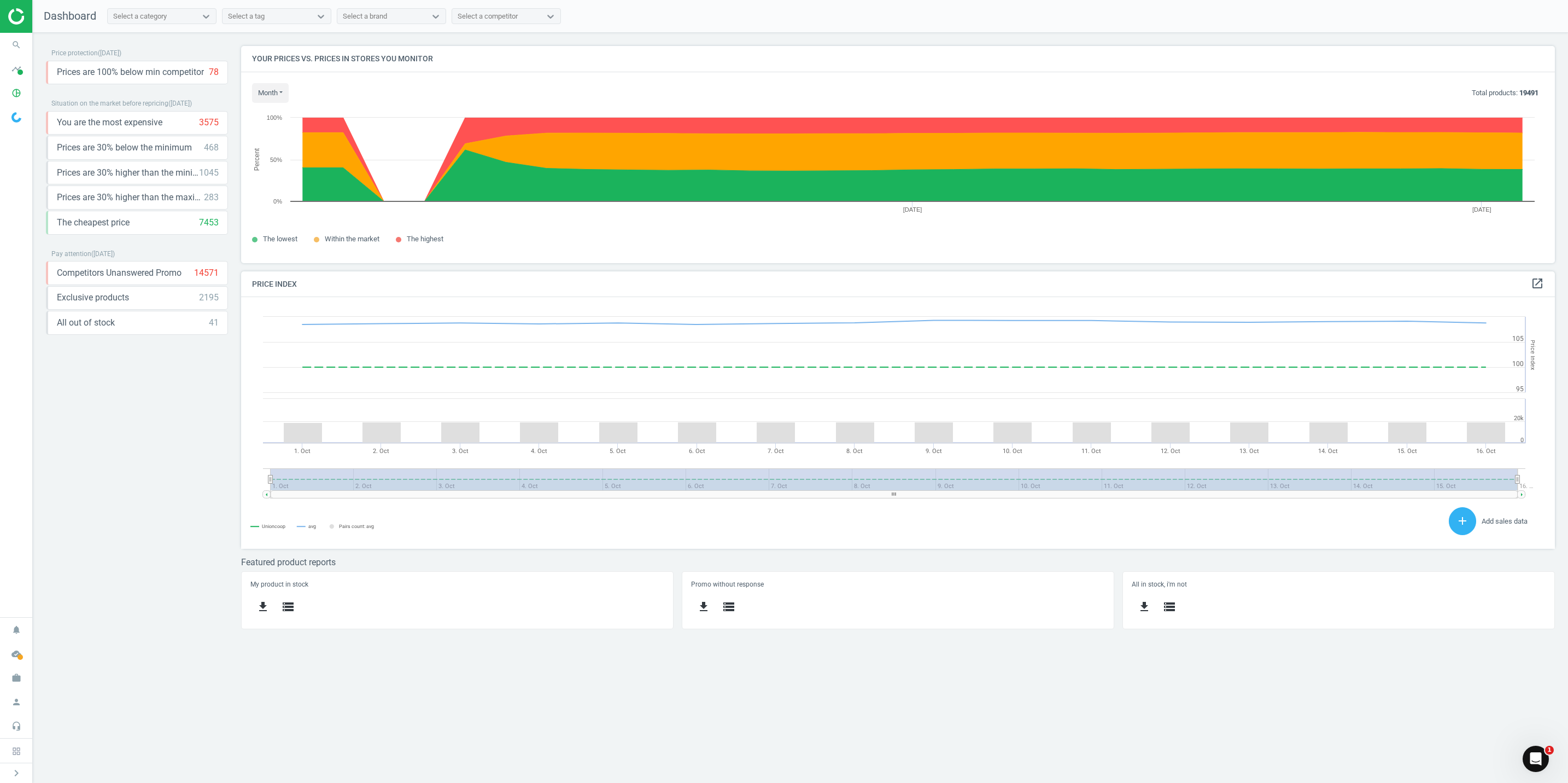
click at [1383, 735] on div "Price protection ( [DATE] ) Prices are 100% below min competitor 78 keyboard_ar…" at bounding box center [799, 407] width 1535 height 750
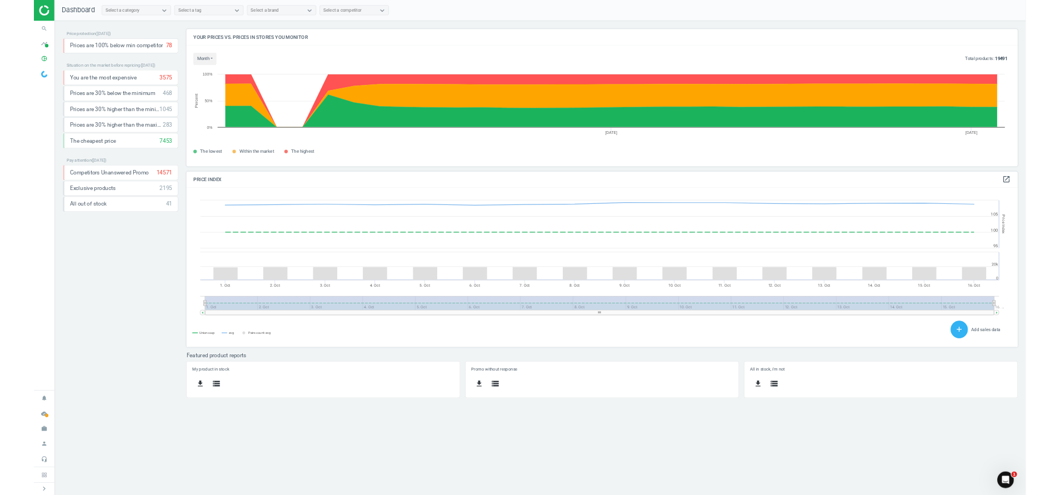
scroll to position [282, 815]
